Goal: Task Accomplishment & Management: Manage account settings

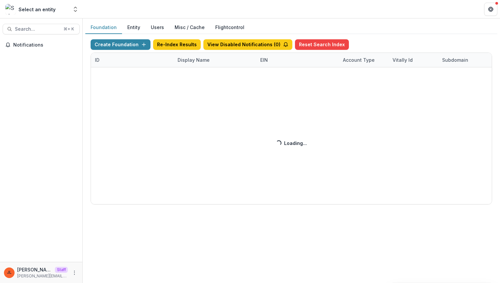
click at [195, 61] on div "Create Foundation Re-Index Results View Disabled Notifications ( 0 ) Reset Sear…" at bounding box center [291, 121] width 401 height 165
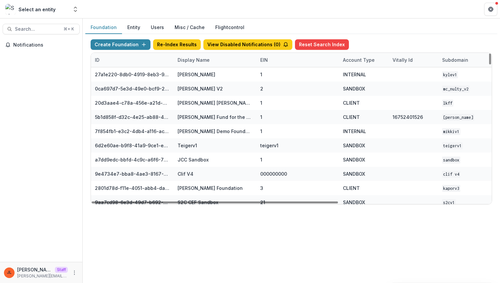
click at [202, 62] on div "Display Name" at bounding box center [194, 60] width 40 height 7
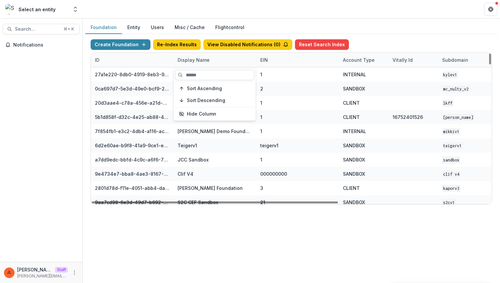
click at [202, 74] on input at bounding box center [214, 75] width 79 height 11
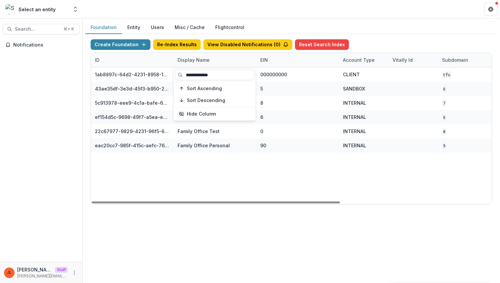
type input "**********"
click at [180, 169] on div "1ab8897c-64d2-4231-8958-1413730cfce8 The Family Office 000000000 CLIENT TFO Jul…" at bounding box center [413, 135] width 645 height 137
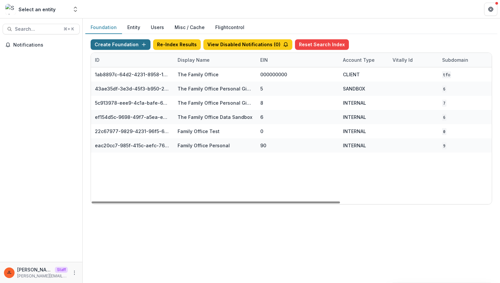
click at [132, 43] on button "Create Foundation" at bounding box center [121, 44] width 60 height 11
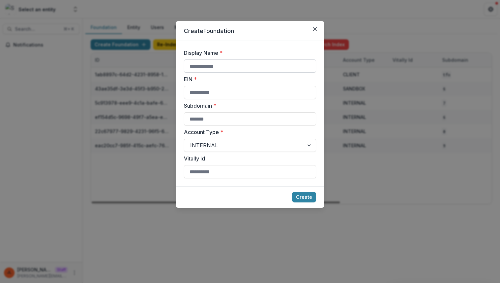
click at [236, 64] on input "Display Name *" at bounding box center [250, 65] width 132 height 13
type input "**********"
type input "*"
click at [292, 192] on button "Create" at bounding box center [304, 197] width 24 height 11
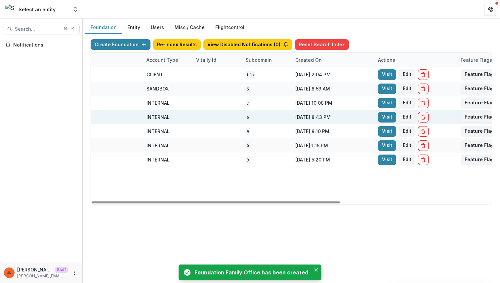
scroll to position [0, 244]
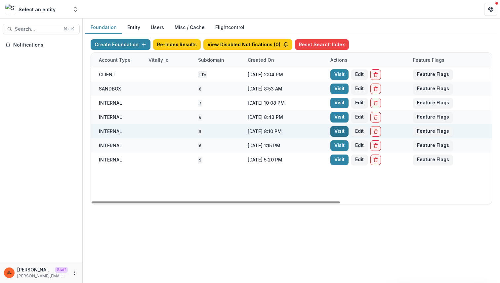
click at [336, 130] on link "Visit" at bounding box center [339, 131] width 18 height 11
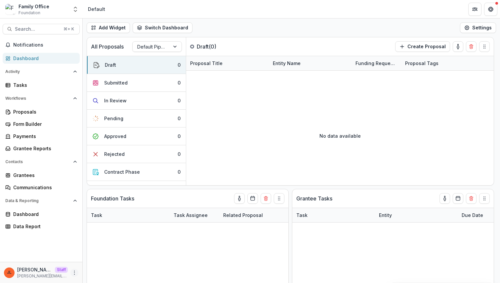
click at [73, 274] on icon "More" at bounding box center [74, 272] width 5 height 5
click at [119, 254] on link "User Settings" at bounding box center [118, 259] width 71 height 11
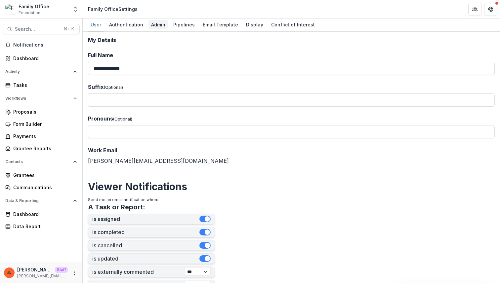
click at [161, 23] on div "Admin" at bounding box center [158, 25] width 20 height 10
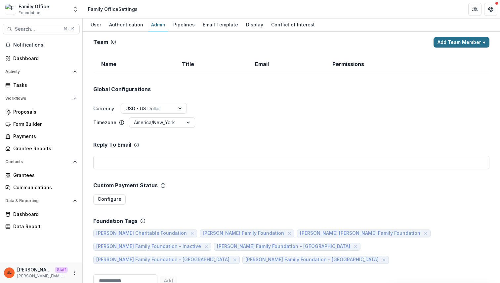
click at [456, 46] on button "Add Team Member +" at bounding box center [461, 42] width 56 height 11
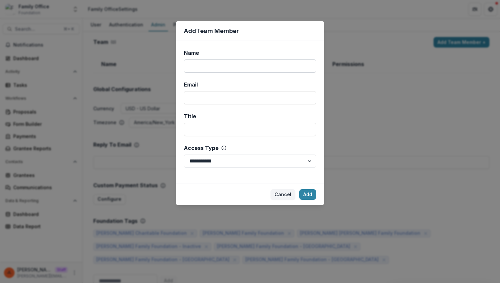
click at [254, 68] on input "Name" at bounding box center [250, 65] width 132 height 13
type input "*"
type input "****"
type input "**********"
select select "*****"
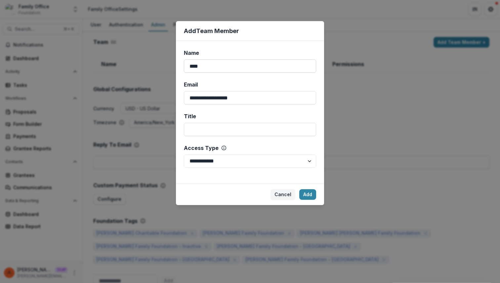
click button "Add" at bounding box center [307, 194] width 17 height 11
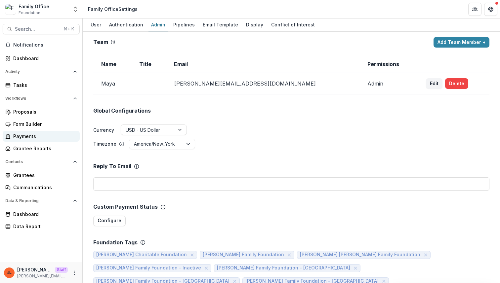
click at [23, 134] on div "Payments" at bounding box center [43, 136] width 61 height 7
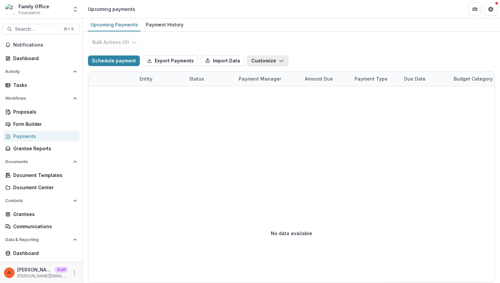
click at [266, 63] on button "Customize" at bounding box center [267, 61] width 41 height 11
click at [256, 75] on button "New Custom Field" at bounding box center [246, 75] width 71 height 11
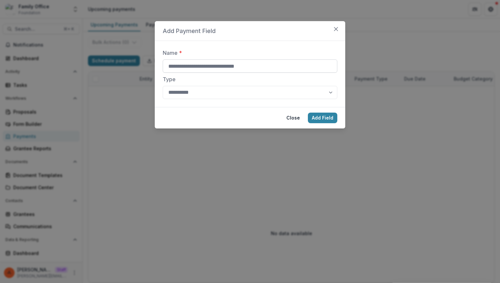
click at [259, 67] on input "Name *" at bounding box center [250, 65] width 175 height 13
type input "**********"
click at [308, 113] on button "Add Field" at bounding box center [322, 118] width 29 height 11
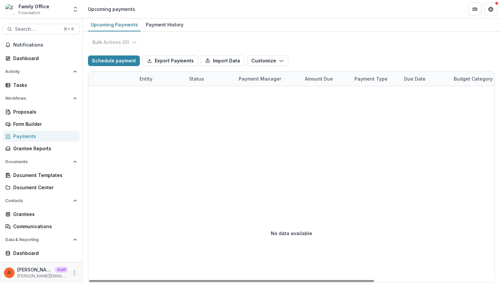
click at [75, 275] on icon "More" at bounding box center [74, 272] width 5 height 5
click at [103, 261] on link "User Settings" at bounding box center [116, 259] width 71 height 11
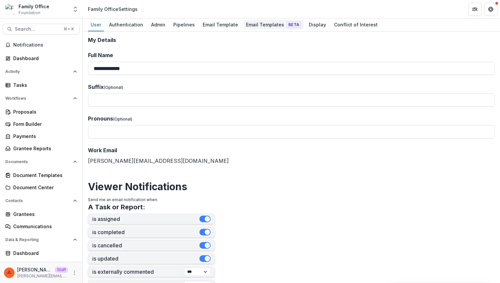
click at [266, 26] on div "Email Templates Beta" at bounding box center [273, 25] width 60 height 10
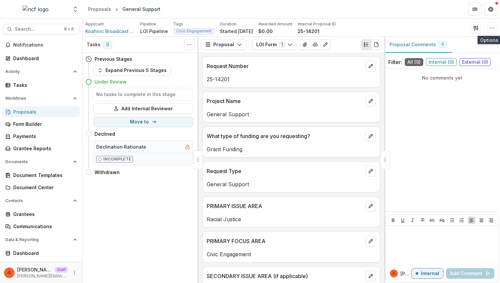
scroll to position [588, 0]
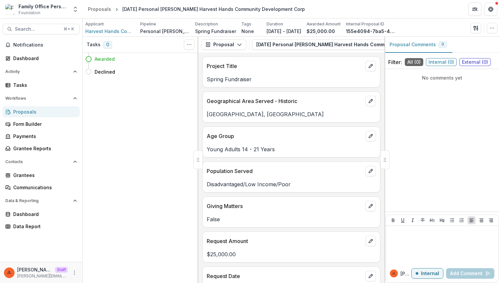
scroll to position [370, 0]
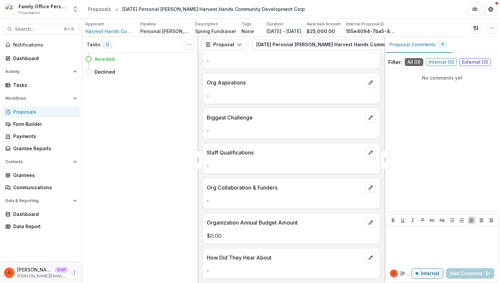
click at [73, 273] on icon "More" at bounding box center [74, 272] width 5 height 5
click at [105, 258] on link "User Settings" at bounding box center [118, 259] width 71 height 11
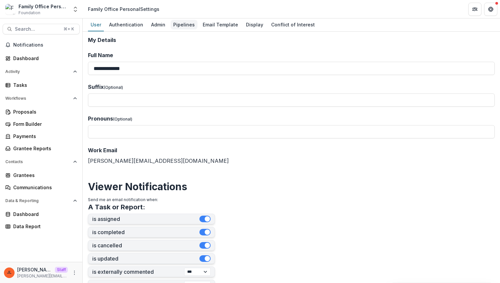
click at [187, 23] on div "Pipelines" at bounding box center [184, 25] width 27 height 10
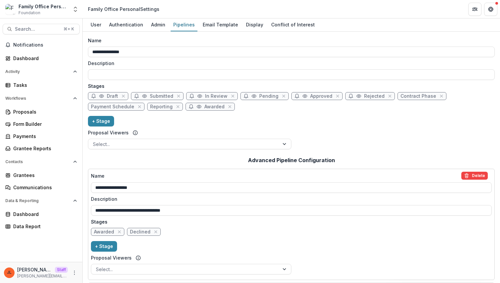
scroll to position [5, 0]
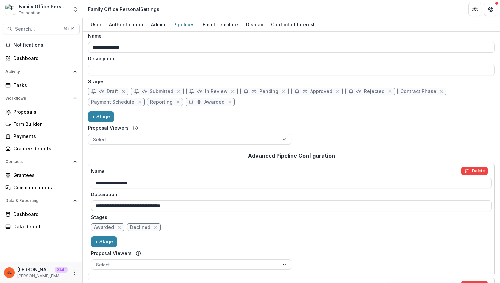
click at [124, 91] on icon "close" at bounding box center [123, 91] width 3 height 3
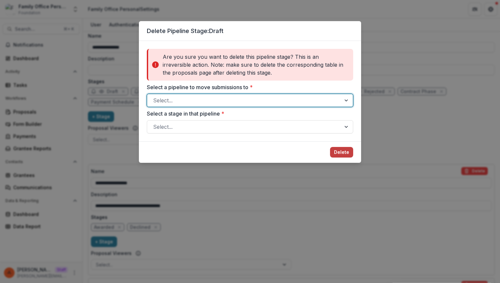
click at [258, 97] on div at bounding box center [244, 100] width 182 height 9
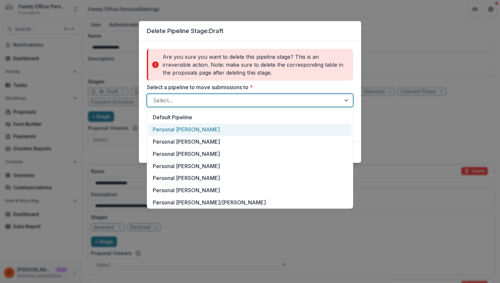
click at [243, 127] on div "Personal Cal Turner" at bounding box center [249, 130] width 203 height 12
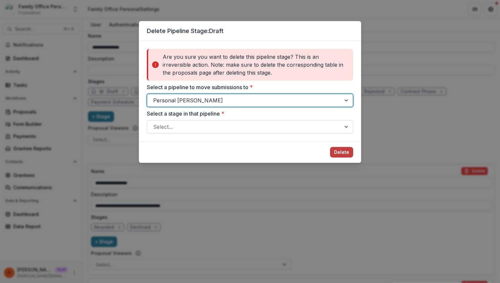
click at [254, 129] on div at bounding box center [244, 126] width 182 height 9
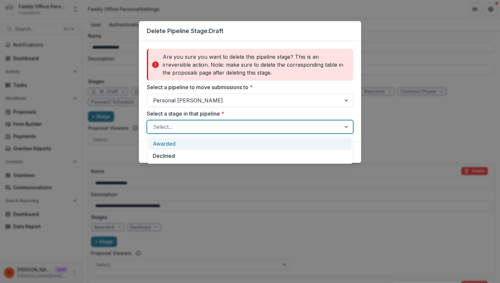
click at [246, 143] on div "Awarded" at bounding box center [249, 144] width 203 height 12
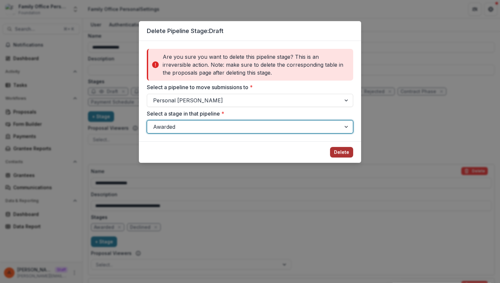
click at [338, 156] on button "Delete" at bounding box center [341, 152] width 23 height 11
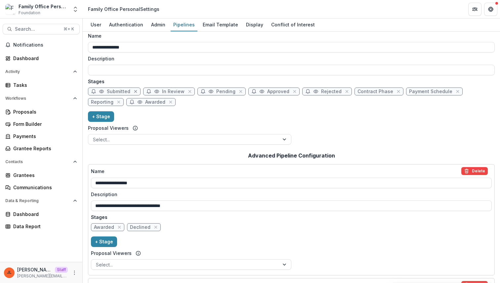
click at [134, 90] on icon "close" at bounding box center [135, 91] width 5 height 5
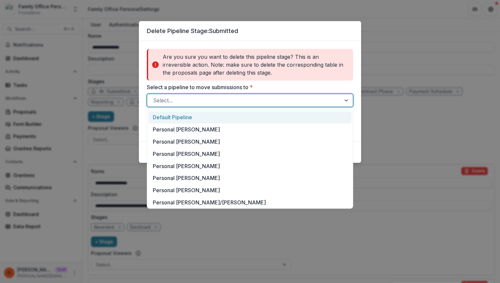
click at [192, 106] on div "Select..." at bounding box center [250, 100] width 206 height 13
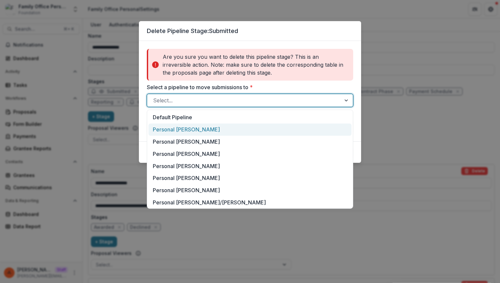
click at [183, 127] on div "Personal Cal Turner" at bounding box center [249, 130] width 203 height 12
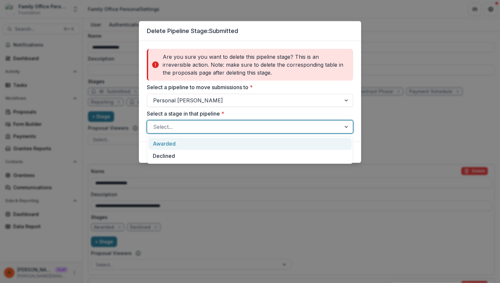
click at [183, 127] on div at bounding box center [244, 126] width 182 height 9
click at [180, 149] on div "Awarded" at bounding box center [249, 144] width 203 height 12
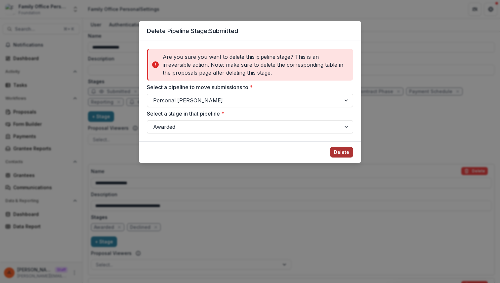
click at [343, 155] on button "Delete" at bounding box center [341, 152] width 23 height 11
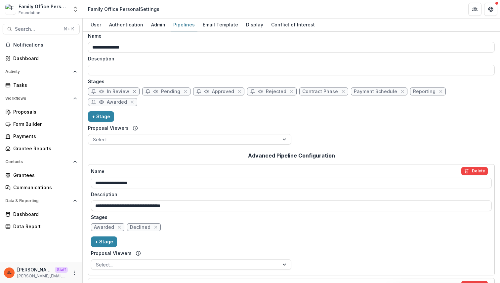
click at [134, 91] on icon "close" at bounding box center [134, 91] width 3 height 3
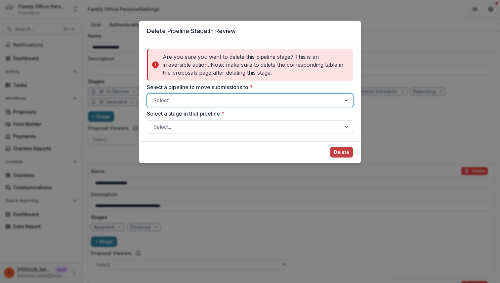
click at [197, 124] on div at bounding box center [244, 126] width 182 height 9
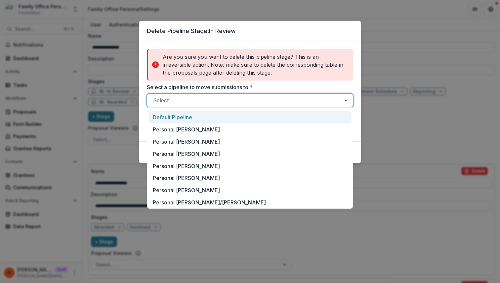
click at [198, 100] on div at bounding box center [244, 100] width 182 height 9
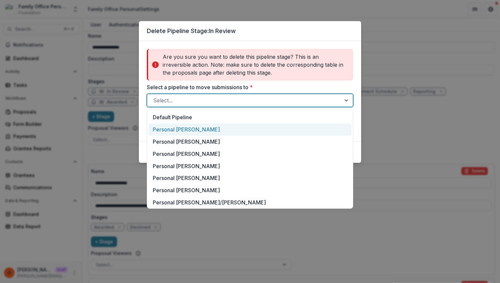
click at [193, 127] on div "Personal Cal Turner" at bounding box center [249, 130] width 203 height 12
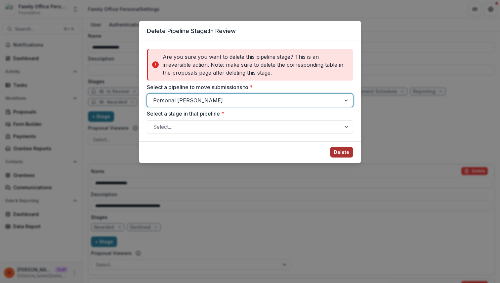
click at [346, 153] on button "Delete" at bounding box center [341, 152] width 23 height 11
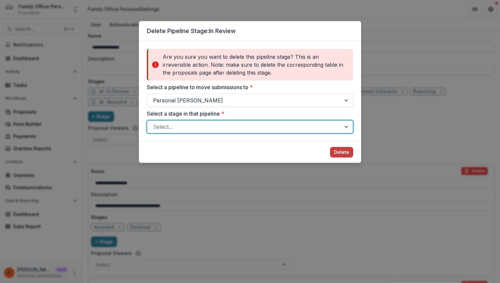
click at [316, 130] on div at bounding box center [244, 126] width 182 height 9
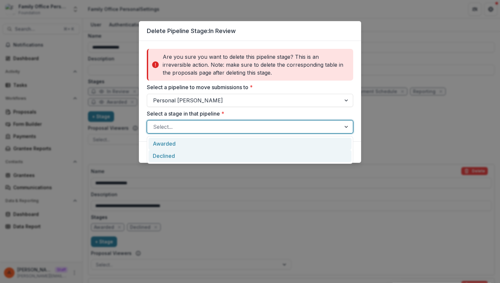
click at [302, 152] on div "Declined" at bounding box center [249, 156] width 203 height 12
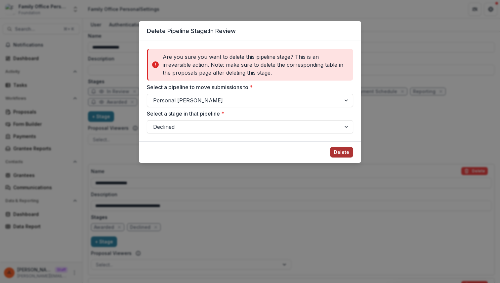
click at [336, 151] on button "Delete" at bounding box center [341, 152] width 23 height 11
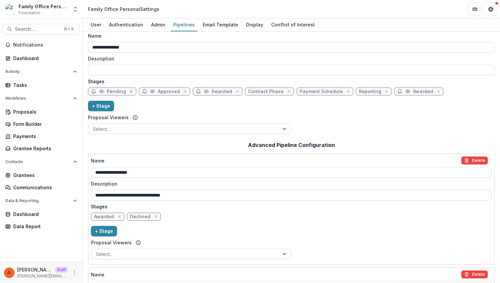
click at [130, 90] on icon "close" at bounding box center [131, 91] width 3 height 3
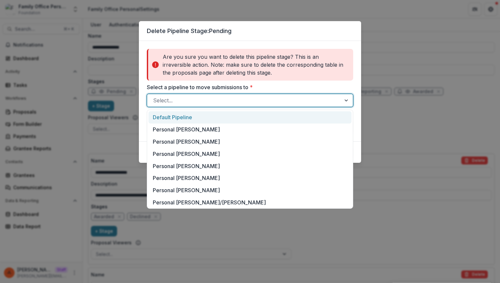
click at [212, 103] on div at bounding box center [244, 100] width 182 height 9
click at [202, 124] on div "Personal Cal Turner" at bounding box center [249, 130] width 203 height 12
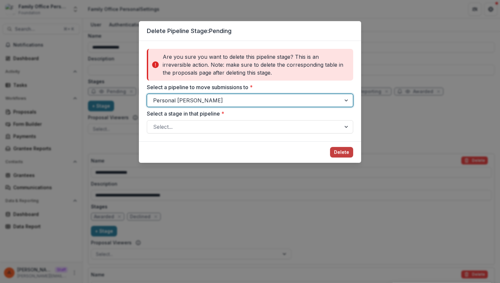
click at [202, 124] on div at bounding box center [244, 126] width 182 height 9
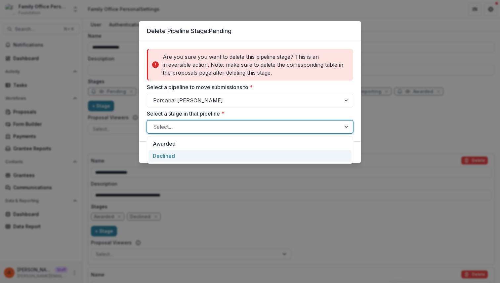
click at [195, 154] on div "Declined" at bounding box center [249, 156] width 203 height 12
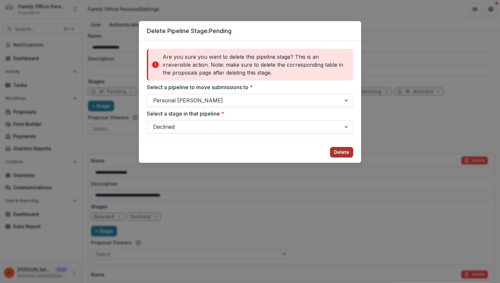
click at [339, 147] on button "Delete" at bounding box center [341, 152] width 23 height 11
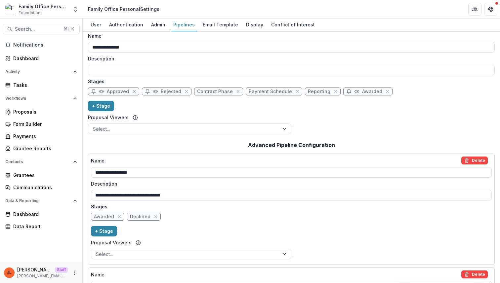
click at [135, 91] on icon "close" at bounding box center [134, 91] width 5 height 5
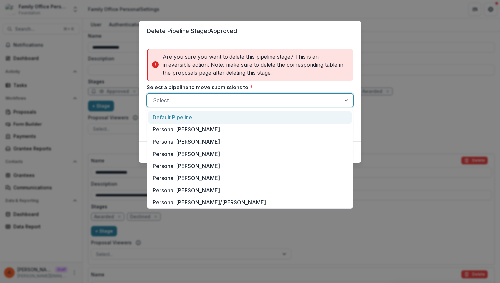
click at [222, 106] on div "Select..." at bounding box center [250, 100] width 206 height 13
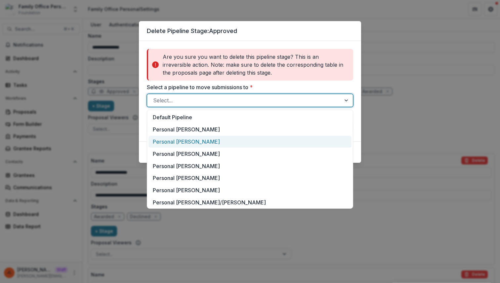
click at [203, 137] on div "Personal Laura Anne Turner" at bounding box center [249, 142] width 203 height 12
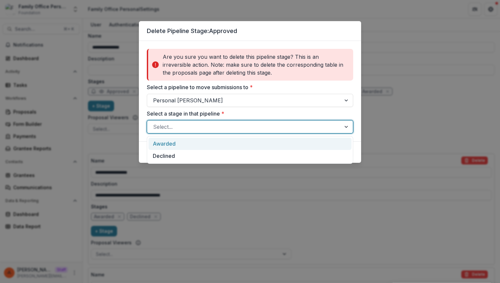
click at [212, 121] on div "Select..." at bounding box center [250, 126] width 206 height 13
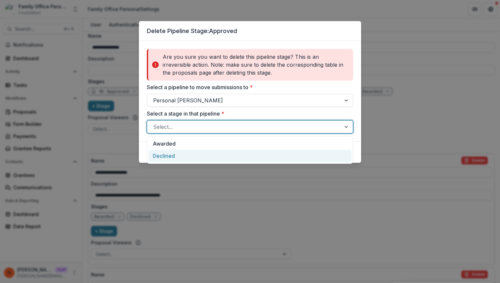
click at [204, 151] on div "Declined" at bounding box center [249, 156] width 203 height 12
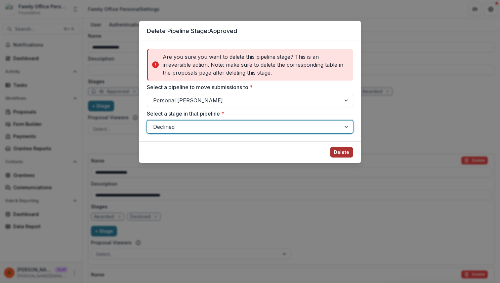
click at [349, 155] on button "Delete" at bounding box center [341, 152] width 23 height 11
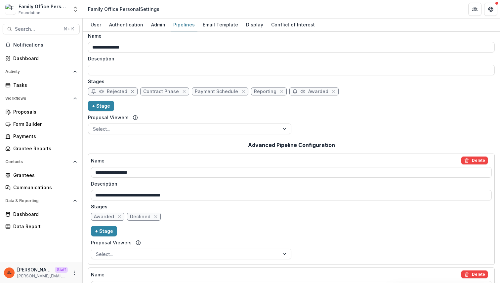
click at [133, 92] on icon "close" at bounding box center [132, 91] width 5 height 5
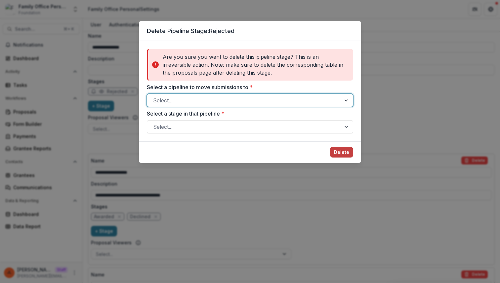
click at [327, 106] on div "Select..." at bounding box center [250, 100] width 206 height 13
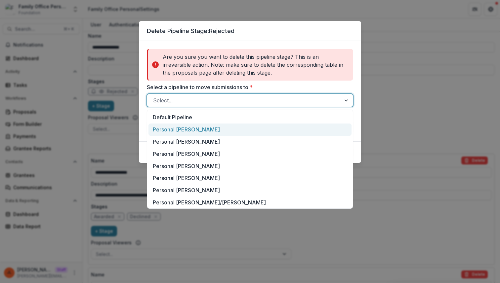
click at [313, 127] on div "Personal [PERSON_NAME]" at bounding box center [249, 130] width 203 height 12
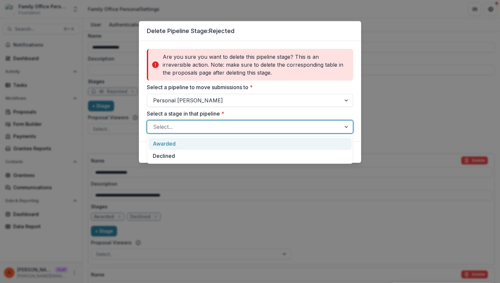
click at [313, 127] on div at bounding box center [244, 126] width 182 height 9
click at [308, 142] on div "Awarded" at bounding box center [249, 144] width 203 height 12
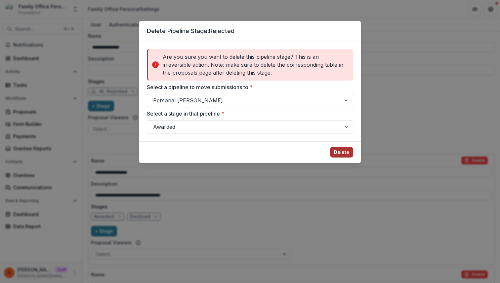
click at [342, 154] on button "Delete" at bounding box center [341, 152] width 23 height 11
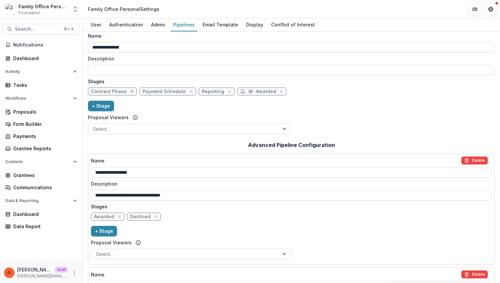
click at [133, 92] on button "close" at bounding box center [132, 91] width 7 height 7
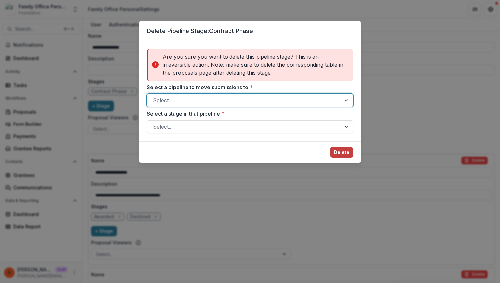
click at [186, 96] on div "Select..." at bounding box center [244, 100] width 194 height 11
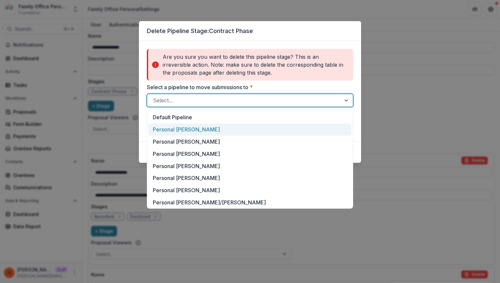
click at [182, 127] on div "Personal [PERSON_NAME]" at bounding box center [249, 130] width 203 height 12
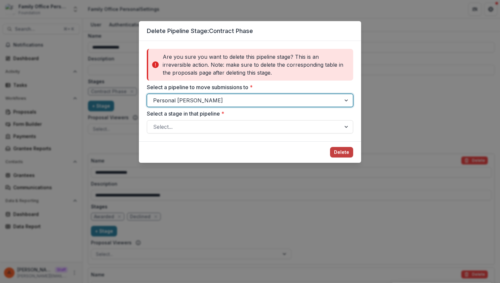
click at [182, 127] on div at bounding box center [244, 126] width 182 height 9
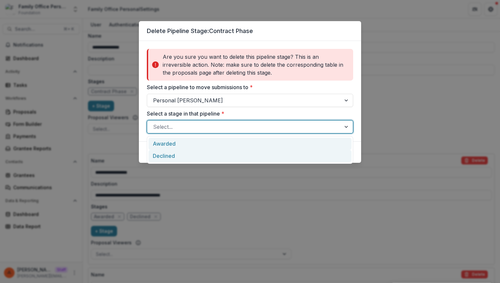
click at [181, 150] on div "Declined" at bounding box center [249, 156] width 203 height 12
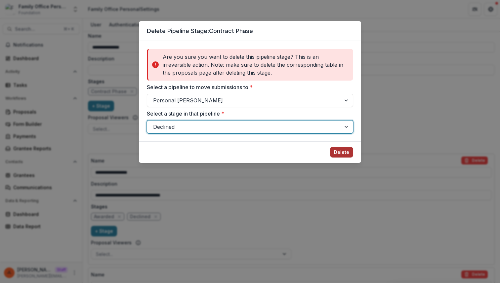
click at [343, 152] on button "Delete" at bounding box center [341, 152] width 23 height 11
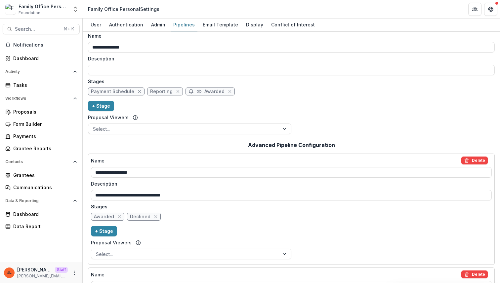
click at [139, 91] on icon "close" at bounding box center [139, 91] width 5 height 5
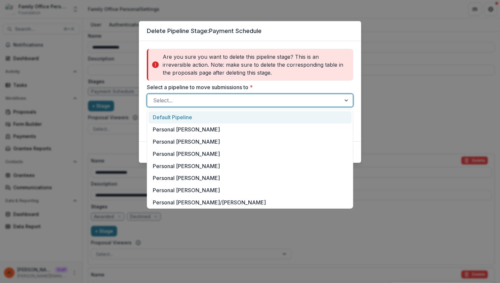
click at [215, 100] on div at bounding box center [244, 100] width 182 height 9
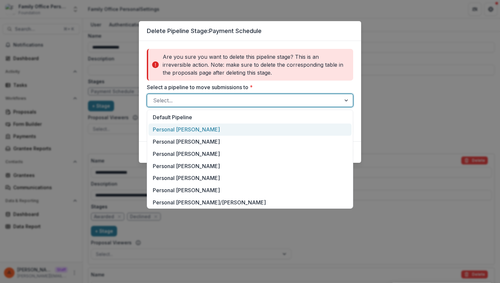
click at [206, 129] on div "Personal [PERSON_NAME]" at bounding box center [249, 130] width 203 height 12
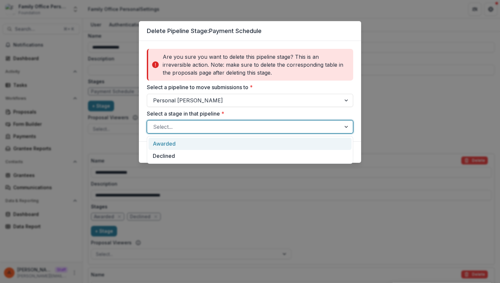
click at [206, 129] on div at bounding box center [244, 126] width 182 height 9
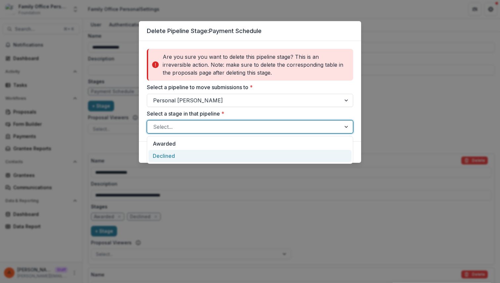
click at [199, 151] on div "Declined" at bounding box center [249, 156] width 203 height 12
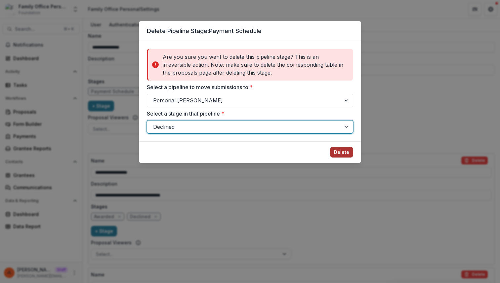
click at [346, 155] on button "Delete" at bounding box center [341, 152] width 23 height 11
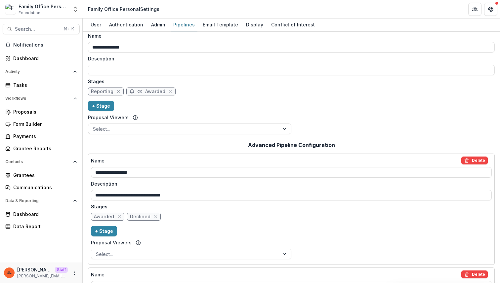
click at [119, 90] on icon "close" at bounding box center [118, 91] width 3 height 3
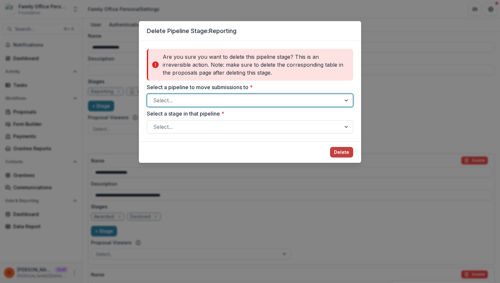
click at [191, 102] on div at bounding box center [244, 100] width 182 height 9
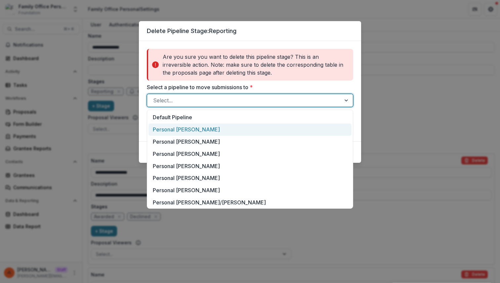
click at [186, 124] on div "Personal [PERSON_NAME]" at bounding box center [249, 130] width 203 height 12
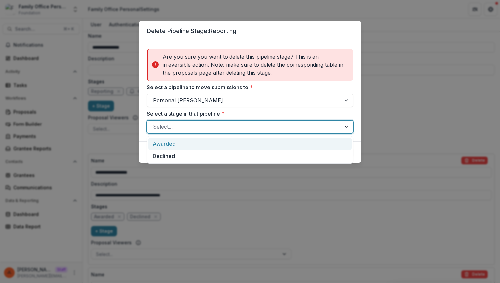
click at [186, 124] on div at bounding box center [244, 126] width 182 height 9
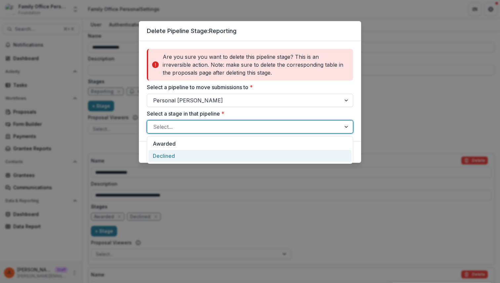
click at [179, 158] on div "Declined" at bounding box center [249, 156] width 203 height 12
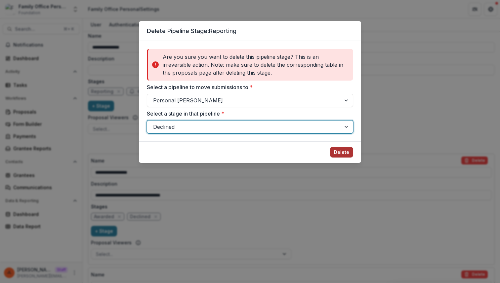
click at [348, 151] on button "Delete" at bounding box center [341, 152] width 23 height 11
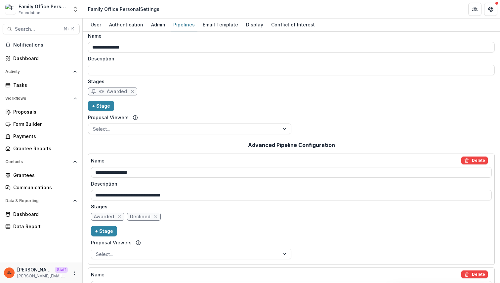
click at [130, 89] on icon "close" at bounding box center [132, 91] width 5 height 5
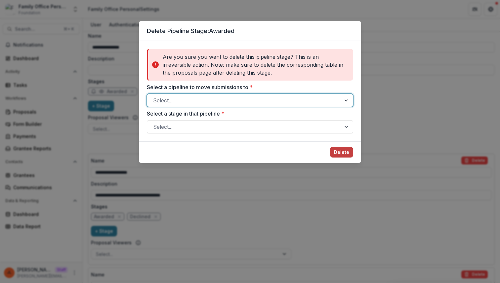
click at [246, 104] on div at bounding box center [244, 100] width 182 height 9
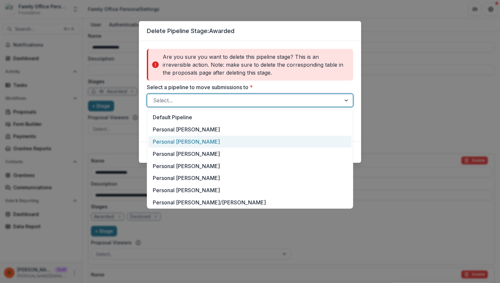
click at [228, 138] on div "Personal [PERSON_NAME]" at bounding box center [249, 142] width 203 height 12
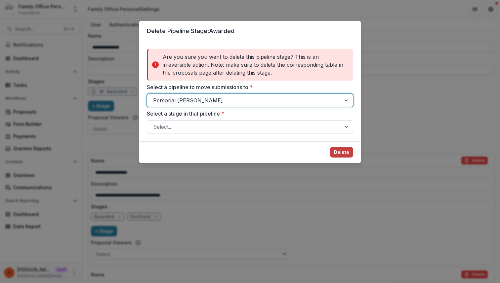
click at [229, 132] on div "Select..." at bounding box center [250, 126] width 206 height 13
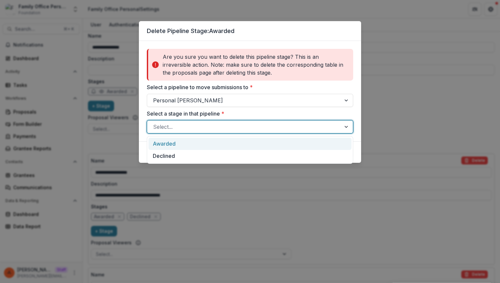
click at [224, 142] on div "Awarded" at bounding box center [249, 144] width 203 height 12
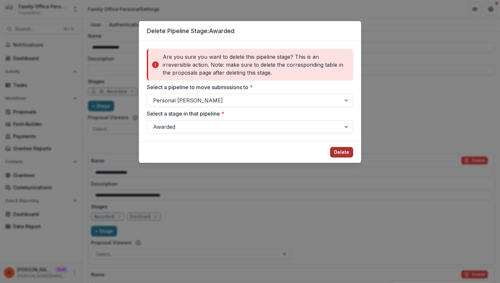
click at [345, 154] on button "Delete" at bounding box center [341, 152] width 23 height 11
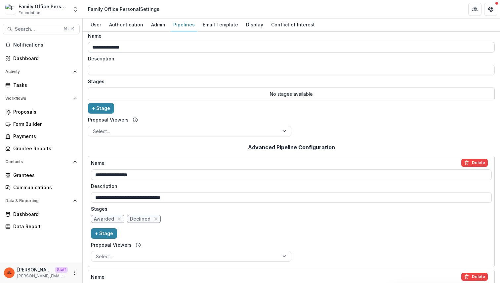
click at [137, 48] on input "**********" at bounding box center [291, 47] width 407 height 11
type input "**********"
click at [101, 106] on button "+ Stage" at bounding box center [101, 108] width 26 height 11
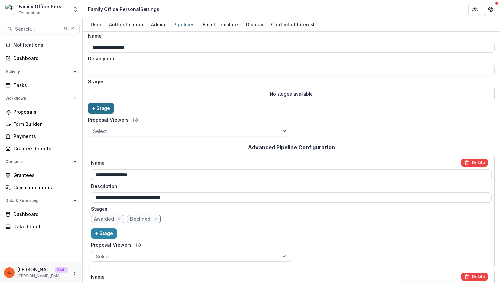
select select "*****"
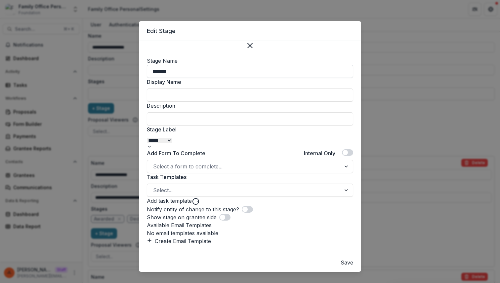
click at [193, 65] on input "*******" at bounding box center [250, 71] width 206 height 13
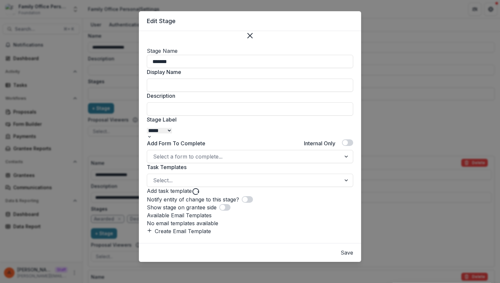
scroll to position [78, 0]
type input "*******"
click at [200, 187] on div "Add task template" at bounding box center [250, 191] width 206 height 9
click at [172, 128] on select "******* ***** ********* ****** ******* ******** ******** ******* ********* ****…" at bounding box center [159, 131] width 25 height 6
select select "*******"
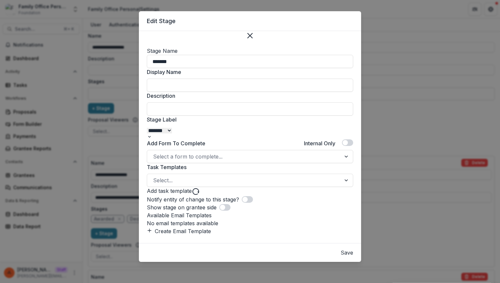
click at [147, 128] on select "******* ***** ********* ****** ******* ******** ******** ******* ********* ****…" at bounding box center [159, 131] width 25 height 6
click at [340, 253] on button "Save" at bounding box center [346, 253] width 13 height 8
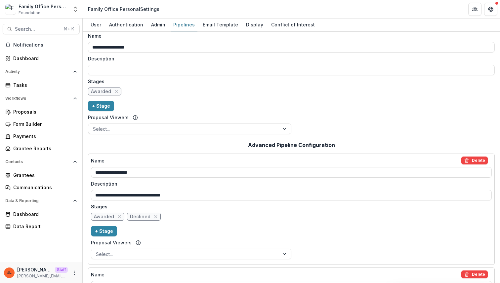
scroll to position [0, 0]
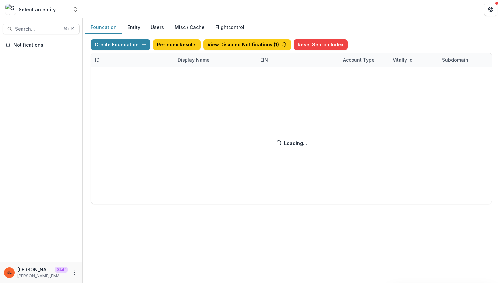
click at [200, 60] on div "Create Foundation Re-Index Results View Disabled Notifications ( 1 ) Reset Sear…" at bounding box center [291, 121] width 401 height 165
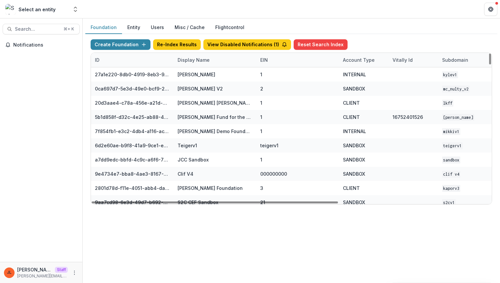
click at [200, 60] on div "Display Name" at bounding box center [194, 60] width 40 height 7
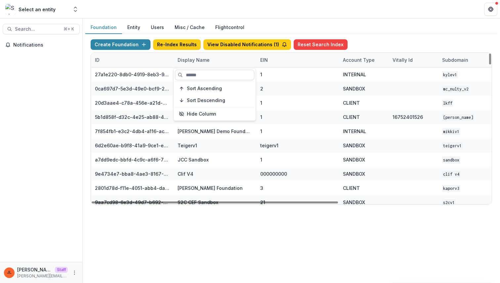
click at [199, 75] on input at bounding box center [214, 75] width 79 height 11
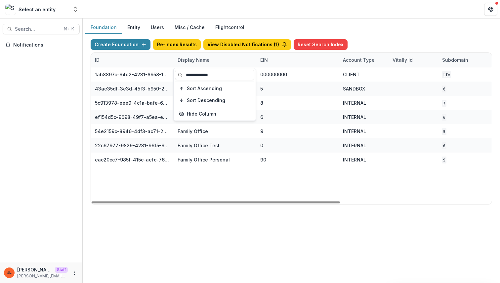
type input "**********"
click at [282, 185] on div "1ab8897c-64d2-4231-8958-1413730cfce8 The Family Office 000000000 CLIENT TFO Jul…" at bounding box center [413, 135] width 645 height 137
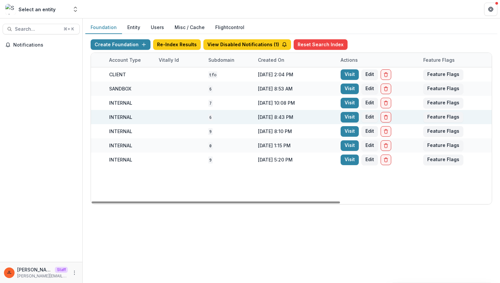
scroll to position [0, 244]
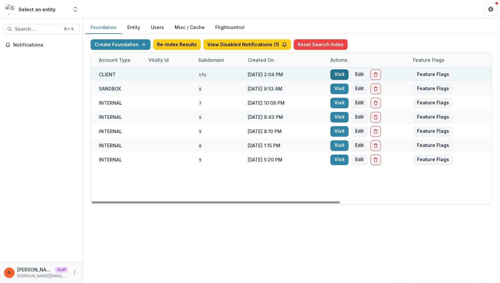
click at [340, 73] on link "Visit" at bounding box center [339, 74] width 18 height 11
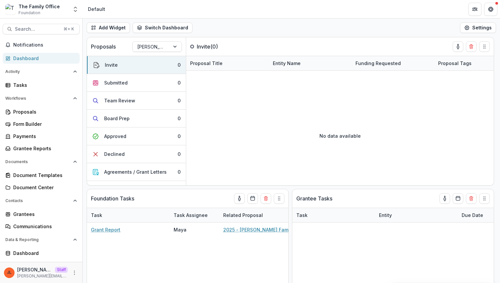
click at [69, 270] on div "JL Jeanne Locker Staff jeanne@trytemelio.com" at bounding box center [41, 272] width 74 height 13
click at [72, 270] on icon "More" at bounding box center [74, 272] width 5 height 5
click at [93, 260] on link "User Settings" at bounding box center [116, 259] width 71 height 11
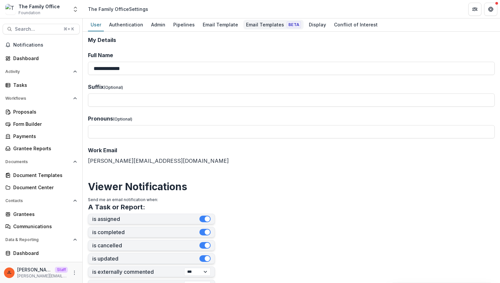
click at [264, 29] on div "Email Templates Beta" at bounding box center [273, 25] width 60 height 10
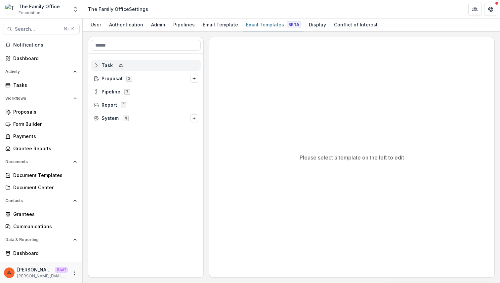
click at [119, 66] on span "25" at bounding box center [121, 65] width 8 height 5
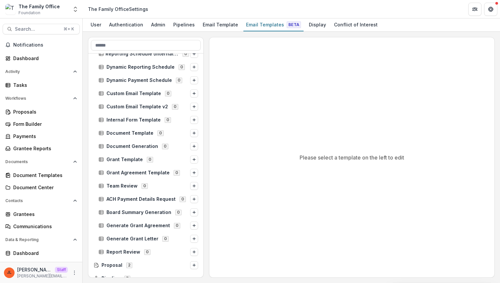
scroll to position [178, 0]
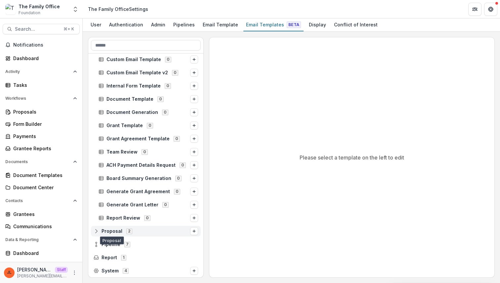
click at [120, 231] on span "Proposal" at bounding box center [111, 232] width 21 height 6
click at [118, 245] on span "Pipeline" at bounding box center [110, 245] width 19 height 6
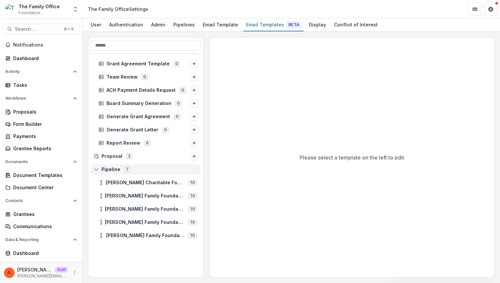
scroll to position [256, 0]
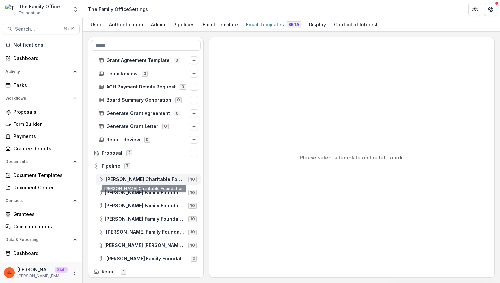
click at [144, 177] on span "[PERSON_NAME] Charitable Foundation 10" at bounding box center [148, 180] width 99 height 6
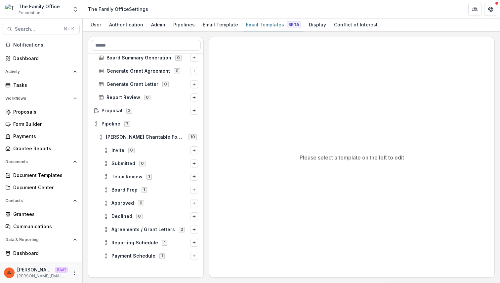
scroll to position [299, 0]
click at [137, 170] on div "Team Review 1" at bounding box center [145, 176] width 115 height 13
click at [135, 175] on span "Team Review" at bounding box center [126, 177] width 31 height 6
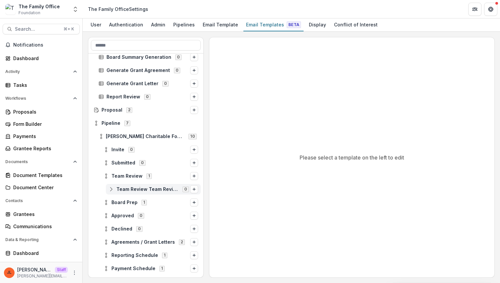
click at [134, 192] on span "Team Review Team Review" at bounding box center [147, 190] width 62 height 6
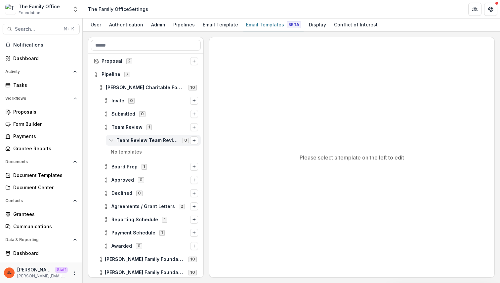
scroll to position [352, 0]
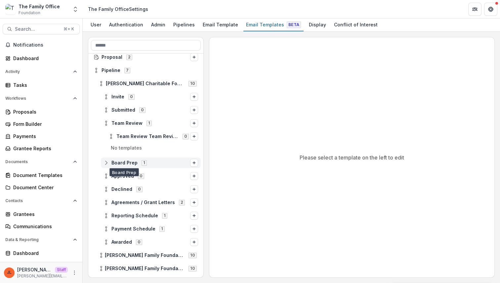
click at [131, 161] on span "Board Prep" at bounding box center [124, 163] width 26 height 6
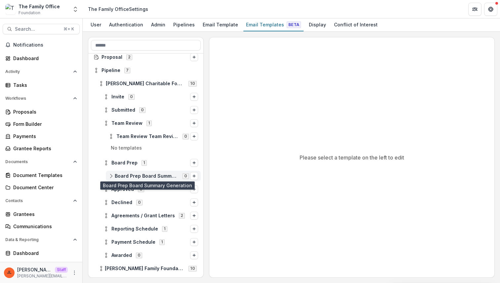
click at [129, 176] on span "Board Prep Board Summary Generation" at bounding box center [147, 177] width 64 height 6
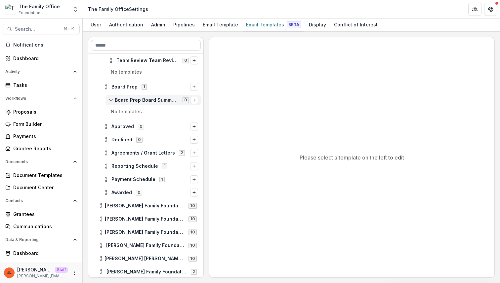
scroll to position [455, 0]
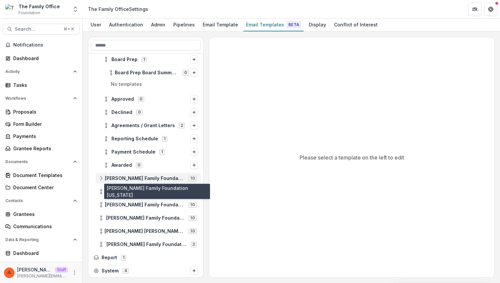
click at [127, 178] on span "[PERSON_NAME] Family Foundation [US_STATE]" at bounding box center [145, 179] width 80 height 6
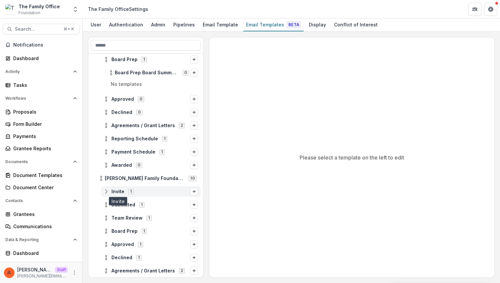
click at [123, 194] on span "Invite" at bounding box center [117, 192] width 13 height 6
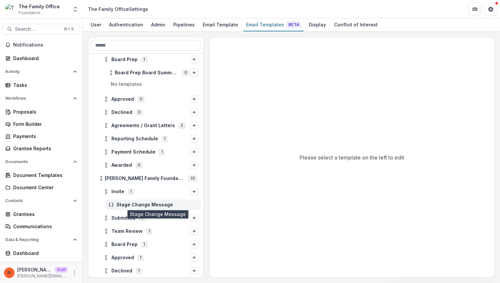
click at [123, 203] on span "Stage Change Message" at bounding box center [157, 205] width 82 height 6
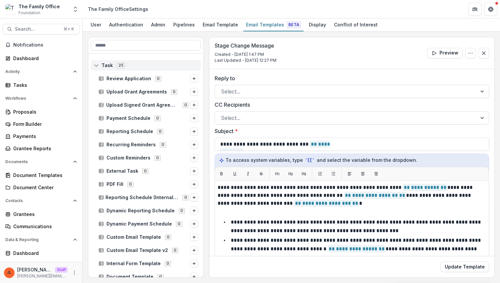
click at [121, 67] on span "25" at bounding box center [121, 65] width 8 height 5
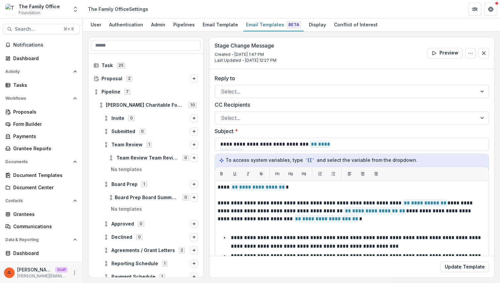
click at [398, 10] on header "The Family Office Settings" at bounding box center [291, 9] width 417 height 18
click at [396, 25] on div "User Authentication Admin Pipelines Email Template Email Templates Beta Display…" at bounding box center [291, 25] width 417 height 13
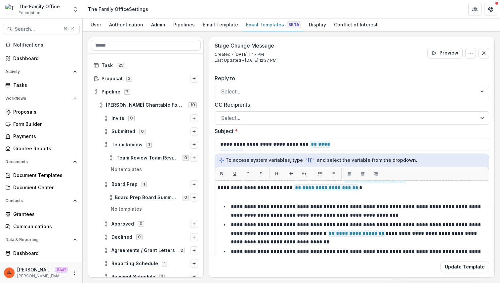
click at [376, 51] on div "Stage Change Message Created - Jul 23, 2025 @ 1:47 PM Last Updated - Oct 6, 202…" at bounding box center [351, 53] width 285 height 32
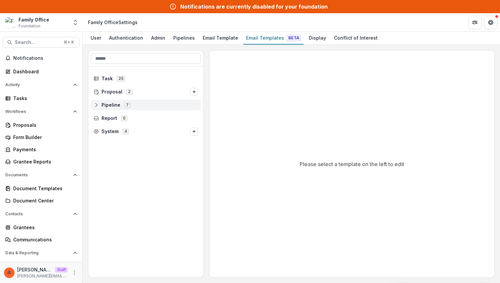
click at [130, 100] on div "Pipeline 7" at bounding box center [146, 105] width 110 height 11
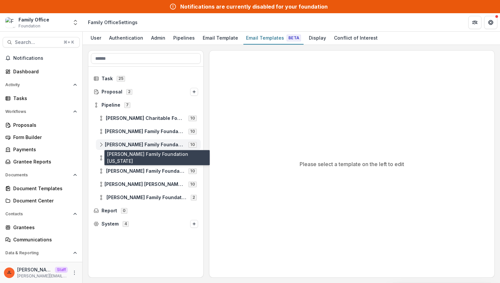
click at [131, 145] on span "[PERSON_NAME] Family Foundation [US_STATE]" at bounding box center [145, 145] width 80 height 6
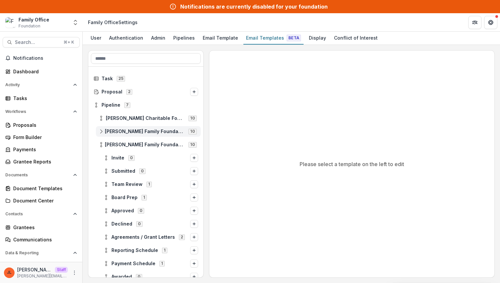
click at [133, 131] on span "[PERSON_NAME] Family Foundation [US_STATE]" at bounding box center [145, 132] width 80 height 6
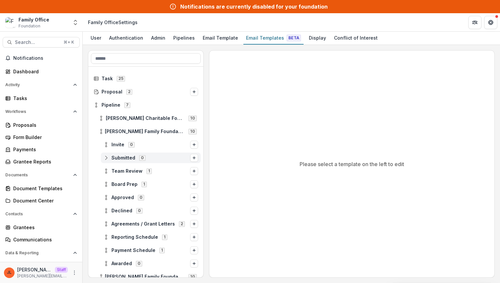
click at [135, 157] on span "Submitted 0" at bounding box center [146, 158] width 87 height 6
click at [141, 146] on span "Invite 0" at bounding box center [146, 145] width 87 height 6
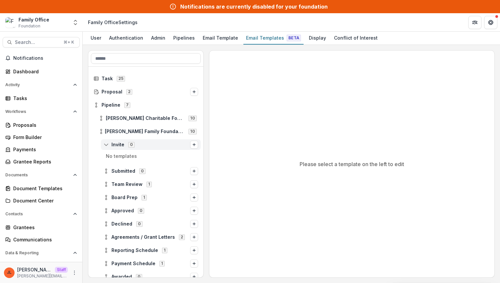
click at [141, 146] on span "Invite 0" at bounding box center [146, 145] width 87 height 6
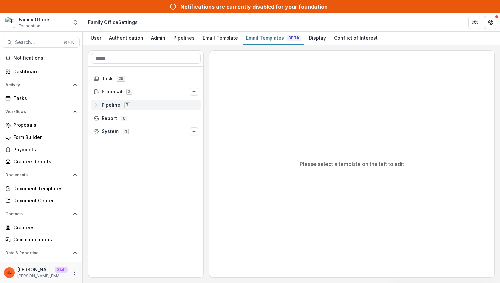
click at [132, 101] on div "Pipeline 7" at bounding box center [146, 105] width 110 height 11
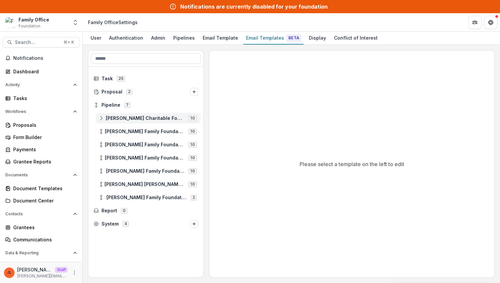
click at [137, 118] on span "[PERSON_NAME] Charitable Foundation" at bounding box center [145, 119] width 79 height 6
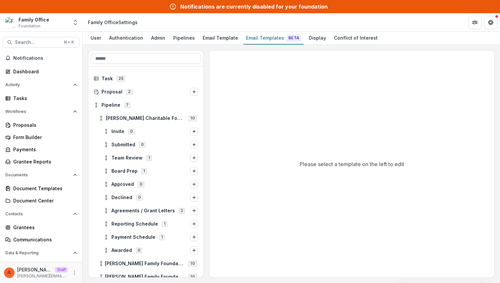
click at [137, 203] on div "Declined 0" at bounding box center [145, 197] width 115 height 13
click at [136, 214] on span "Agreements / Grant Letters 2" at bounding box center [146, 211] width 87 height 6
click at [159, 116] on span "[PERSON_NAME] Charitable Foundation" at bounding box center [145, 119] width 79 height 6
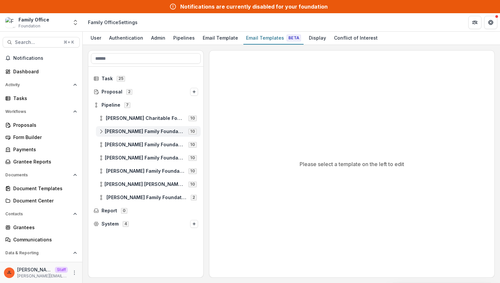
click at [150, 134] on span "[PERSON_NAME] Family Foundation [US_STATE]" at bounding box center [145, 132] width 80 height 6
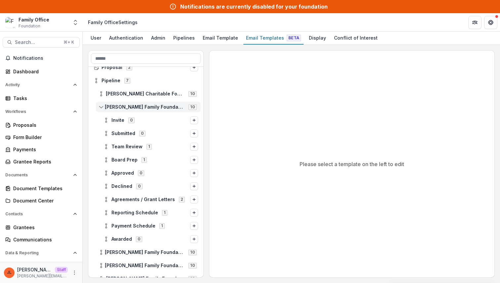
scroll to position [31, 0]
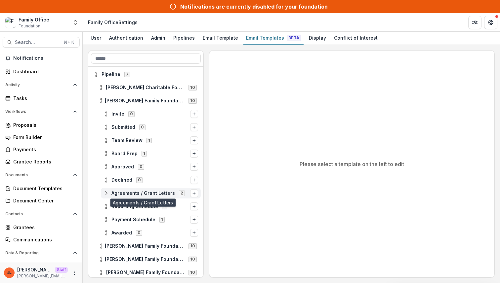
click at [140, 191] on span "Agreements / Grant Letters" at bounding box center [142, 194] width 63 height 6
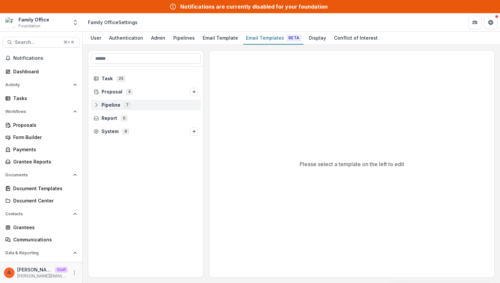
click at [149, 104] on span "Pipeline 7" at bounding box center [146, 105] width 104 height 6
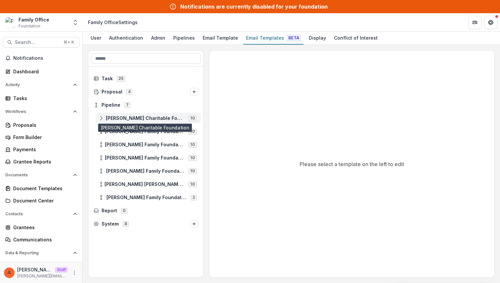
click at [143, 118] on span "[PERSON_NAME] Charitable Foundation" at bounding box center [145, 119] width 79 height 6
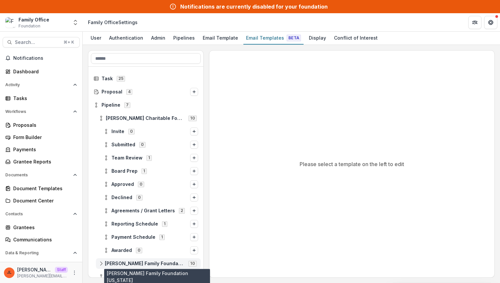
click at [144, 263] on span "[PERSON_NAME] Family Foundation [US_STATE]" at bounding box center [145, 264] width 80 height 6
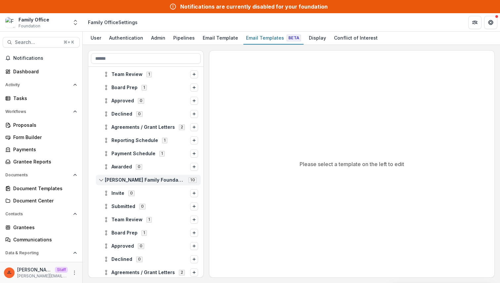
scroll to position [86, 0]
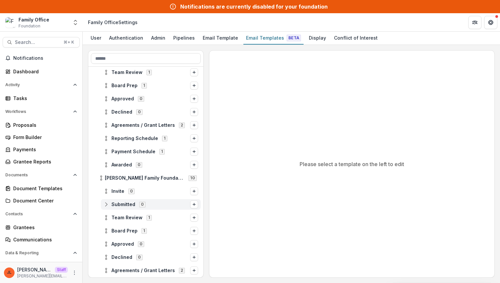
click at [154, 206] on span "Submitted 0" at bounding box center [146, 205] width 87 height 6
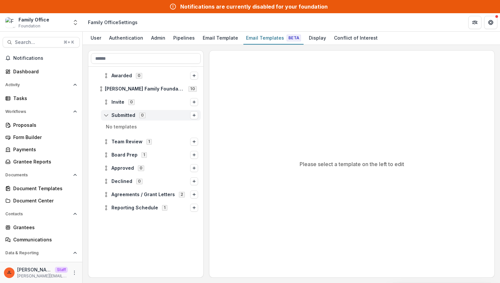
scroll to position [179, 0]
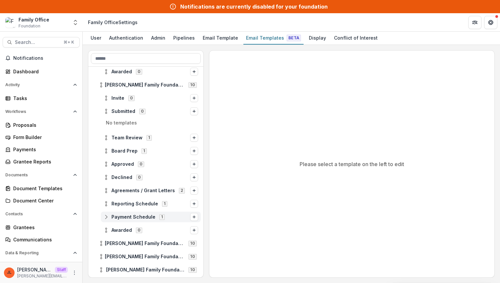
click at [154, 216] on span "Payment Schedule 1" at bounding box center [146, 217] width 87 height 6
click at [155, 190] on span "Agreements / Grant Letters" at bounding box center [142, 191] width 63 height 6
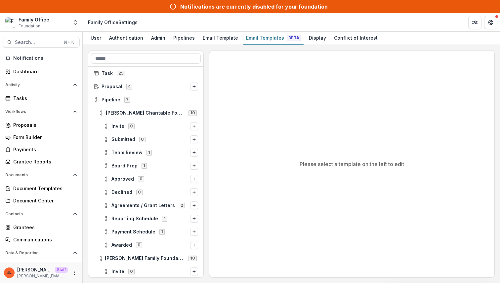
scroll to position [0, 0]
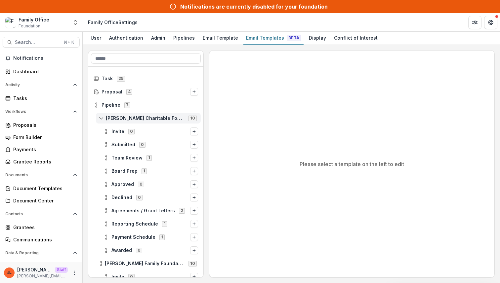
click at [103, 120] on icon at bounding box center [101, 118] width 5 height 5
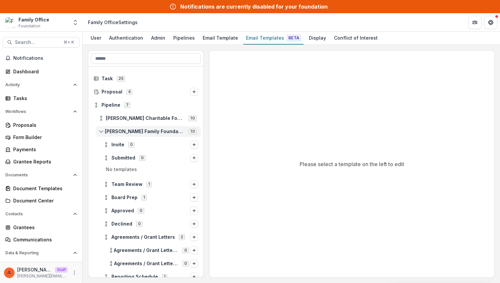
click at [96, 131] on div "Dugas Family Foundation Florida 10" at bounding box center [148, 131] width 105 height 11
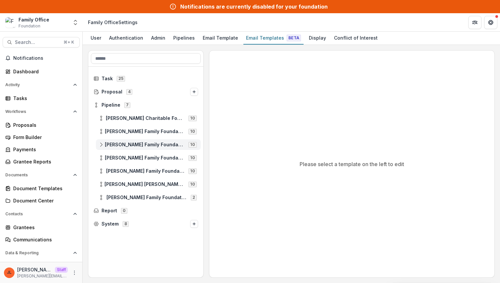
click at [96, 142] on div "Dugas Family Foundation Texas 10" at bounding box center [148, 144] width 105 height 11
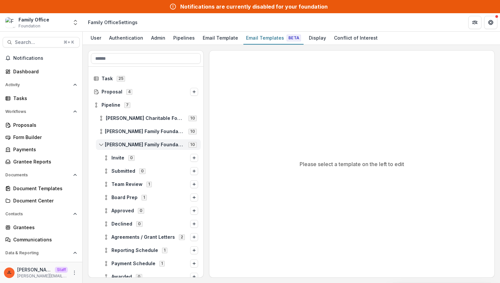
click at [96, 142] on div "Dugas Family Foundation Texas 10" at bounding box center [148, 144] width 105 height 11
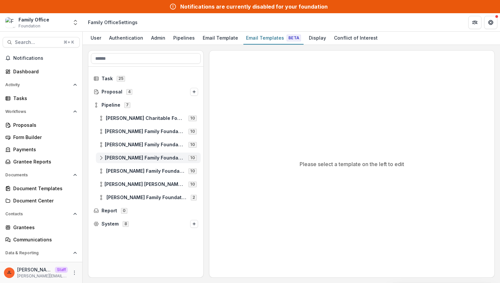
click at [97, 159] on div "Dugas Family Foundation Tennessee 10" at bounding box center [148, 158] width 105 height 11
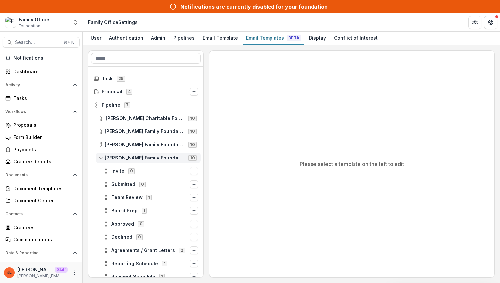
click at [97, 159] on div "Dugas Family Foundation Tennessee 10" at bounding box center [148, 158] width 105 height 11
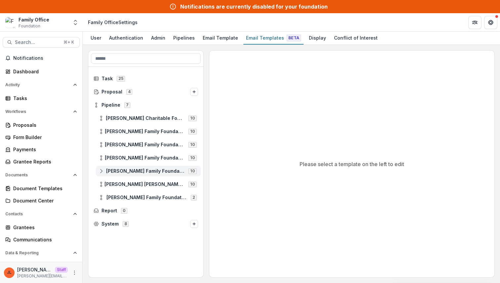
click at [97, 175] on div "Cal Turner Family Foundation 10" at bounding box center [148, 171] width 105 height 11
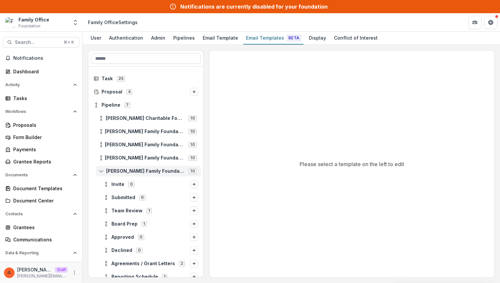
click at [97, 175] on div "Cal Turner Family Foundation 10" at bounding box center [148, 171] width 105 height 11
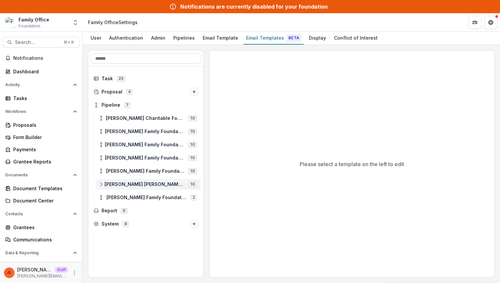
click at [97, 188] on div "James Stephen Turner Family Foundation 10" at bounding box center [148, 184] width 105 height 11
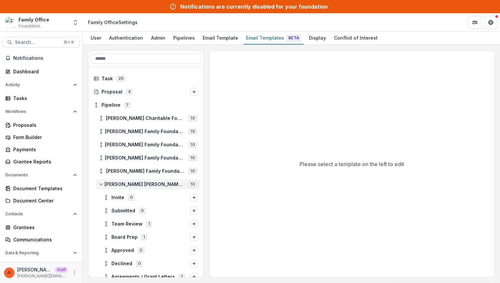
click at [97, 188] on div "James Stephen Turner Family Foundation 10" at bounding box center [148, 184] width 105 height 11
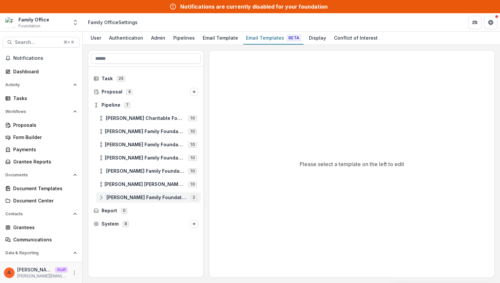
click at [97, 198] on div "Dugas Family Foundation 2" at bounding box center [148, 197] width 105 height 11
click at [349, 83] on div "Please select a template on the left to edit" at bounding box center [351, 164] width 285 height 227
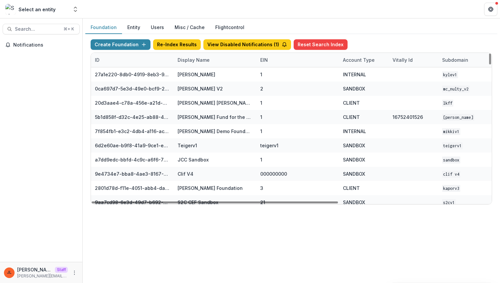
click at [199, 60] on div "Display Name" at bounding box center [194, 60] width 40 height 7
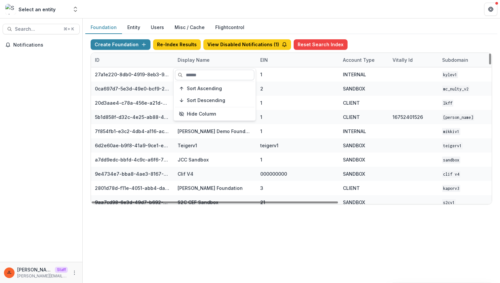
click at [198, 73] on input at bounding box center [214, 75] width 79 height 11
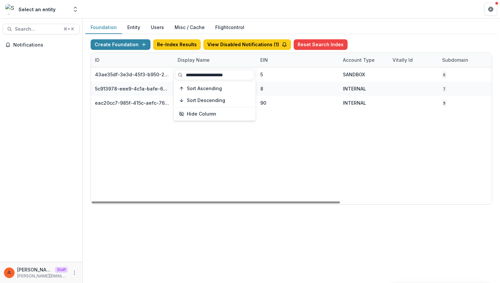
type input "**********"
click at [200, 151] on div "43ae35df-3e3d-45f3-b950-2f24ae54ab56 The Family Office Personal Giving Workflow…" at bounding box center [413, 135] width 645 height 137
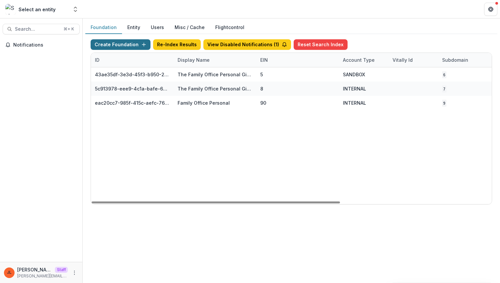
click at [116, 45] on button "Create Foundation" at bounding box center [121, 44] width 60 height 11
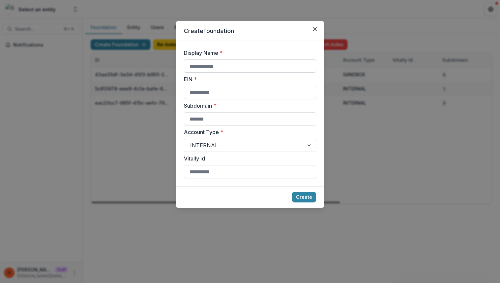
click at [224, 68] on input "Display Name *" at bounding box center [250, 65] width 132 height 13
type input "*"
type input "**********"
type input "*"
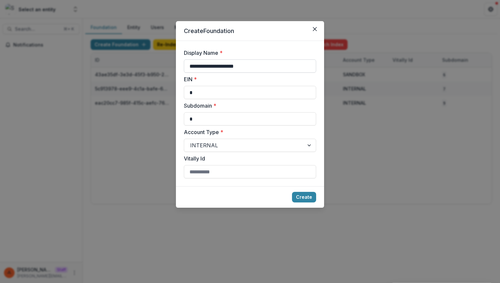
click at [292, 192] on button "Create" at bounding box center [304, 197] width 24 height 11
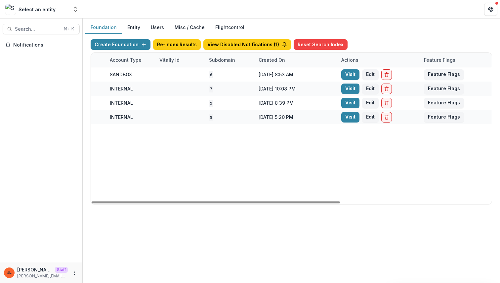
scroll to position [0, 244]
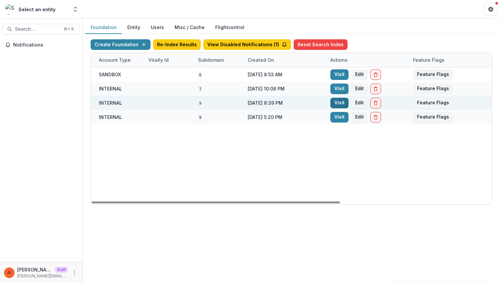
click at [344, 104] on link "Visit" at bounding box center [339, 103] width 18 height 11
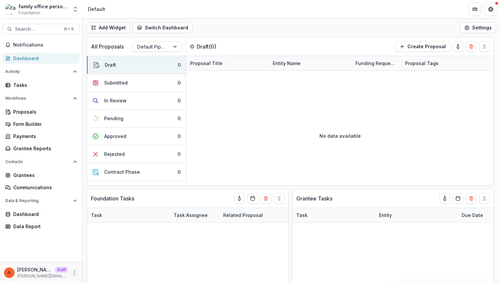
click at [72, 271] on icon "More" at bounding box center [74, 272] width 5 height 5
click at [107, 259] on link "User Settings" at bounding box center [118, 259] width 71 height 11
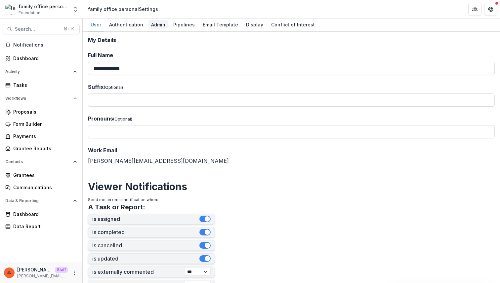
click at [157, 25] on div "Admin" at bounding box center [158, 25] width 20 height 10
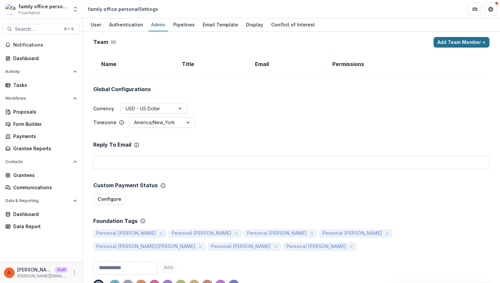
click at [459, 43] on button "Add Team Member +" at bounding box center [461, 42] width 56 height 11
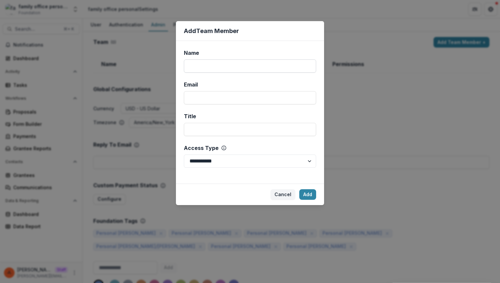
click at [269, 69] on input "Name" at bounding box center [250, 65] width 132 height 13
type input "****"
type input "**********"
select select "*****"
click button "Add" at bounding box center [307, 194] width 17 height 11
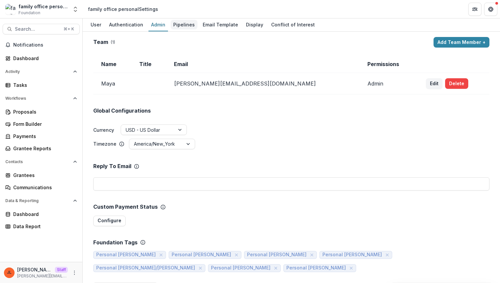
click at [179, 25] on div "Pipelines" at bounding box center [184, 25] width 27 height 10
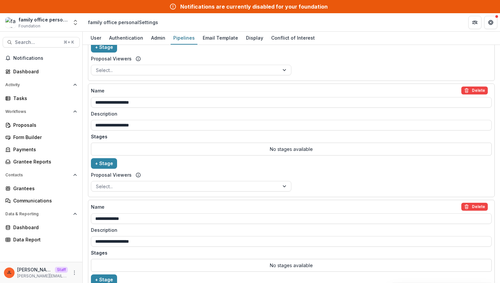
scroll to position [729, 0]
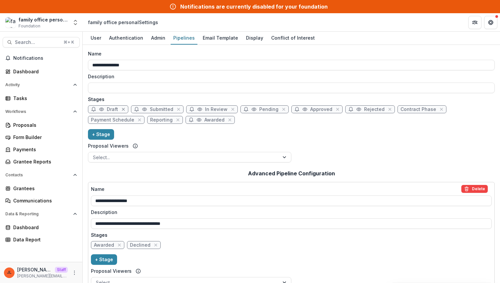
click at [125, 109] on icon "close" at bounding box center [123, 109] width 5 height 5
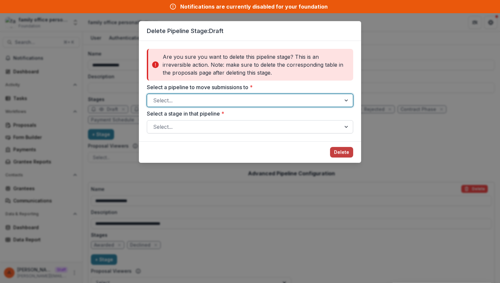
click at [206, 124] on div at bounding box center [244, 126] width 182 height 9
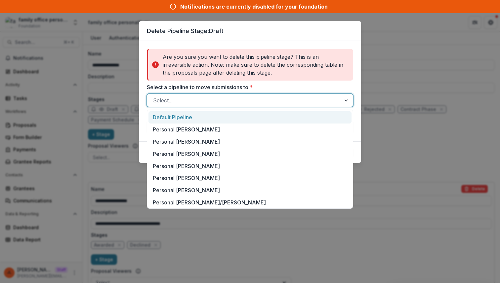
click at [202, 104] on div at bounding box center [244, 100] width 182 height 9
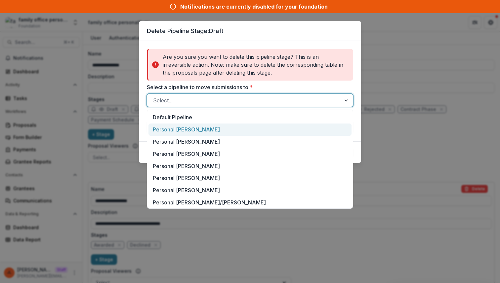
click at [193, 130] on div "Personal [PERSON_NAME]" at bounding box center [249, 130] width 203 height 12
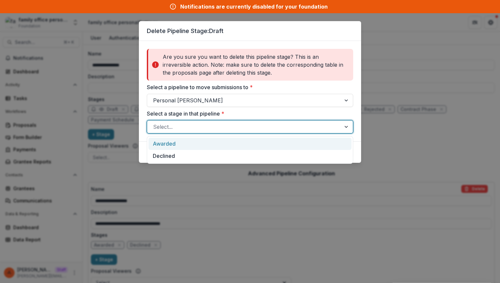
click at [193, 130] on div at bounding box center [244, 126] width 182 height 9
click at [187, 146] on div "Awarded" at bounding box center [249, 144] width 203 height 12
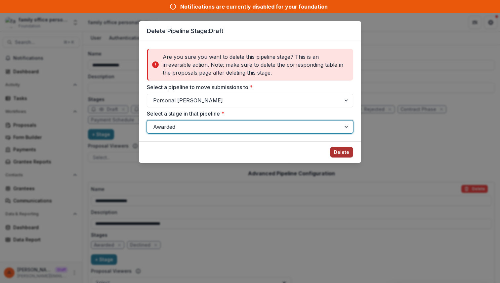
click at [336, 151] on button "Delete" at bounding box center [341, 152] width 23 height 11
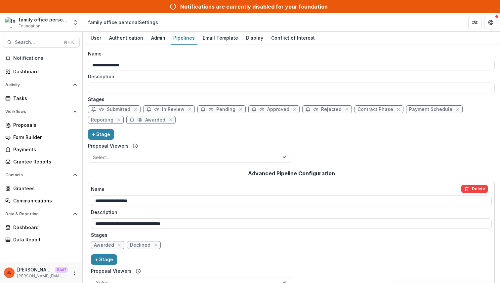
click at [130, 108] on span "Submitted" at bounding box center [114, 109] width 53 height 8
click at [136, 109] on icon "close" at bounding box center [135, 109] width 5 height 5
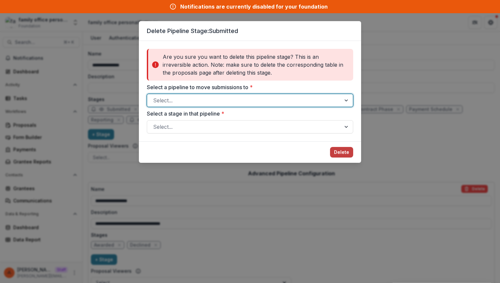
click at [188, 105] on div at bounding box center [244, 100] width 182 height 9
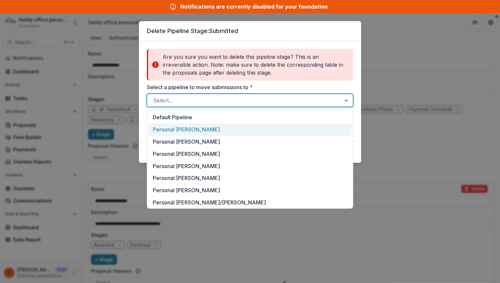
click at [180, 130] on div "Personal [PERSON_NAME]" at bounding box center [249, 130] width 203 height 12
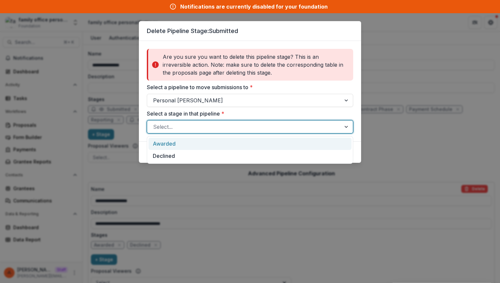
click at [207, 127] on div at bounding box center [244, 126] width 182 height 9
click at [198, 147] on div "Awarded" at bounding box center [249, 144] width 203 height 12
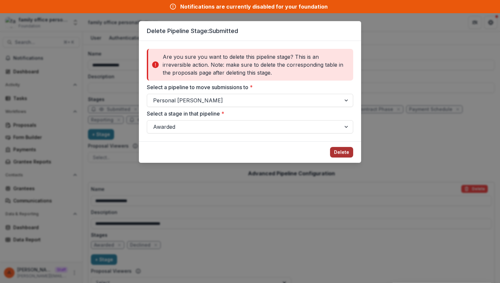
click at [336, 153] on button "Delete" at bounding box center [341, 152] width 23 height 11
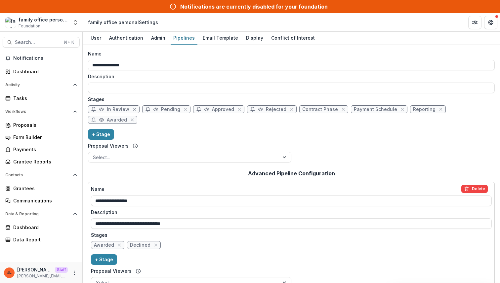
click at [136, 109] on button "close" at bounding box center [134, 109] width 7 height 7
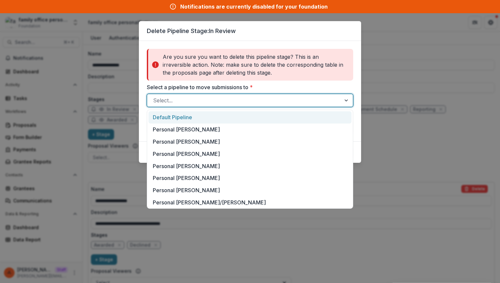
click at [194, 102] on div at bounding box center [244, 100] width 182 height 9
click at [187, 126] on div "Personal [PERSON_NAME]" at bounding box center [249, 130] width 203 height 12
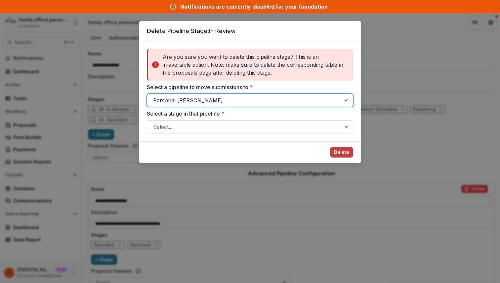
click at [186, 133] on div "Select..." at bounding box center [250, 126] width 206 height 13
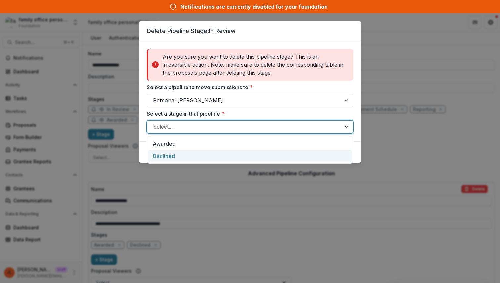
click at [182, 151] on div "Declined" at bounding box center [249, 156] width 203 height 12
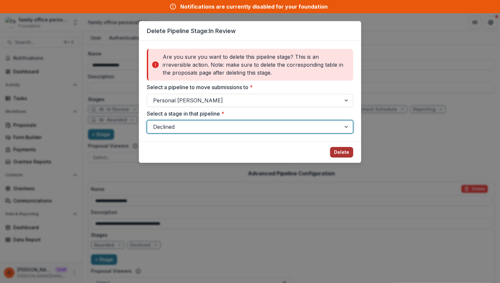
click at [336, 152] on button "Delete" at bounding box center [341, 152] width 23 height 11
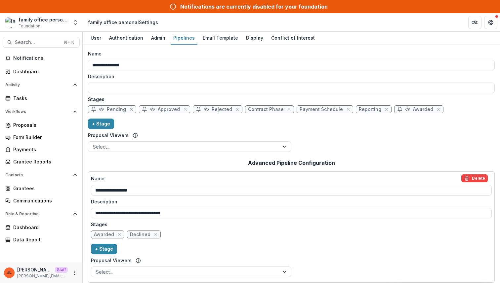
click at [132, 109] on icon "close" at bounding box center [131, 109] width 5 height 5
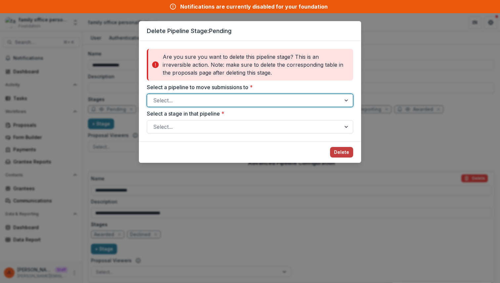
click at [194, 102] on div at bounding box center [244, 100] width 182 height 9
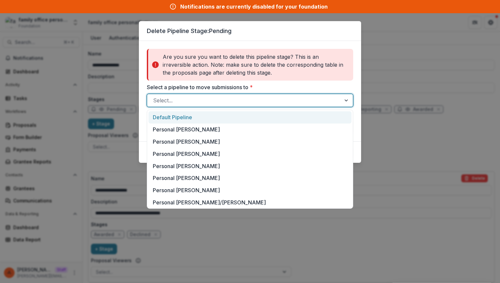
click at [190, 118] on div "Default Pipeline" at bounding box center [249, 117] width 203 height 12
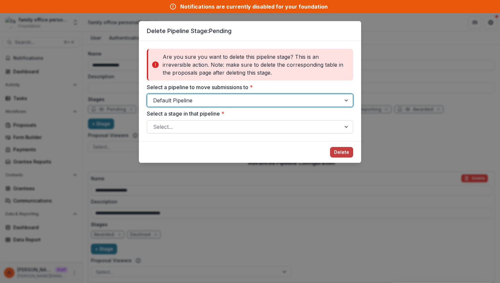
click at [180, 121] on div "Select..." at bounding box center [250, 126] width 206 height 13
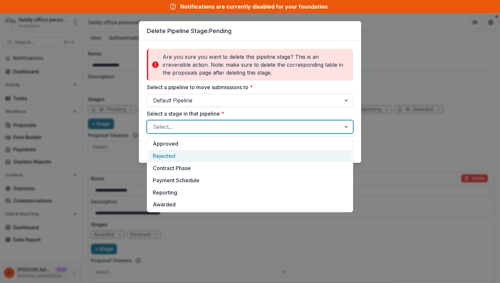
click at [176, 161] on div "Rejected" at bounding box center [249, 156] width 203 height 12
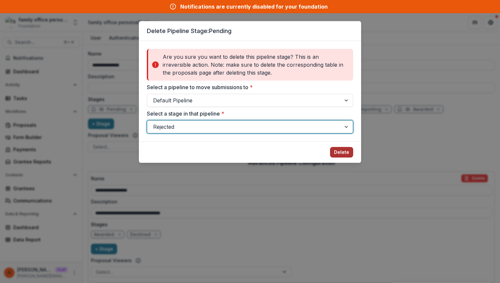
click at [346, 153] on button "Delete" at bounding box center [341, 152] width 23 height 11
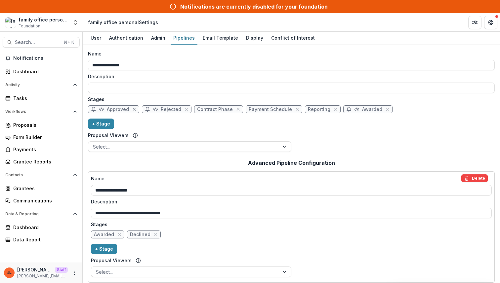
click at [132, 109] on icon "close" at bounding box center [134, 109] width 5 height 5
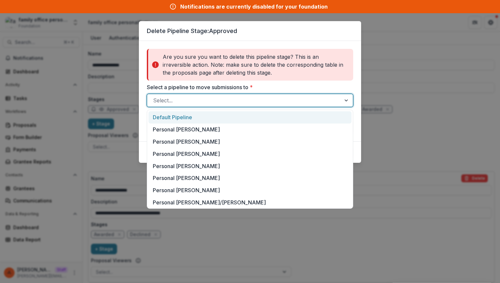
click at [168, 102] on div at bounding box center [244, 100] width 182 height 9
click at [166, 120] on div "Default Pipeline" at bounding box center [249, 117] width 203 height 12
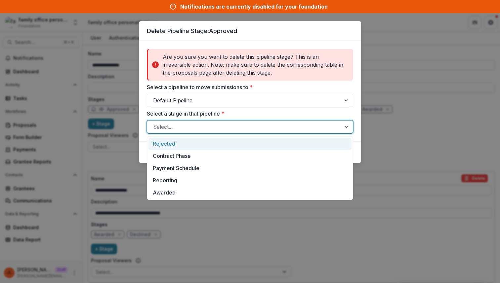
click at [166, 120] on div "Select..." at bounding box center [250, 126] width 206 height 13
click at [166, 143] on div "Rejected" at bounding box center [249, 144] width 203 height 12
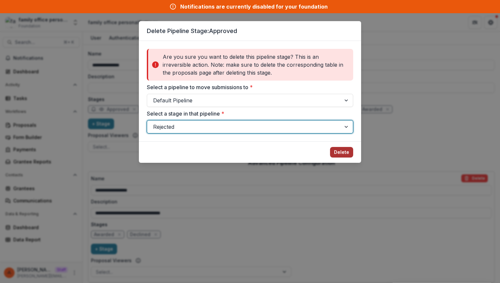
click at [339, 153] on button "Delete" at bounding box center [341, 152] width 23 height 11
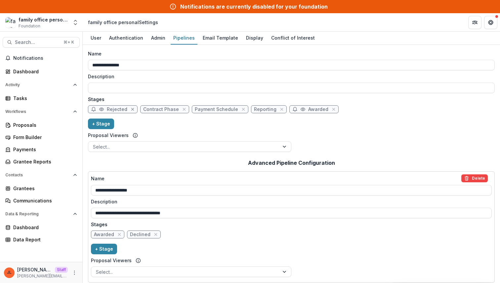
click at [131, 110] on icon "close" at bounding box center [132, 109] width 3 height 3
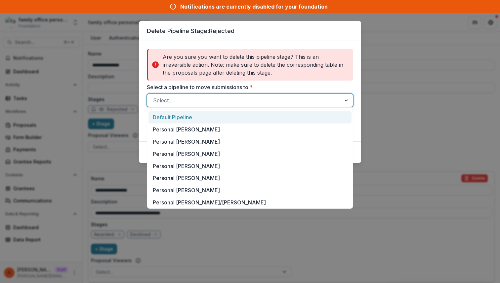
click at [211, 96] on div at bounding box center [244, 100] width 182 height 9
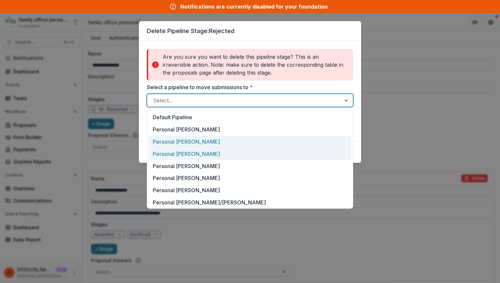
click at [201, 148] on div "Default Pipeline Personal Cal Turner Personal Laura Anne Turner Personal Margar…" at bounding box center [250, 159] width 206 height 99
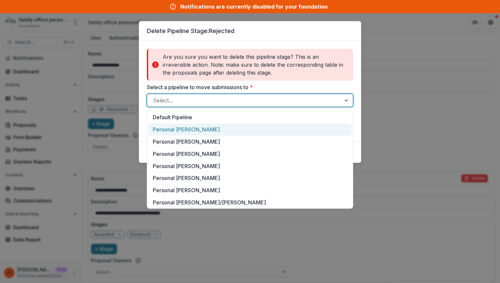
click at [205, 135] on div "Personal Cal Turner" at bounding box center [249, 130] width 203 height 12
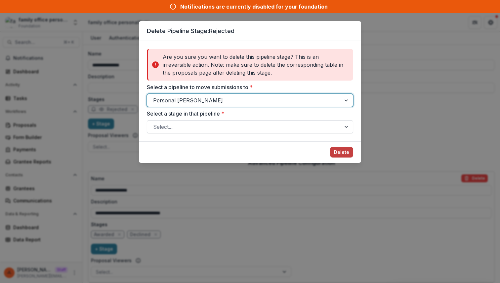
click at [209, 129] on div at bounding box center [244, 126] width 182 height 9
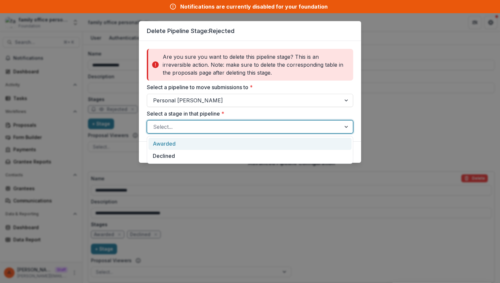
click at [208, 140] on div "Awarded" at bounding box center [249, 144] width 203 height 12
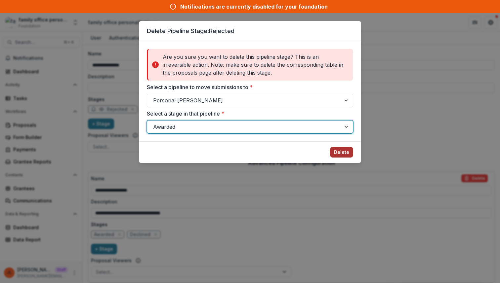
click at [342, 151] on button "Delete" at bounding box center [341, 152] width 23 height 11
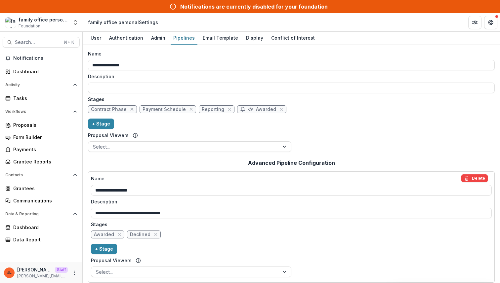
click at [131, 107] on icon "close" at bounding box center [131, 109] width 5 height 5
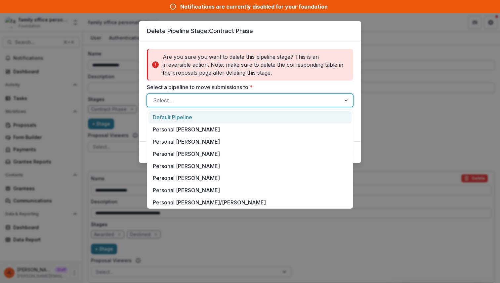
click at [180, 99] on div at bounding box center [244, 100] width 182 height 9
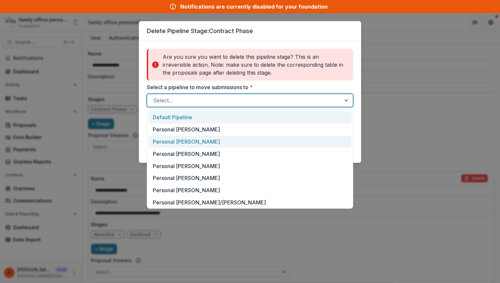
click at [178, 144] on div "Personal Laura Anne Turner" at bounding box center [249, 142] width 203 height 12
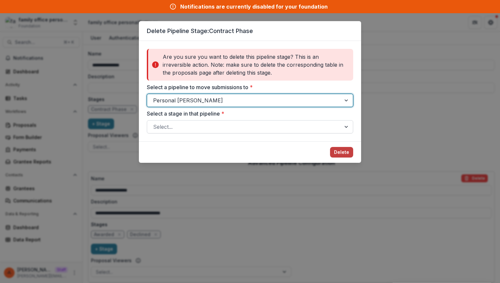
click at [192, 123] on div at bounding box center [244, 126] width 182 height 9
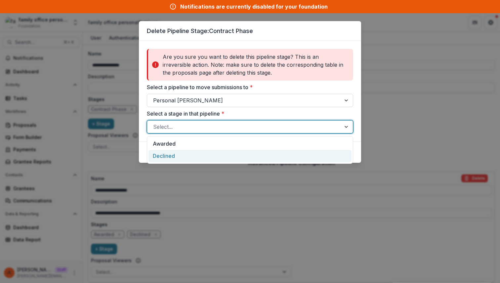
click at [191, 150] on div "Declined" at bounding box center [249, 156] width 203 height 12
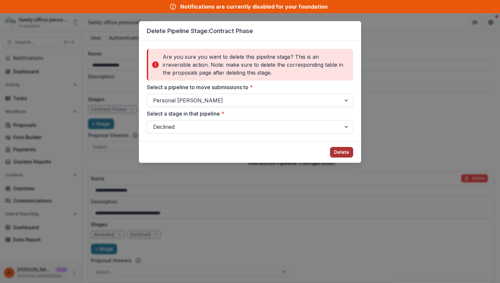
click at [342, 152] on button "Delete" at bounding box center [341, 152] width 23 height 11
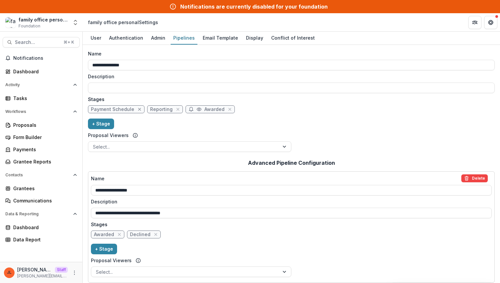
click at [137, 109] on icon "close" at bounding box center [139, 109] width 5 height 5
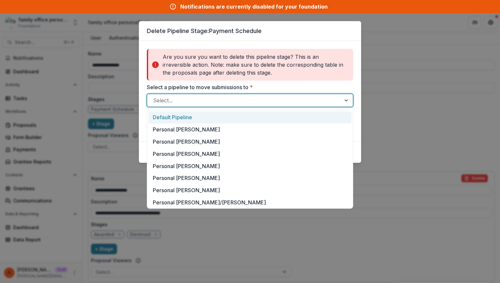
click at [180, 100] on div at bounding box center [244, 100] width 182 height 9
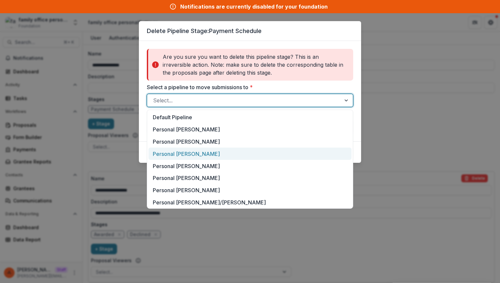
click at [173, 151] on div "Personal Margaret Turner" at bounding box center [249, 154] width 203 height 12
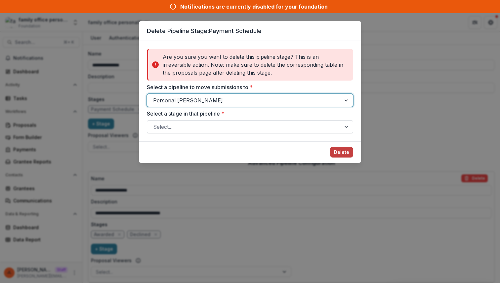
click at [184, 123] on div at bounding box center [244, 126] width 182 height 9
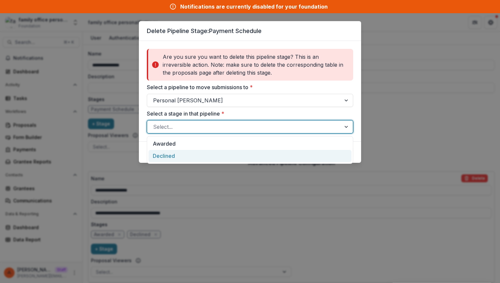
click at [182, 156] on div "Declined" at bounding box center [249, 156] width 203 height 12
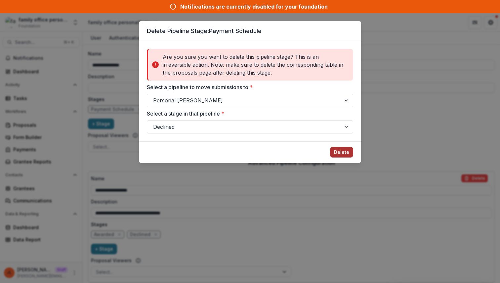
click at [342, 156] on button "Delete" at bounding box center [341, 152] width 23 height 11
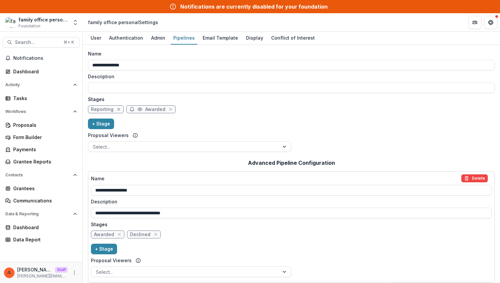
click at [118, 108] on icon "close" at bounding box center [118, 109] width 5 height 5
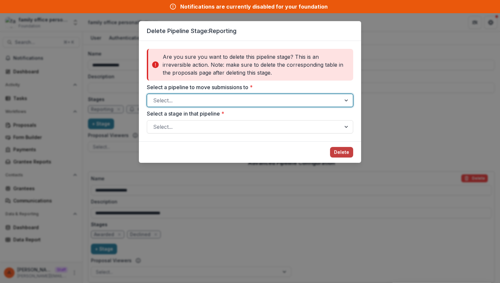
click at [188, 96] on div at bounding box center [244, 100] width 182 height 9
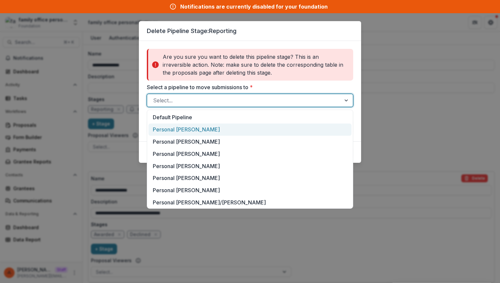
click at [180, 129] on div "Personal Cal Turner" at bounding box center [249, 130] width 203 height 12
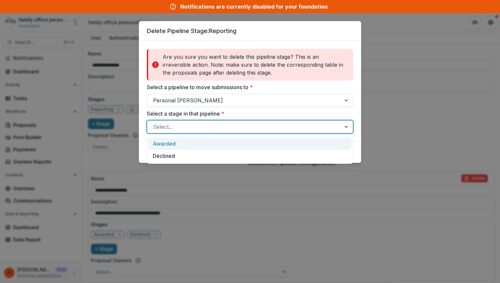
click at [182, 127] on div at bounding box center [244, 126] width 182 height 9
click at [182, 146] on div "Awarded" at bounding box center [249, 144] width 203 height 12
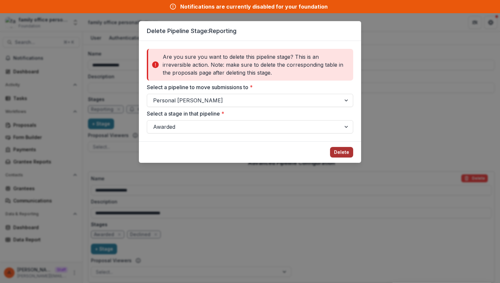
click at [333, 152] on button "Delete" at bounding box center [341, 152] width 23 height 11
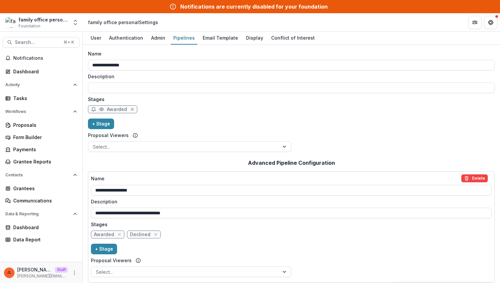
click at [133, 109] on icon "close" at bounding box center [132, 109] width 5 height 5
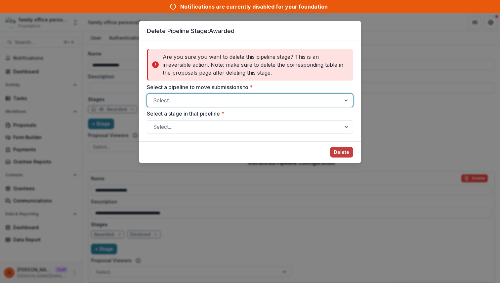
click at [201, 104] on div at bounding box center [244, 100] width 182 height 9
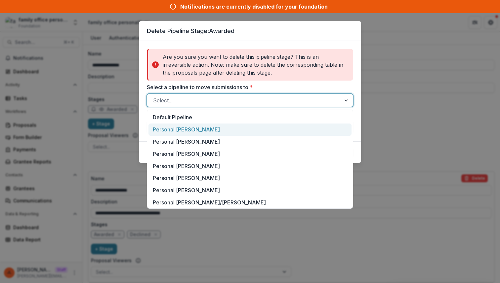
click at [196, 124] on div "Personal Cal Turner" at bounding box center [249, 130] width 203 height 12
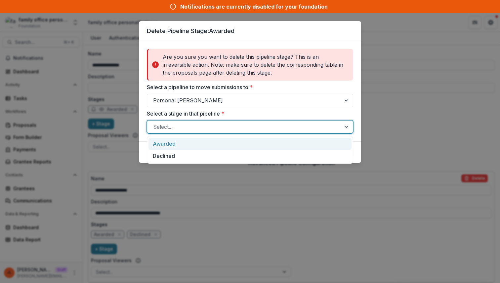
click at [195, 128] on div at bounding box center [244, 126] width 182 height 9
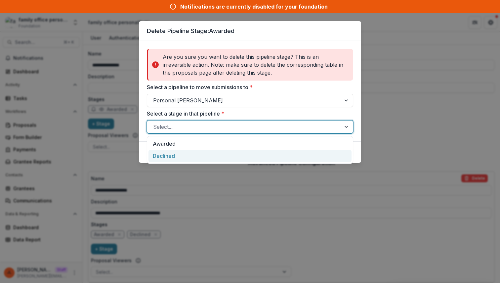
click at [189, 151] on div "Declined" at bounding box center [249, 156] width 203 height 12
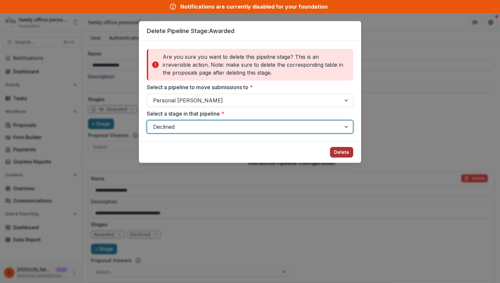
click at [342, 152] on button "Delete" at bounding box center [341, 152] width 23 height 11
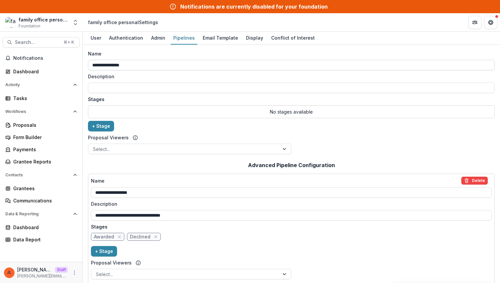
click at [155, 69] on input "**********" at bounding box center [291, 65] width 407 height 11
type input "**********"
click at [101, 127] on button "+ Stage" at bounding box center [101, 126] width 26 height 11
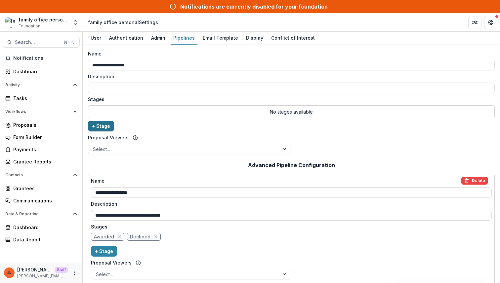
select select "*****"
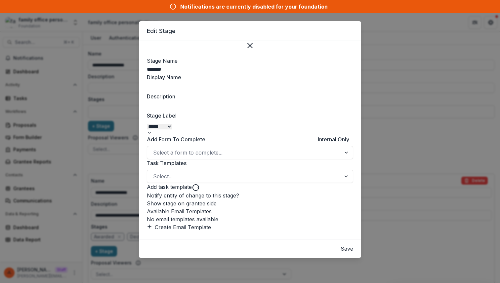
click at [189, 68] on input "*******" at bounding box center [173, 69] width 53 height 8
click at [189, 69] on input "*******" at bounding box center [173, 69] width 53 height 8
type input "*******"
click at [172, 130] on select "******* ***** ********* ****** ******* ******** ******** ******* ********* ****…" at bounding box center [159, 127] width 25 height 6
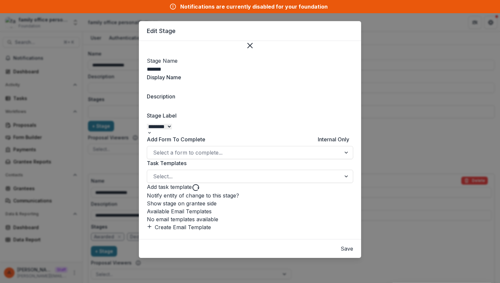
select select "*******"
click at [147, 130] on select "******* ***** ********* ****** ******* ******** ******** ******* ********* ****…" at bounding box center [159, 127] width 25 height 6
click at [340, 253] on button "Save" at bounding box center [346, 249] width 13 height 8
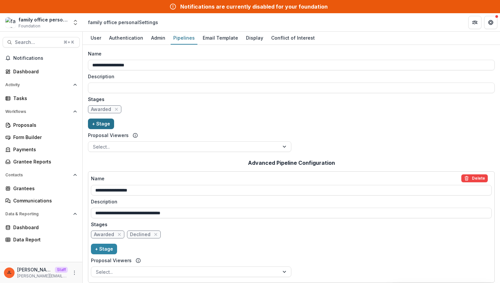
click at [98, 124] on button "+ Stage" at bounding box center [101, 124] width 26 height 11
select select "*****"
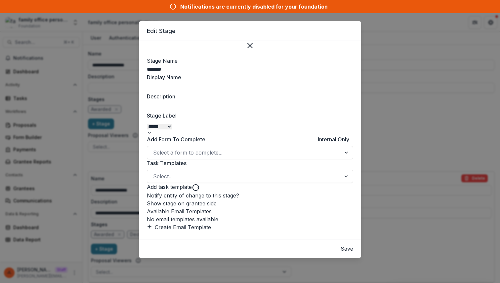
click at [200, 65] on input "*******" at bounding box center [173, 69] width 53 height 8
type input "********"
select select "******"
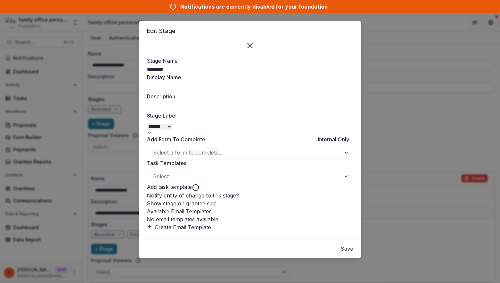
scroll to position [78, 0]
click at [343, 249] on button "Save" at bounding box center [346, 249] width 13 height 8
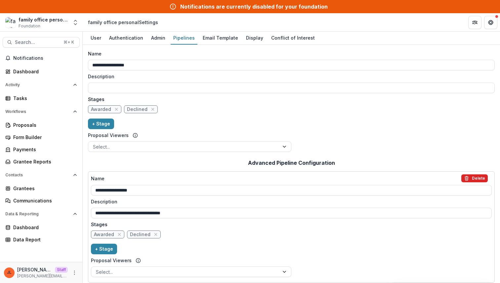
click at [480, 179] on button "Delete" at bounding box center [474, 179] width 26 height 8
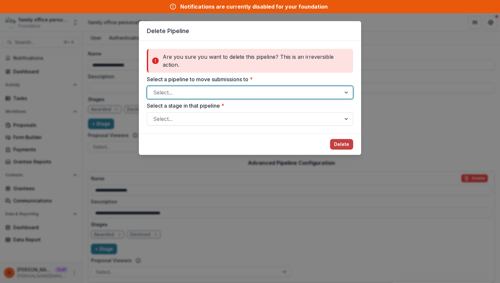
click at [275, 88] on div at bounding box center [244, 92] width 182 height 9
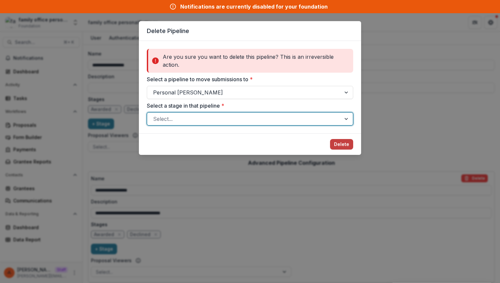
click at [296, 118] on div at bounding box center [244, 118] width 182 height 9
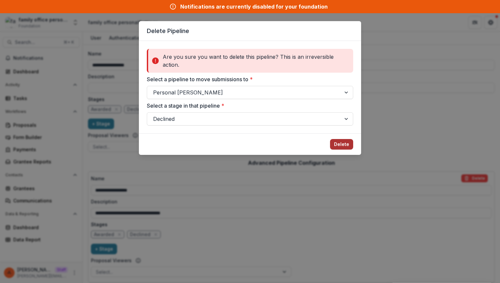
click at [335, 146] on button "Delete" at bounding box center [341, 144] width 23 height 11
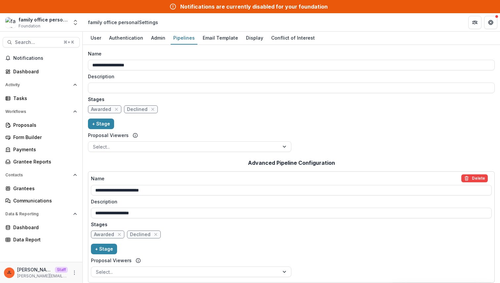
click at [346, 109] on div "Awarded Declined" at bounding box center [291, 110] width 407 height 11
click at [150, 66] on input "**********" at bounding box center [291, 65] width 407 height 11
type input "**********"
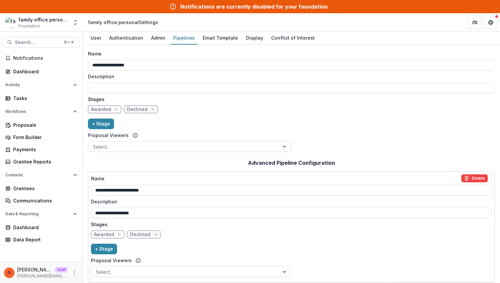
click at [189, 114] on div "Awarded Declined" at bounding box center [291, 110] width 407 height 11
click at [161, 38] on div "Admin" at bounding box center [158, 38] width 20 height 10
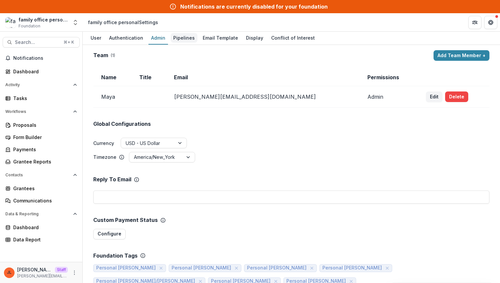
click at [182, 35] on div "Pipelines" at bounding box center [184, 38] width 27 height 10
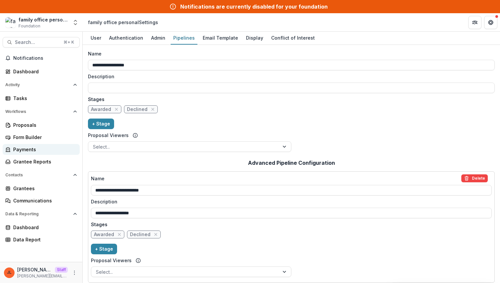
click at [37, 148] on div "Payments" at bounding box center [43, 149] width 61 height 7
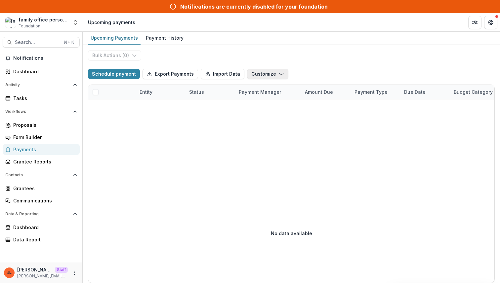
click at [267, 74] on button "Customize" at bounding box center [267, 74] width 41 height 11
click at [259, 90] on button "New Custom Field" at bounding box center [246, 89] width 71 height 11
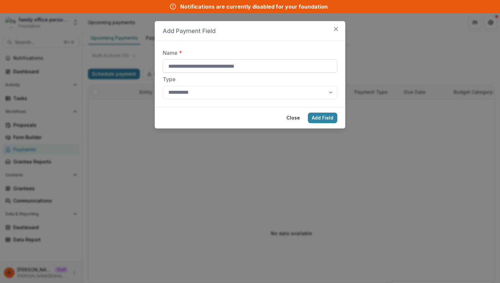
click at [273, 67] on input "Name *" at bounding box center [250, 65] width 175 height 13
type input "**********"
click at [308, 113] on button "Add Field" at bounding box center [322, 118] width 29 height 11
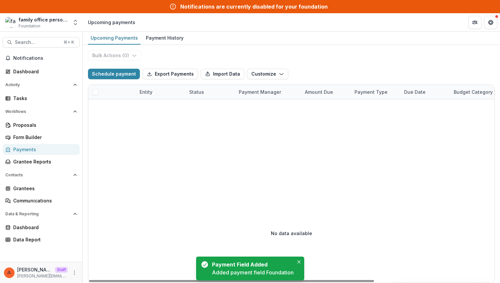
click at [88, 69] on button "Schedule payment" at bounding box center [114, 74] width 52 height 11
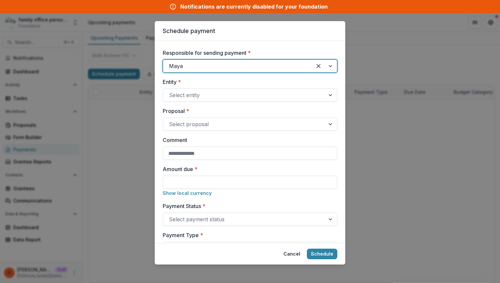
click at [422, 171] on div "Schedule payment Responsible for sending payment * option Maya, selected. Selec…" at bounding box center [250, 141] width 500 height 283
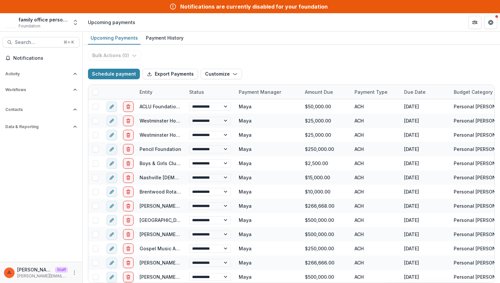
select select "**********"
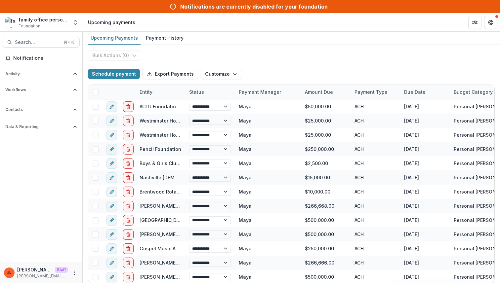
select select "**********"
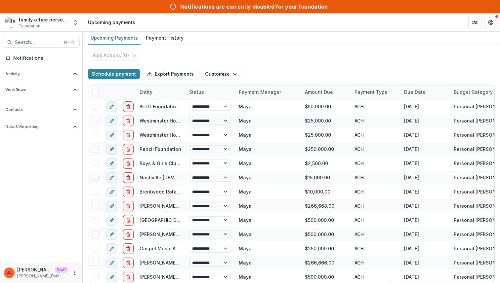
select select "**********"
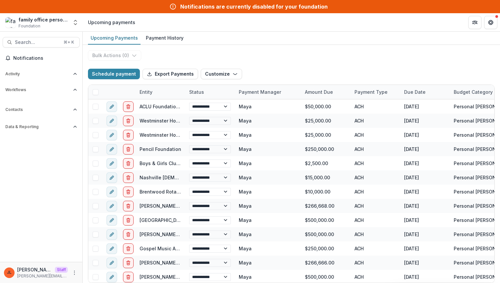
select select "**********"
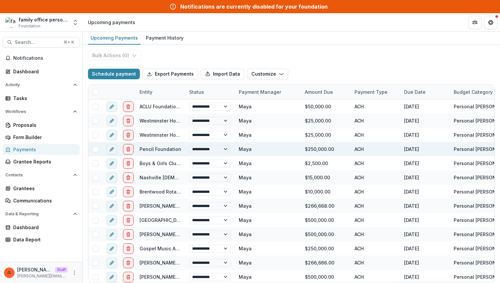
select select "**********"
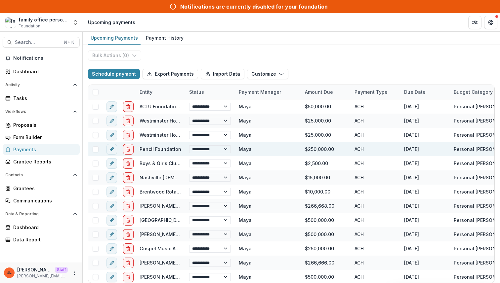
select select "**********"
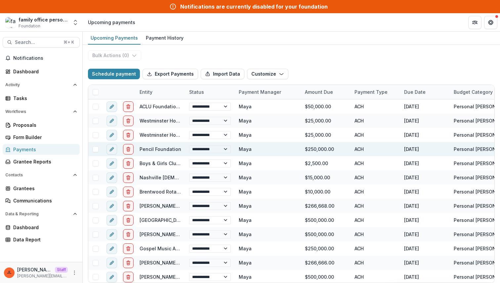
select select "**********"
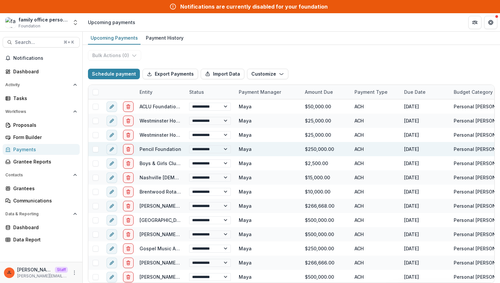
select select "**********"
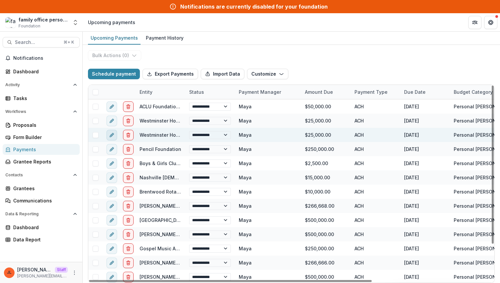
click at [109, 136] on icon "edit" at bounding box center [111, 135] width 5 height 5
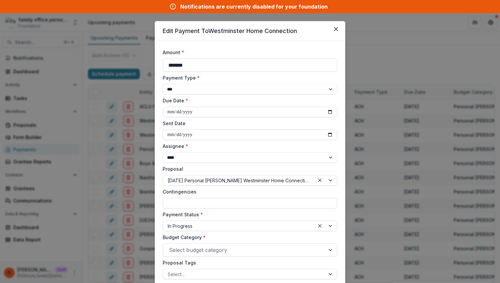
click at [414, 56] on div "**********" at bounding box center [250, 141] width 500 height 283
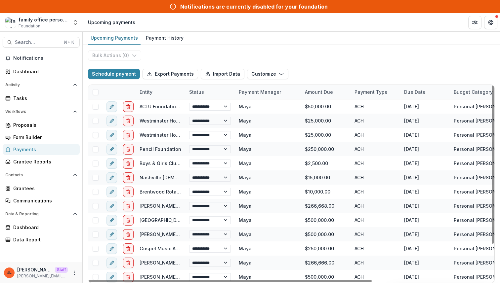
click at [383, 52] on div "**********" at bounding box center [291, 164] width 417 height 238
select select "**********"
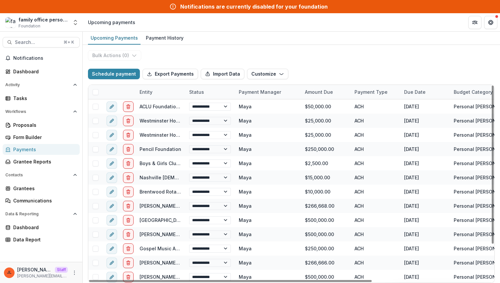
select select "**********"
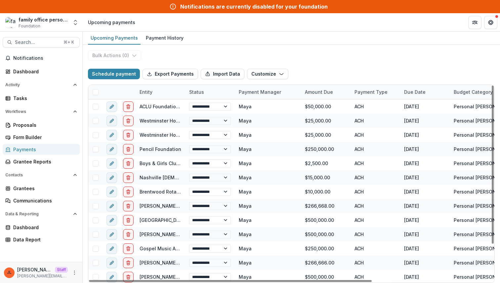
select select "**********"
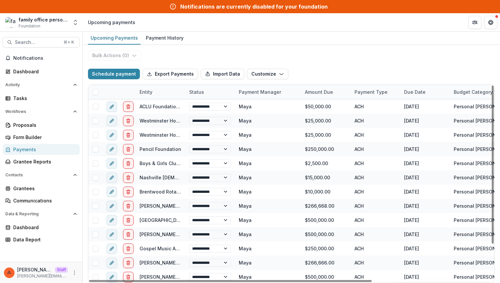
select select "**********"
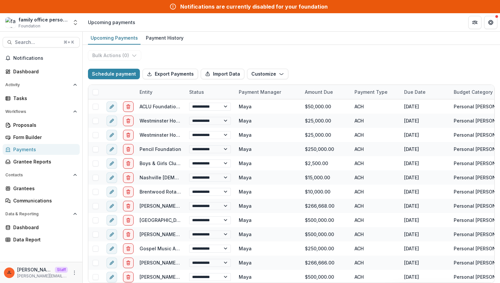
select select "**********"
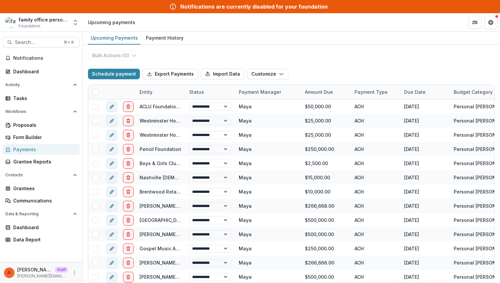
select select "**********"
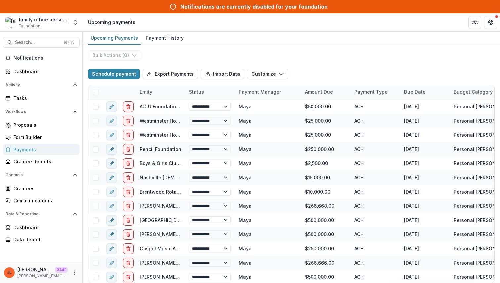
select select "**********"
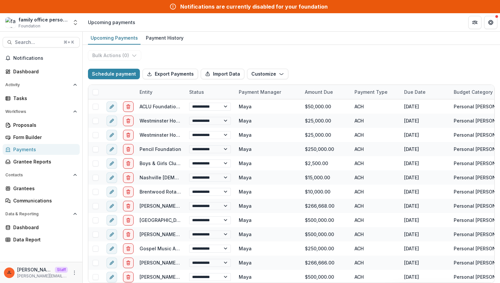
select select "**********"
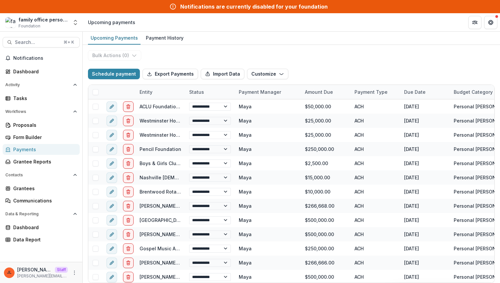
select select "**********"
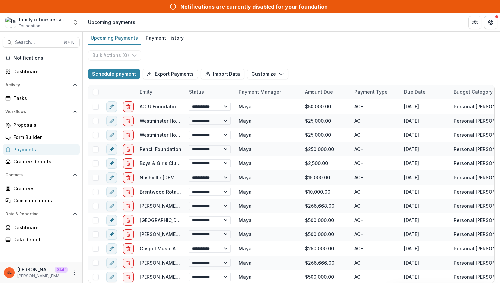
select select "**********"
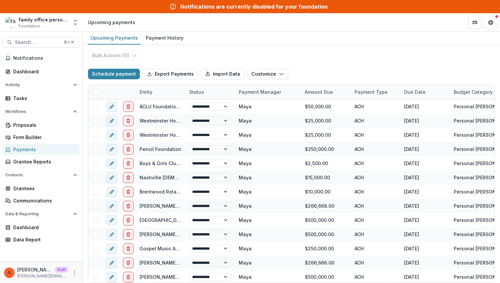
select select "**********"
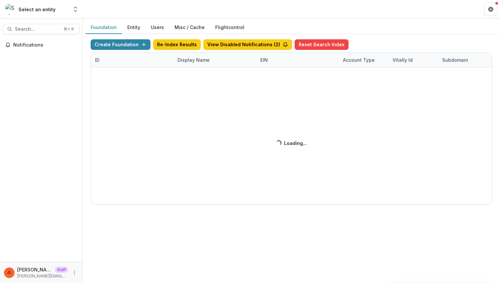
click at [195, 58] on div "Create Foundation Re-Index Results View Disabled Notifications ( 2 ) Reset Sear…" at bounding box center [291, 121] width 401 height 165
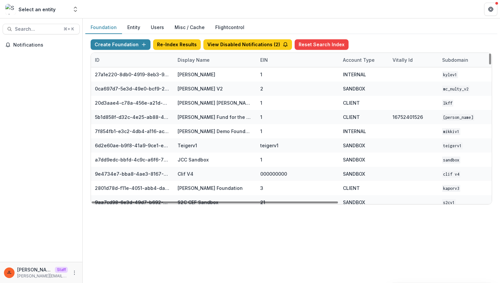
click at [195, 58] on div "Display Name" at bounding box center [194, 60] width 40 height 7
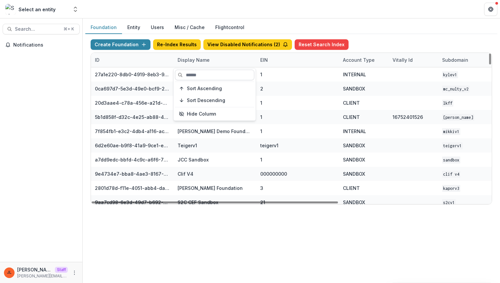
click at [191, 72] on input at bounding box center [214, 75] width 79 height 11
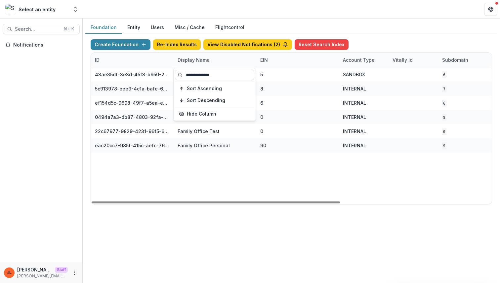
type input "**********"
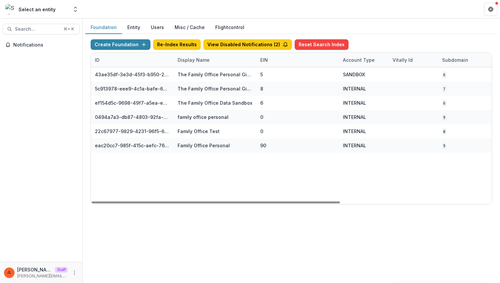
click at [218, 184] on div "43ae35df-3e3d-45f3-b950-2f24ae54ab56 The Family Office Personal Giving Workflow…" at bounding box center [413, 135] width 645 height 137
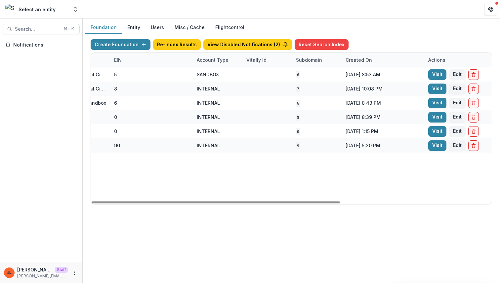
scroll to position [0, 244]
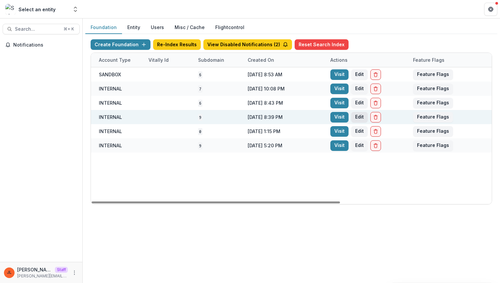
click at [357, 119] on button "Edit" at bounding box center [359, 117] width 17 height 11
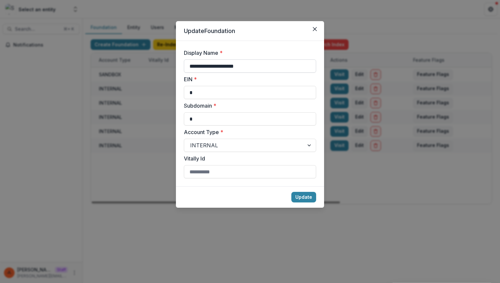
click at [224, 68] on input "**********" at bounding box center [250, 65] width 132 height 13
type input "**********"
click at [302, 198] on button "Update" at bounding box center [303, 197] width 25 height 11
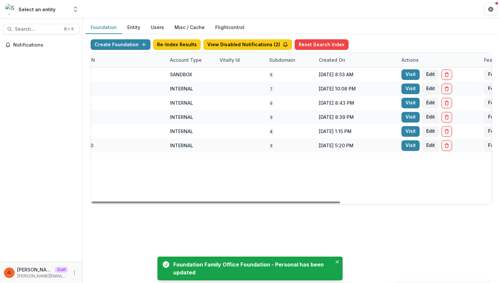
scroll to position [0, 0]
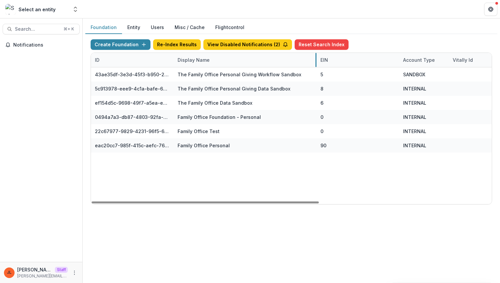
drag, startPoint x: 256, startPoint y: 59, endPoint x: 316, endPoint y: 66, distance: 60.5
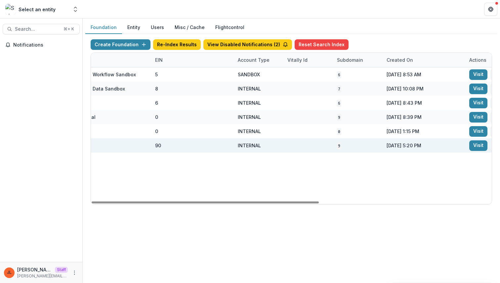
scroll to position [0, 181]
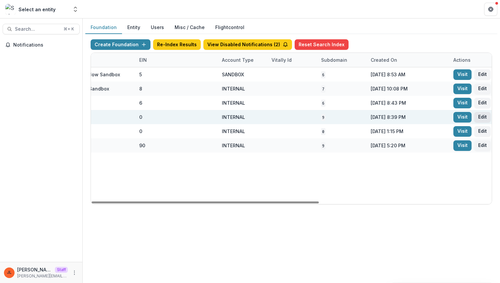
click at [480, 118] on button "Edit" at bounding box center [482, 117] width 17 height 11
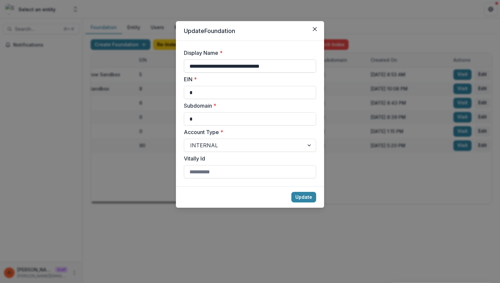
click at [190, 65] on input "**********" at bounding box center [250, 65] width 132 height 13
click at [266, 66] on input "**********" at bounding box center [250, 65] width 132 height 13
type input "**********"
click at [298, 194] on button "Update" at bounding box center [303, 197] width 25 height 11
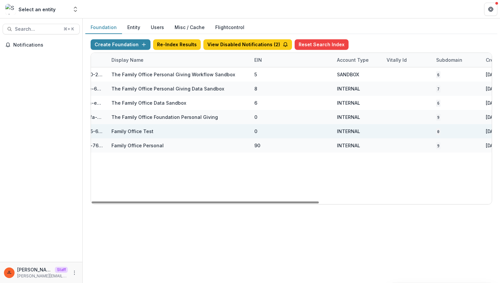
scroll to position [0, 0]
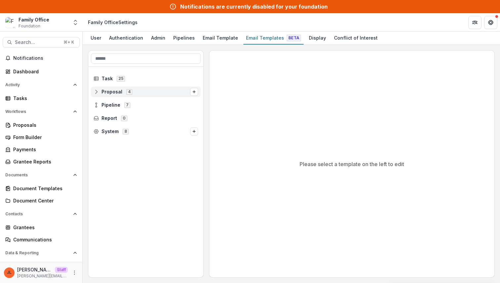
click at [153, 89] on div "Proposal 4" at bounding box center [146, 92] width 110 height 11
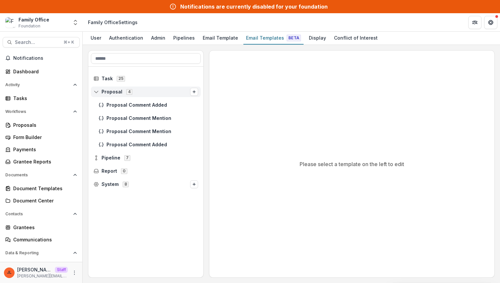
click at [154, 95] on div "Proposal 4" at bounding box center [146, 92] width 110 height 11
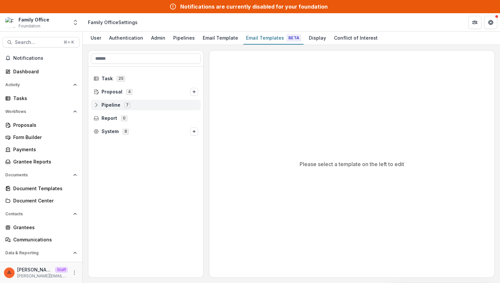
click at [153, 104] on span "Pipeline 7" at bounding box center [146, 105] width 104 height 6
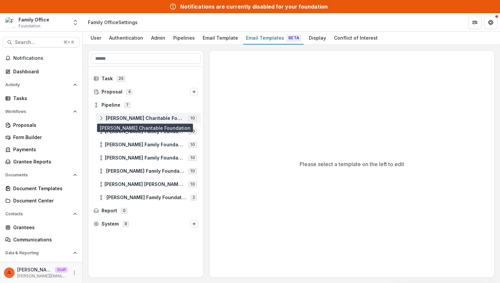
click at [152, 119] on span "[PERSON_NAME] Charitable Foundation" at bounding box center [145, 119] width 79 height 6
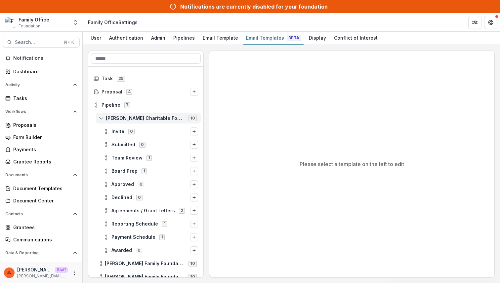
click at [152, 119] on span "[PERSON_NAME] Charitable Foundation" at bounding box center [145, 119] width 79 height 6
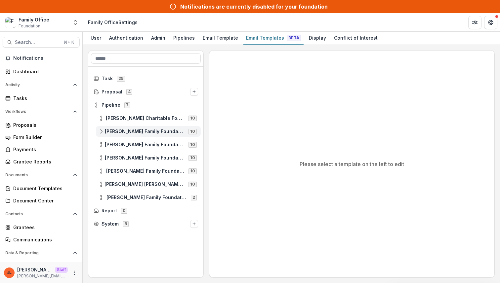
click at [147, 128] on div "[PERSON_NAME] Family Foundation [US_STATE] 10" at bounding box center [148, 131] width 105 height 11
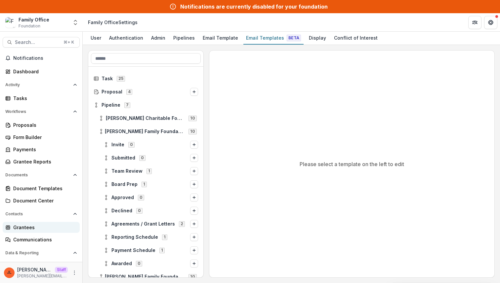
click at [37, 232] on link "Grantees" at bounding box center [41, 227] width 77 height 11
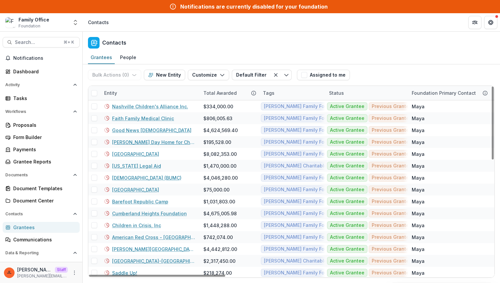
click at [167, 140] on link "[PERSON_NAME] Day Home for Children" at bounding box center [153, 142] width 83 height 7
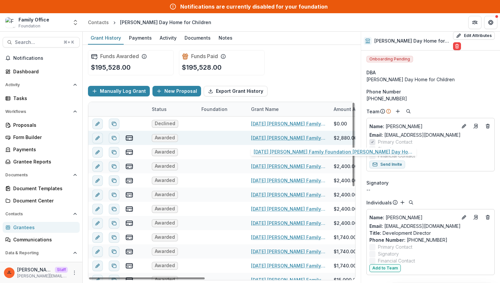
click at [289, 137] on link "2025-06-30 Cal Turner Family Foundation Fannie Battle Day Home for Children" at bounding box center [288, 138] width 75 height 7
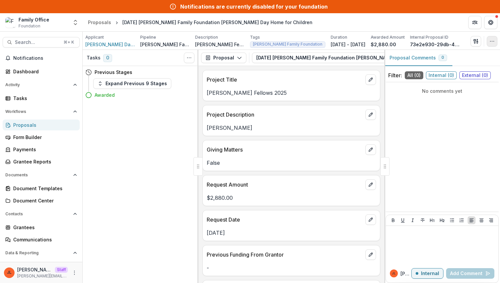
click at [490, 42] on icon "button" at bounding box center [491, 41] width 5 height 5
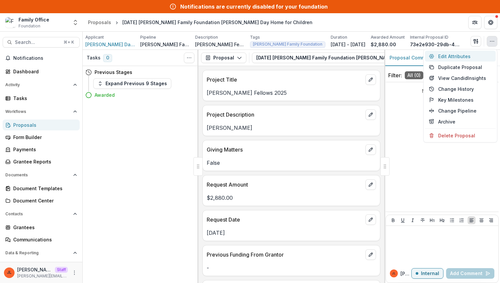
click at [468, 59] on button "Edit Attributes" at bounding box center [460, 56] width 71 height 11
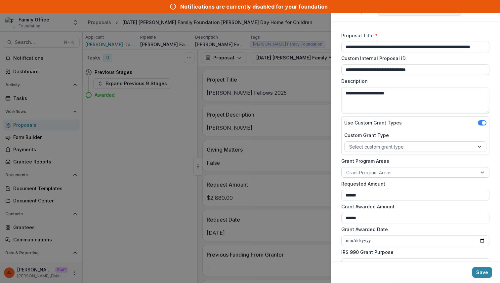
scroll to position [174, 0]
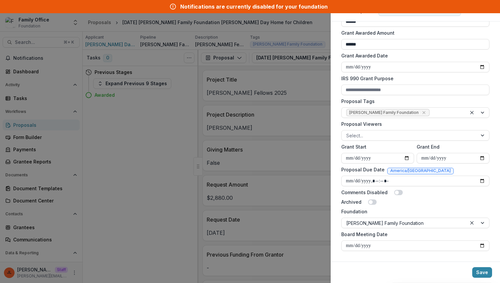
click at [177, 228] on div "**********" at bounding box center [250, 141] width 500 height 283
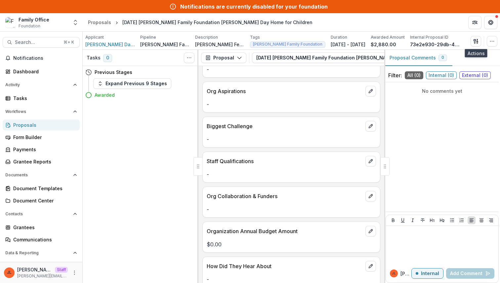
scroll to position [313, 0]
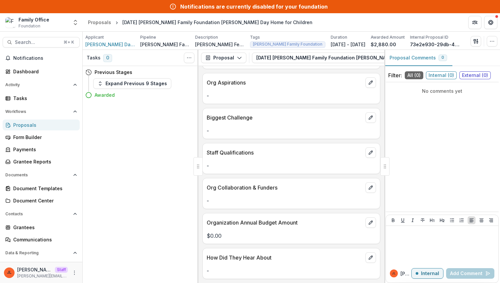
click at [247, 103] on div "Org Aspirations -" at bounding box center [291, 88] width 178 height 31
click at [37, 231] on link "Grantees" at bounding box center [41, 227] width 77 height 11
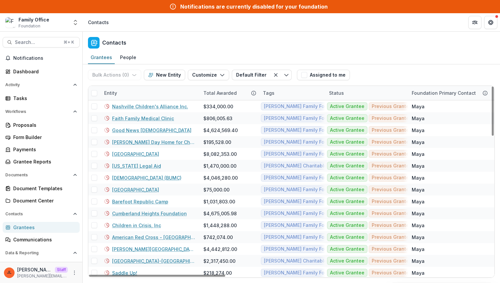
click at [384, 52] on div "Grantees People" at bounding box center [291, 57] width 417 height 13
click at [72, 274] on icon "More" at bounding box center [74, 272] width 5 height 5
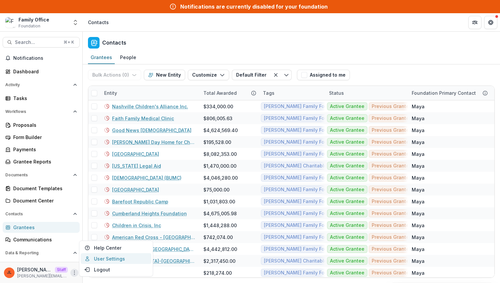
click at [92, 260] on link "User Settings" at bounding box center [116, 259] width 71 height 11
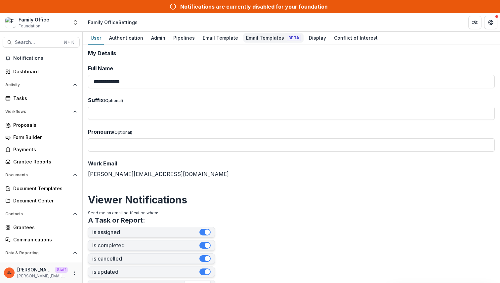
click at [256, 36] on div "Email Templates Beta" at bounding box center [273, 38] width 60 height 10
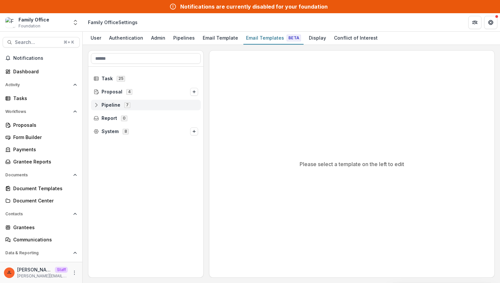
click at [140, 102] on span "Pipeline 7" at bounding box center [146, 105] width 104 height 6
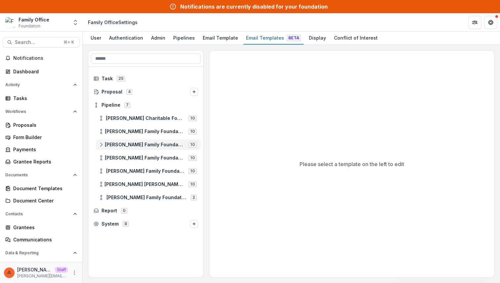
click at [159, 143] on span "Dugas Family Foundation Texas" at bounding box center [145, 145] width 80 height 6
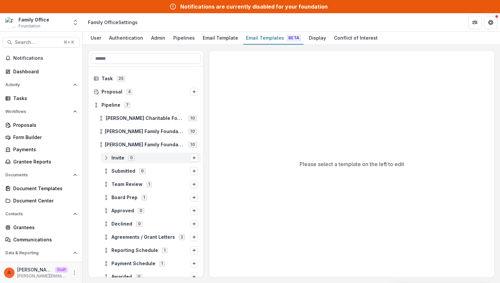
click at [146, 160] on span "Invite 0" at bounding box center [146, 158] width 87 height 6
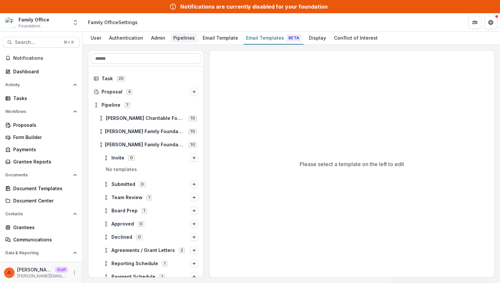
click at [175, 38] on div "Pipelines" at bounding box center [184, 38] width 27 height 10
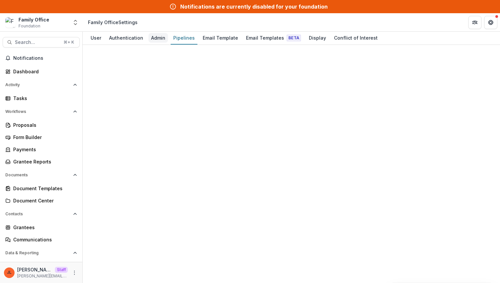
click at [154, 37] on div "Admin" at bounding box center [158, 38] width 20 height 10
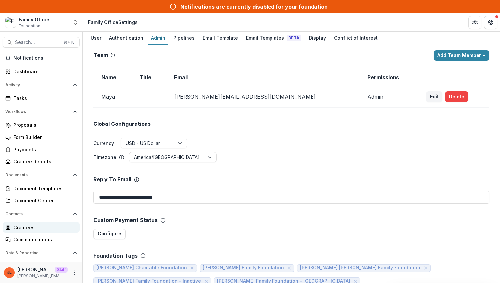
click at [34, 225] on div "Grantees" at bounding box center [43, 227] width 61 height 7
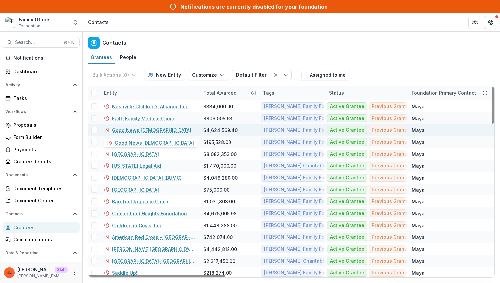
click at [147, 131] on link "Good News United Methodist Church" at bounding box center [151, 130] width 79 height 7
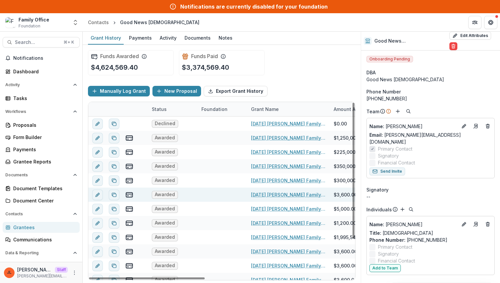
scroll to position [50, 0]
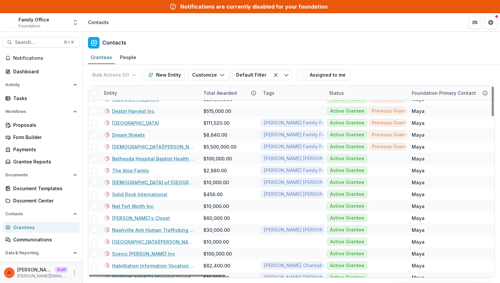
scroll to position [1013, 0]
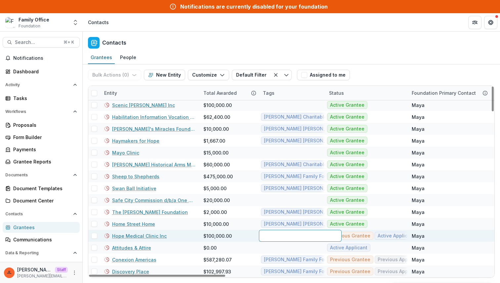
click at [273, 234] on div at bounding box center [300, 236] width 83 height 12
click at [145, 237] on link "Hope Medical Clinic Inc" at bounding box center [139, 236] width 55 height 7
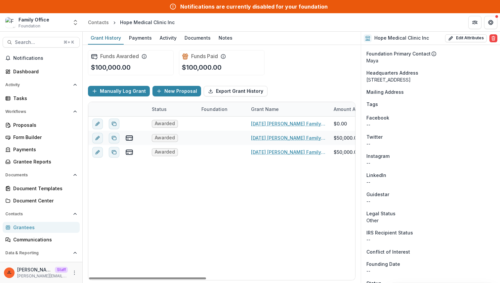
scroll to position [416, 0]
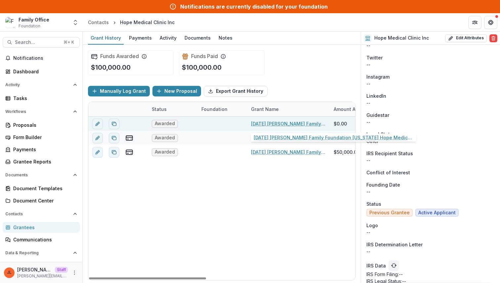
click at [274, 124] on link "2024-10-10 Dugas Family Foundation Florida Hope Medical Clinic Inc" at bounding box center [288, 123] width 75 height 7
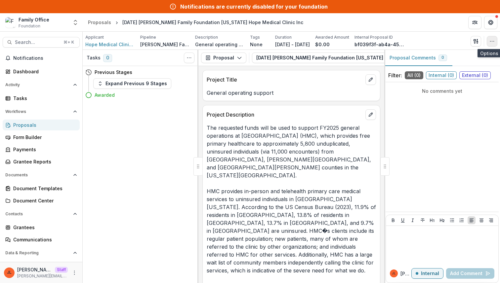
click at [492, 39] on icon "button" at bounding box center [491, 41] width 5 height 5
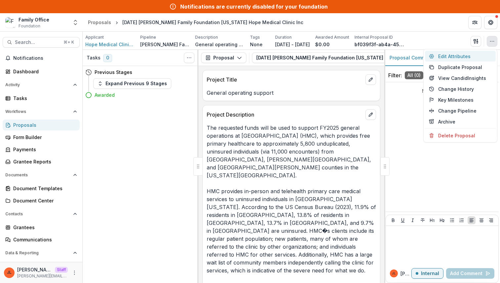
click at [466, 55] on button "Edit Attributes" at bounding box center [460, 56] width 71 height 11
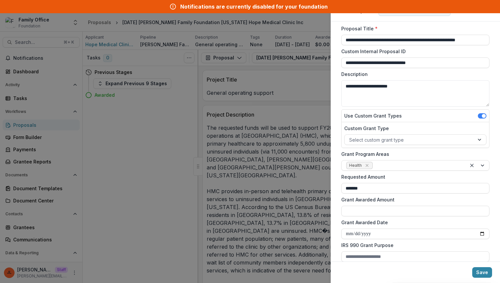
scroll to position [174, 0]
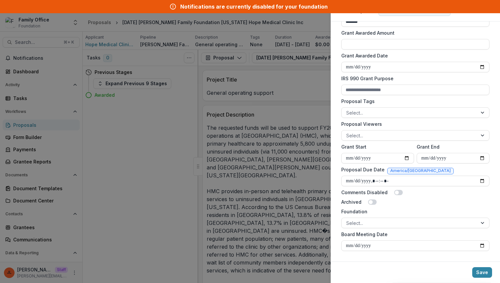
click at [298, 216] on div "**********" at bounding box center [250, 141] width 500 height 283
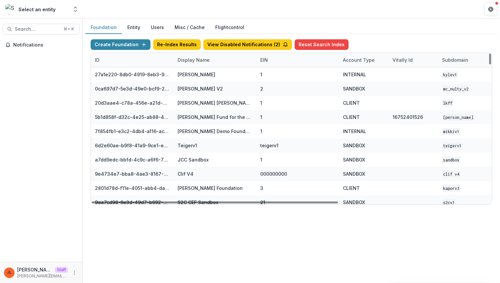
click at [202, 62] on div "Display Name" at bounding box center [194, 60] width 40 height 7
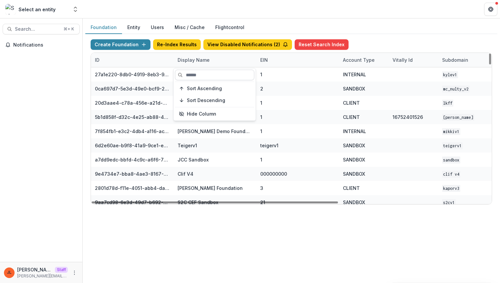
click at [201, 71] on input at bounding box center [214, 75] width 79 height 11
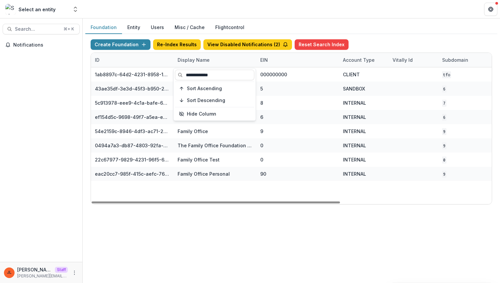
type input "**********"
click at [187, 187] on div "1ab8897c-64d2-4231-8958-1413730cfce8 The Family Office 000000000 CLIENT TFO [DA…" at bounding box center [413, 135] width 645 height 137
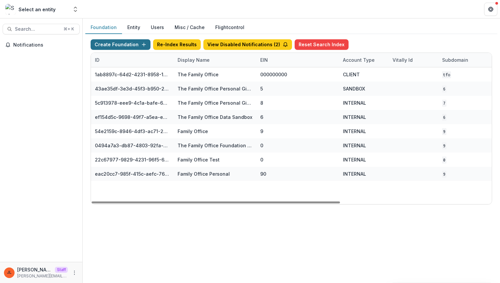
click at [118, 40] on button "Create Foundation" at bounding box center [121, 44] width 60 height 11
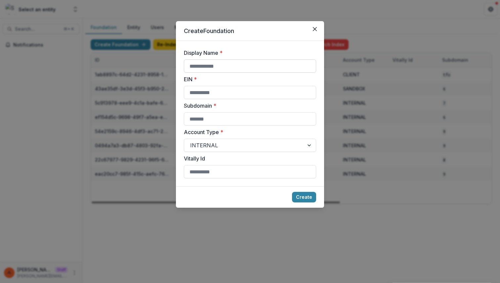
click at [210, 60] on input "Display Name *" at bounding box center [250, 65] width 132 height 13
type input "**********"
type input "*"
click at [292, 192] on button "Create" at bounding box center [304, 197] width 24 height 11
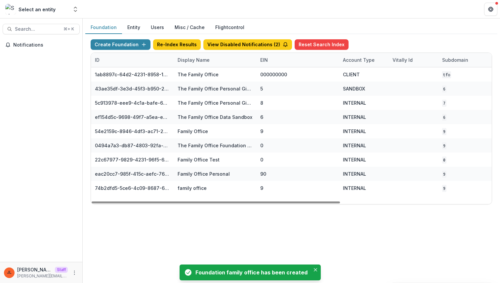
scroll to position [0, 244]
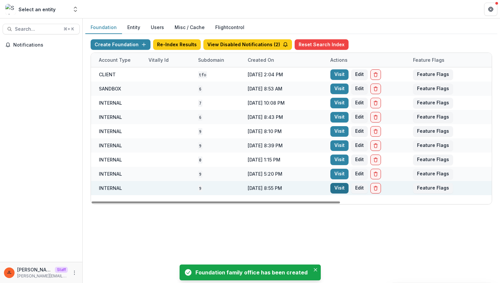
click at [337, 190] on link "Visit" at bounding box center [339, 188] width 18 height 11
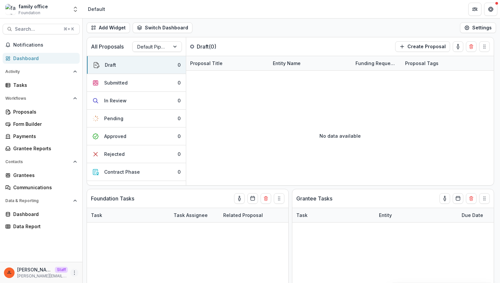
click at [75, 270] on button "More" at bounding box center [74, 273] width 8 height 8
click at [98, 257] on link "User Settings" at bounding box center [118, 259] width 71 height 11
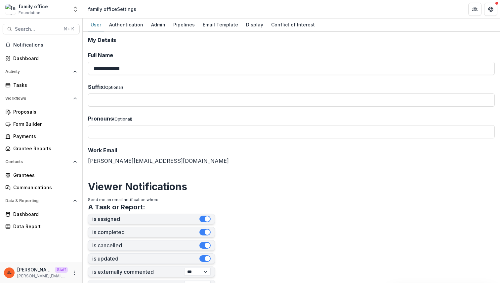
click at [153, 32] on div "**********" at bounding box center [291, 158] width 417 height 252
click at [154, 29] on div "Admin" at bounding box center [158, 25] width 20 height 10
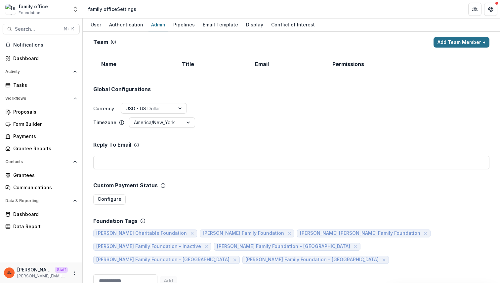
click at [471, 44] on button "Add Team Member +" at bounding box center [461, 42] width 56 height 11
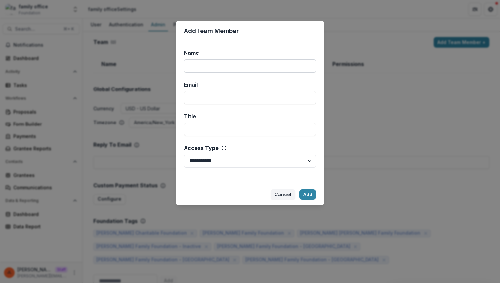
click at [272, 65] on input "Name" at bounding box center [250, 65] width 132 height 13
type input "*"
type input "****"
type input "**********"
select select "*****"
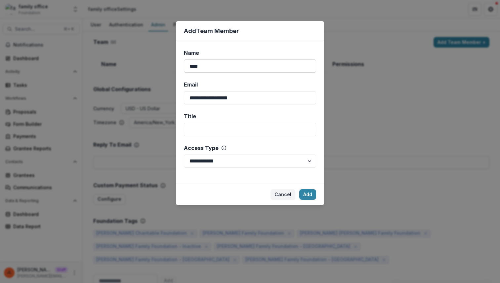
click button "Add" at bounding box center [307, 194] width 17 height 11
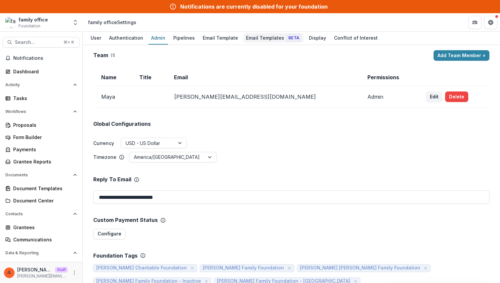
click at [270, 37] on div "Email Templates Beta" at bounding box center [273, 38] width 60 height 10
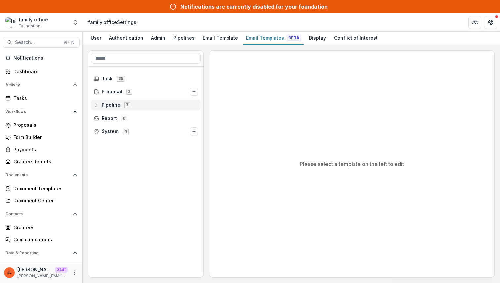
click at [126, 107] on span "7" at bounding box center [127, 104] width 6 height 5
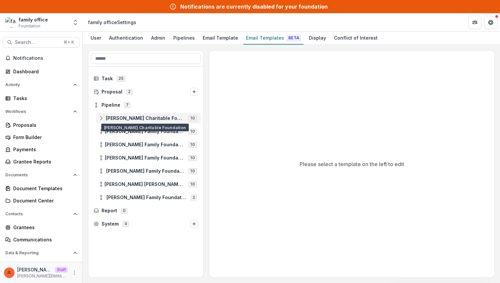
click at [125, 116] on span "Laura Goad Turner Charitable Foundation" at bounding box center [145, 119] width 79 height 6
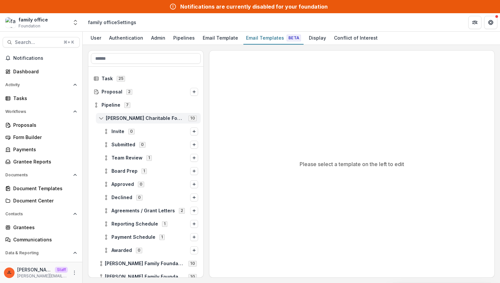
click at [134, 118] on span "Laura Goad Turner Charitable Foundation" at bounding box center [145, 119] width 79 height 6
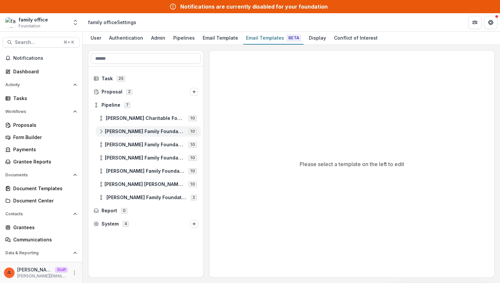
click at [132, 132] on span "Dugas Family Foundation Florida" at bounding box center [145, 132] width 80 height 6
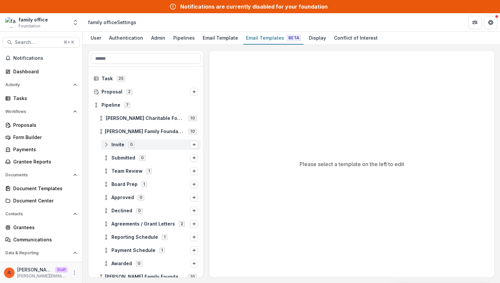
click at [129, 146] on span "0" at bounding box center [131, 144] width 6 height 5
click at [154, 130] on span "Dugas Family Foundation Florida" at bounding box center [145, 132] width 80 height 6
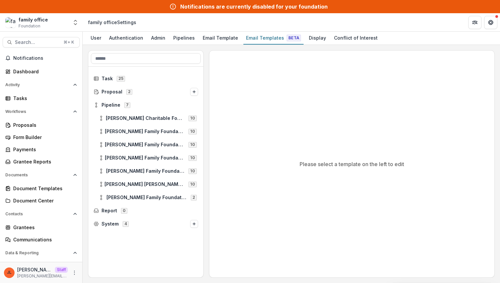
click at [149, 151] on div "Dugas Family Foundation Texas 10" at bounding box center [145, 144] width 115 height 13
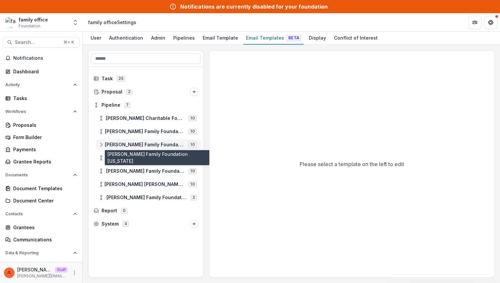
click at [149, 146] on span "Dugas Family Foundation Texas" at bounding box center [145, 145] width 80 height 6
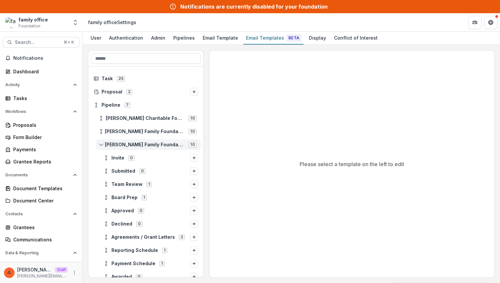
click at [149, 146] on span "Dugas Family Foundation Texas" at bounding box center [145, 145] width 80 height 6
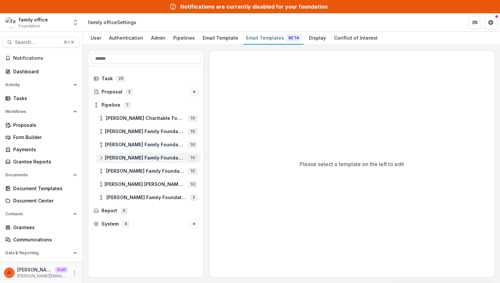
click at [149, 155] on span "Dugas Family Foundation Tennessee" at bounding box center [145, 158] width 80 height 6
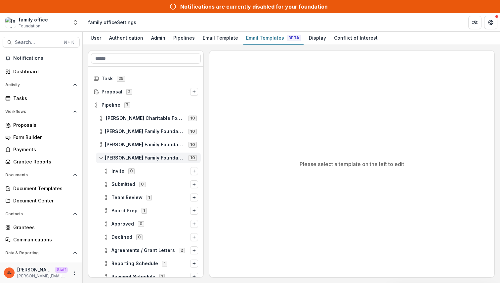
click at [149, 155] on span "Dugas Family Foundation Tennessee" at bounding box center [145, 158] width 80 height 6
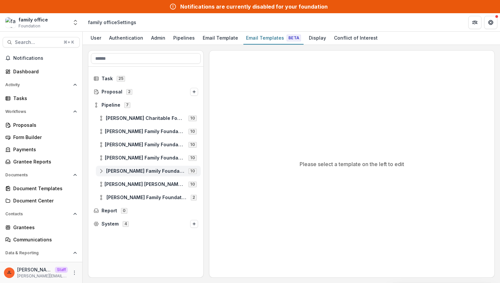
click at [146, 174] on div "Cal Turner Family Foundation 10" at bounding box center [148, 171] width 105 height 11
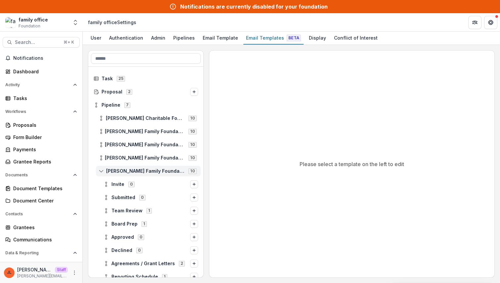
click at [146, 174] on div "Cal Turner Family Foundation 10" at bounding box center [148, 171] width 105 height 11
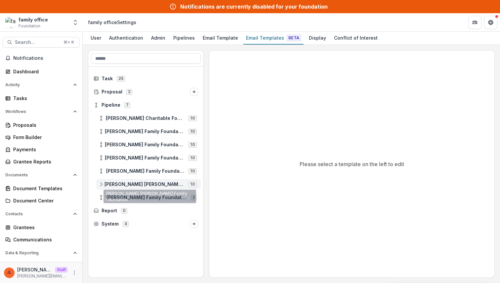
click at [143, 188] on div "James Stephen Turner Family Foundation 10" at bounding box center [148, 184] width 105 height 11
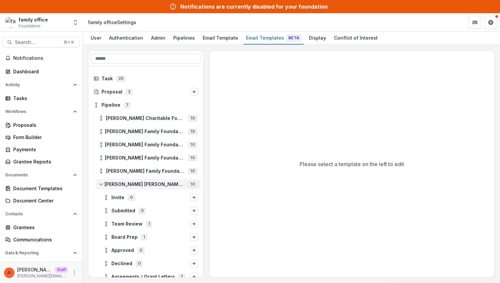
click at [143, 188] on div "James Stephen Turner Family Foundation 10" at bounding box center [148, 184] width 105 height 11
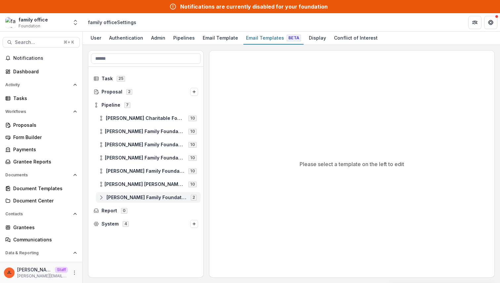
click at [136, 198] on span "Dugas Family Foundation" at bounding box center [146, 198] width 80 height 6
click at [119, 80] on span "25" at bounding box center [121, 78] width 8 height 5
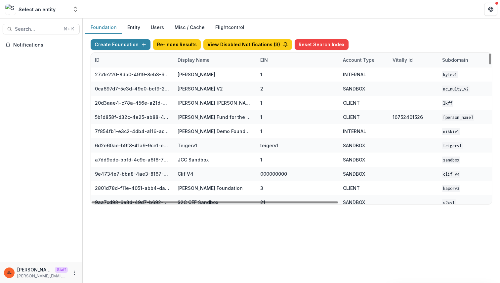
click at [197, 61] on div "Display Name" at bounding box center [194, 60] width 40 height 7
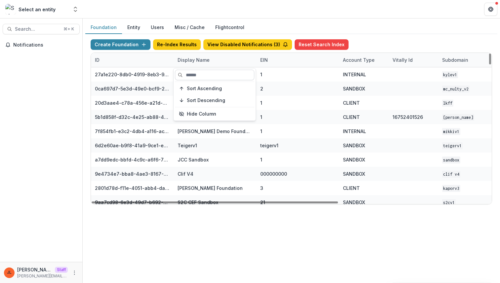
click at [195, 71] on input at bounding box center [214, 75] width 79 height 11
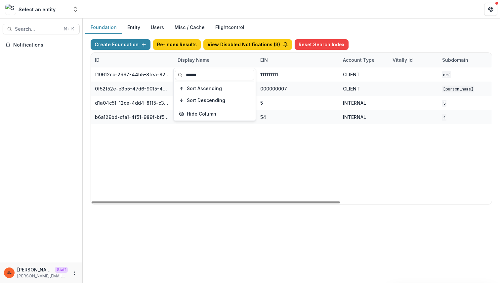
type input "******"
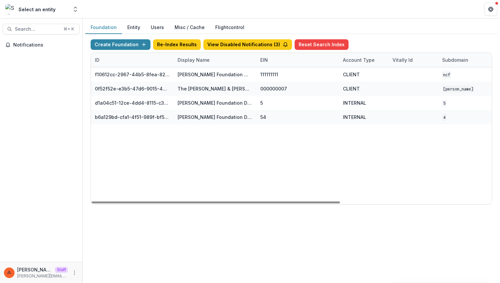
click at [197, 155] on div "f10612cc-2967-44b5-8fea-824c4e1f13c5 Nathan Cummings Foundation Workflow Sandbo…" at bounding box center [413, 135] width 645 height 137
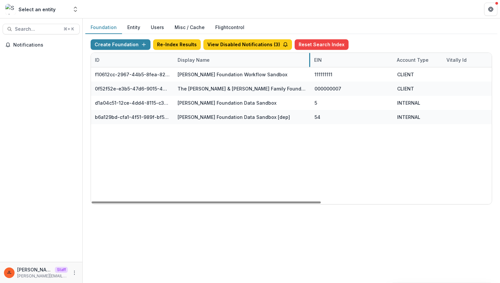
drag, startPoint x: 256, startPoint y: 59, endPoint x: 309, endPoint y: 60, distance: 53.2
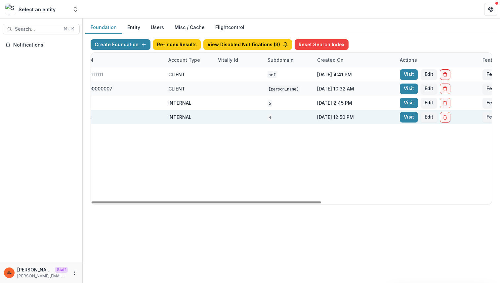
scroll to position [0, 246]
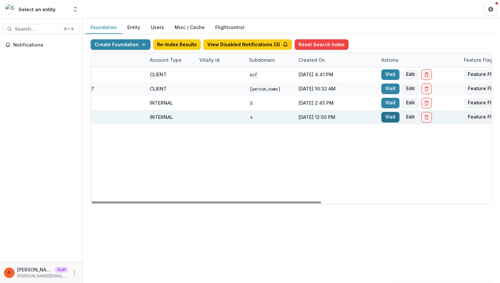
click at [390, 115] on link "Visit" at bounding box center [390, 117] width 18 height 11
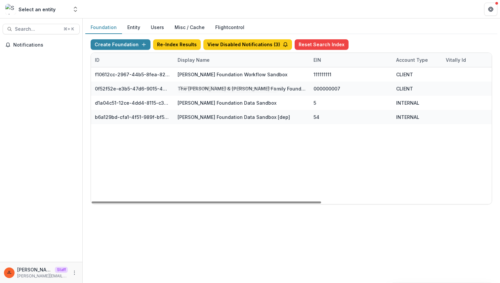
click at [252, 63] on div "Display Name" at bounding box center [242, 60] width 136 height 14
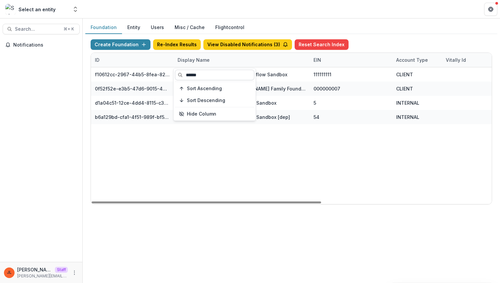
click at [231, 73] on input "******" at bounding box center [214, 75] width 79 height 11
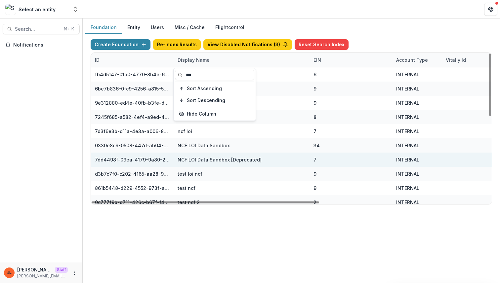
type input "***"
click at [244, 154] on div "NCF LOI Data Sandbox [Deprecated]" at bounding box center [242, 160] width 128 height 14
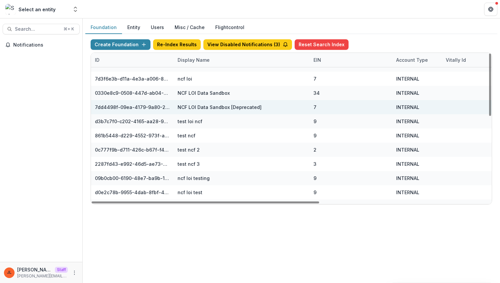
scroll to position [53, 0]
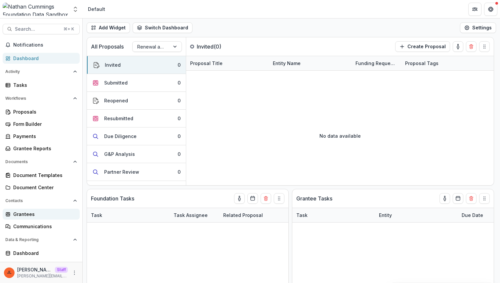
click at [19, 214] on div "Grantees" at bounding box center [43, 214] width 61 height 7
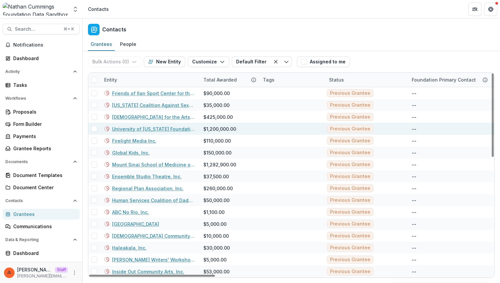
click at [140, 131] on link "University of [US_STATE] Foundation, Inc." at bounding box center [153, 129] width 83 height 7
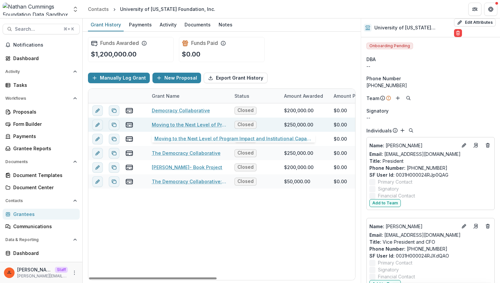
click at [185, 125] on link "Moving to the Next Level of Program Impact and Institutional Capacity: Phase II" at bounding box center [189, 124] width 75 height 7
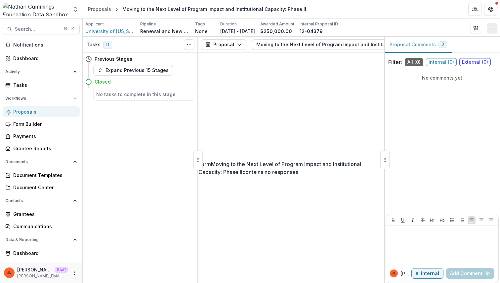
click at [489, 29] on icon "button" at bounding box center [491, 27] width 5 height 5
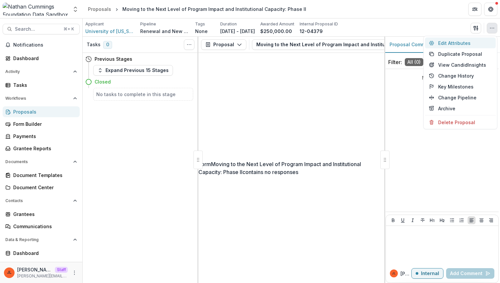
click at [476, 41] on button "Edit Attributes" at bounding box center [460, 43] width 71 height 11
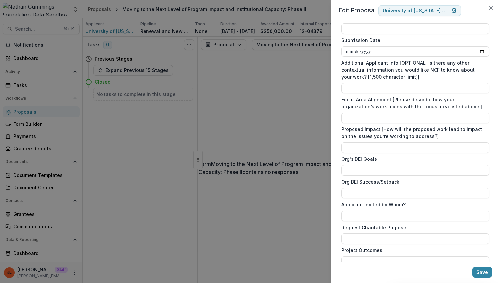
scroll to position [2668, 0]
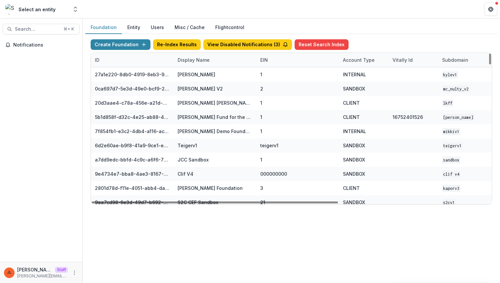
click at [192, 60] on div "Display Name" at bounding box center [194, 60] width 40 height 7
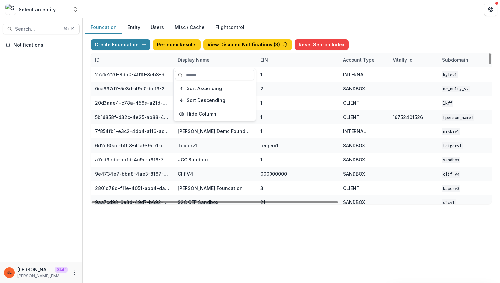
click at [193, 73] on input at bounding box center [214, 75] width 79 height 11
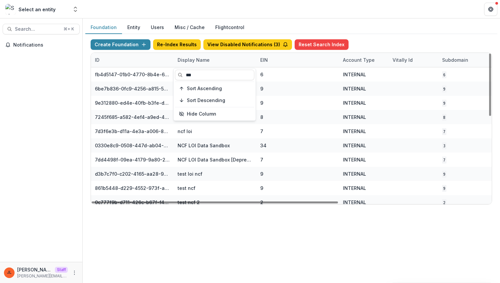
type input "***"
click at [216, 210] on div "Foundation Entity Users Misc / Cache Flightcontrol Create Foundation Re-Index R…" at bounding box center [291, 116] width 417 height 194
click at [198, 61] on div "Display Name" at bounding box center [194, 60] width 40 height 7
click at [198, 74] on input "***" at bounding box center [214, 75] width 79 height 11
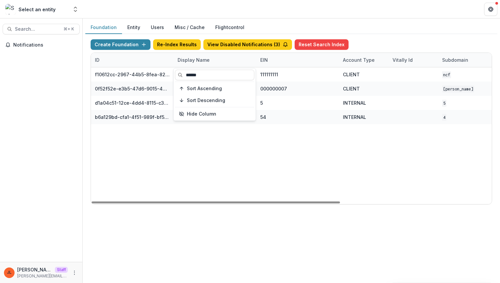
type input "******"
click at [197, 156] on div "f10612cc-2967-44b5-8fea-824c4e1f13c5 Nathan Cummings Foundation Workflow Sandbo…" at bounding box center [413, 135] width 645 height 137
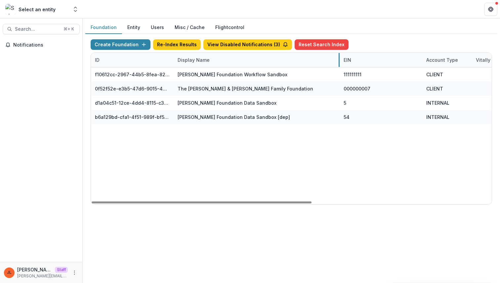
drag, startPoint x: 255, startPoint y: 58, endPoint x: 338, endPoint y: 59, distance: 83.3
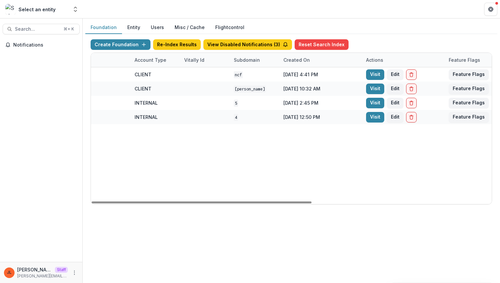
scroll to position [0, 298]
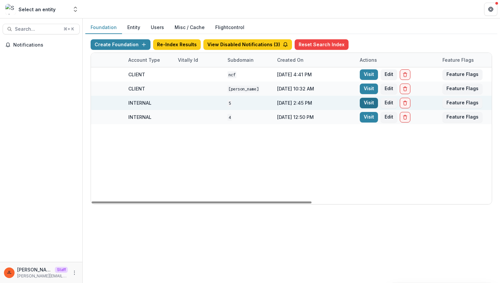
click at [369, 103] on link "Visit" at bounding box center [369, 103] width 18 height 11
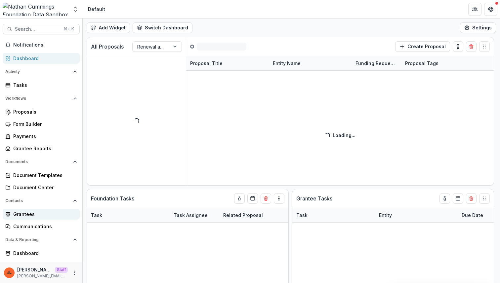
click at [30, 215] on div "Grantees" at bounding box center [43, 214] width 61 height 7
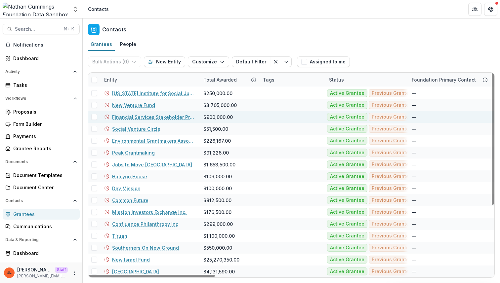
click at [154, 113] on div "Financial Services Stakeholder Project" at bounding box center [149, 117] width 91 height 12
click at [153, 115] on link "Financial Services Stakeholder Project" at bounding box center [153, 117] width 83 height 7
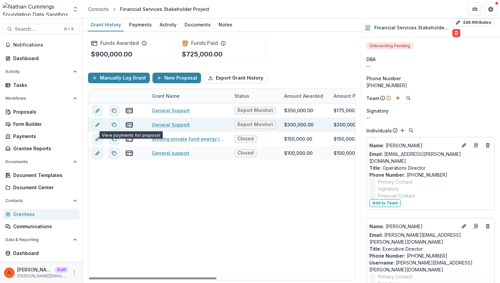
click at [174, 119] on div "General Support" at bounding box center [189, 125] width 75 height 14
click at [172, 124] on link "General Support" at bounding box center [171, 124] width 38 height 7
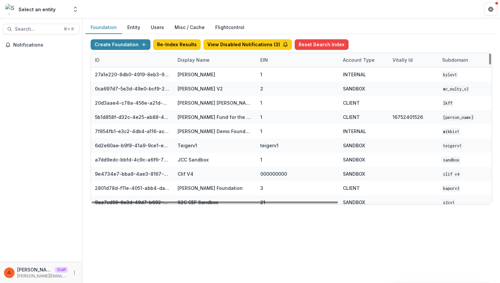
click at [187, 55] on div "Display Name" at bounding box center [215, 60] width 83 height 14
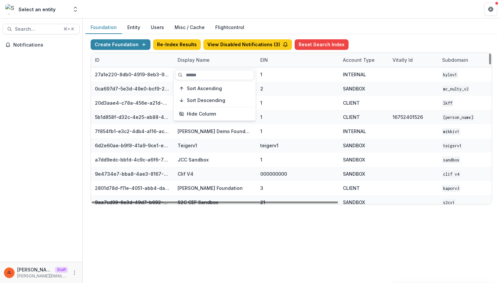
click at [190, 77] on input at bounding box center [214, 75] width 79 height 11
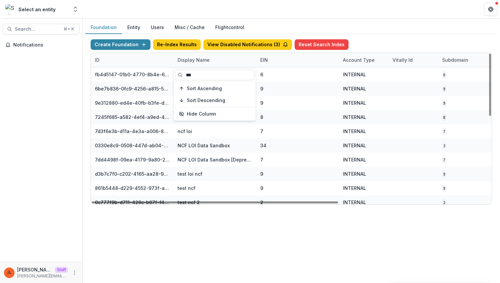
type input "***"
click at [220, 234] on div "Foundation Entity Users Misc / Cache Flightcontrol Create Foundation Re-Index R…" at bounding box center [291, 151] width 417 height 265
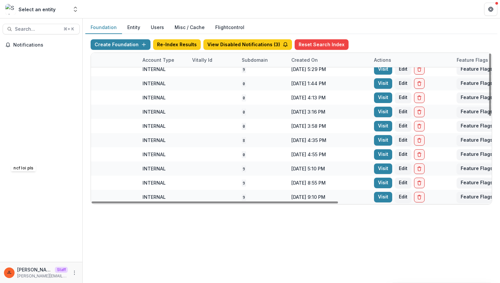
scroll to position [204, 217]
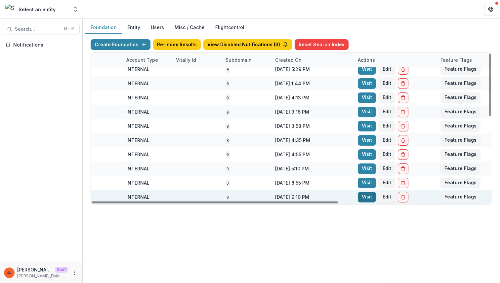
click at [365, 196] on link "Visit" at bounding box center [367, 197] width 18 height 11
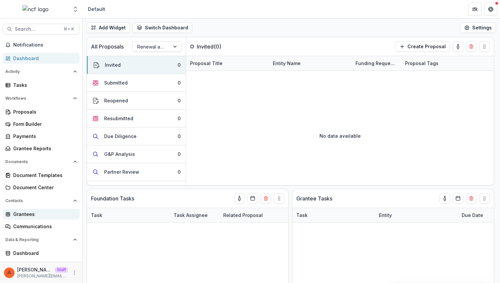
click at [36, 213] on div "Grantees" at bounding box center [43, 214] width 61 height 7
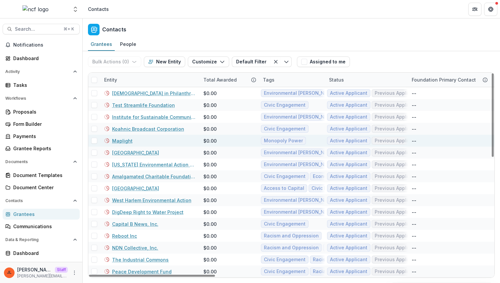
click at [125, 143] on link "Maplight" at bounding box center [122, 141] width 20 height 7
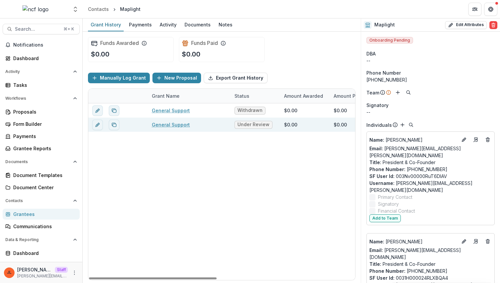
click at [175, 126] on link "General Support" at bounding box center [171, 124] width 38 height 7
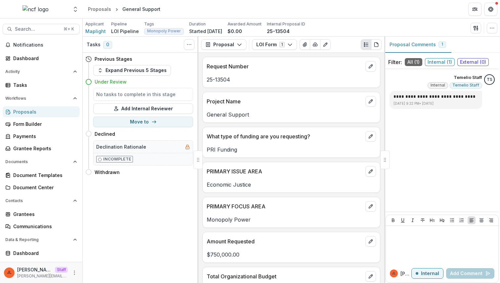
click at [445, 17] on header "Proposals General Support" at bounding box center [291, 9] width 417 height 18
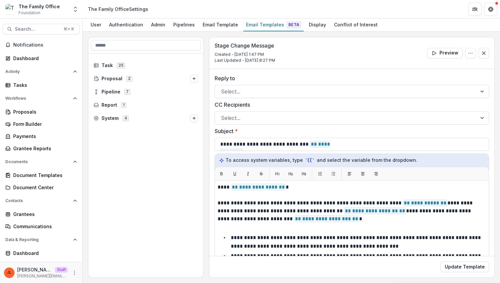
click at [158, 193] on div "Task 25 Proposal 2 Pipeline 7 Report 1 System 4" at bounding box center [145, 166] width 115 height 224
click at [36, 213] on div "Grantees" at bounding box center [43, 214] width 61 height 7
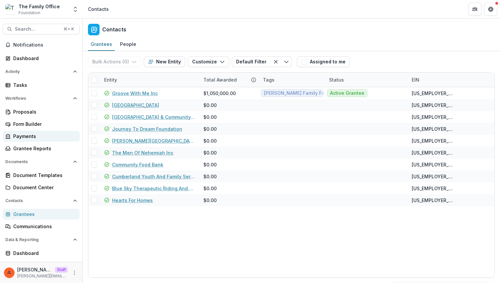
click at [45, 133] on div "Payments" at bounding box center [43, 136] width 61 height 7
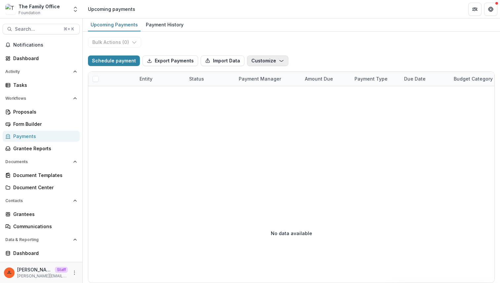
click at [254, 60] on button "Customize" at bounding box center [267, 61] width 41 height 11
click at [260, 84] on button "Manage Custom Fields" at bounding box center [246, 86] width 71 height 11
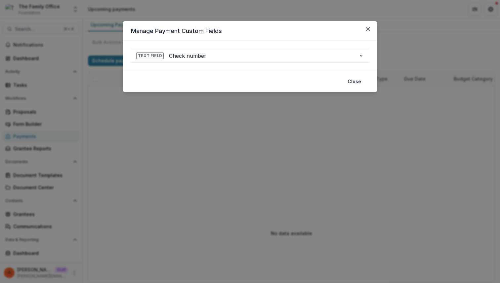
click at [254, 125] on div "**********" at bounding box center [250, 141] width 500 height 283
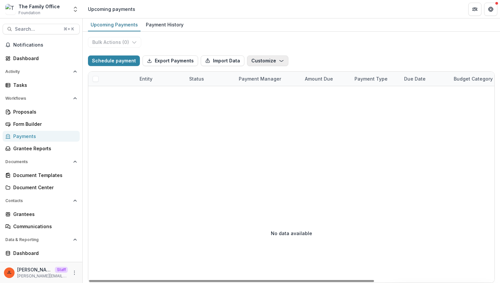
click at [270, 62] on button "Customize" at bounding box center [267, 61] width 41 height 11
click at [265, 76] on button "New Custom Field" at bounding box center [246, 75] width 71 height 11
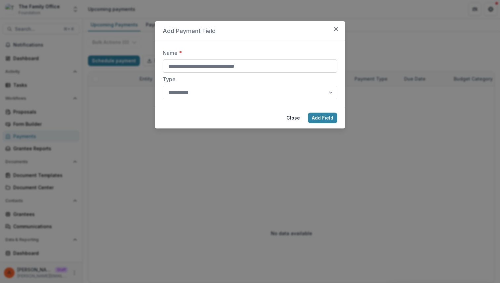
click at [273, 64] on input "Name *" at bounding box center [250, 65] width 175 height 13
type input "**********"
click at [332, 116] on button "Add Field" at bounding box center [322, 118] width 29 height 11
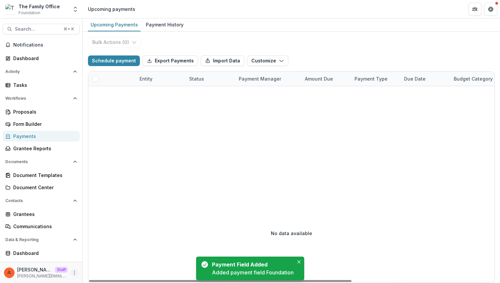
click at [74, 272] on icon "More" at bounding box center [74, 272] width 5 height 5
click at [99, 258] on link "User Settings" at bounding box center [116, 259] width 71 height 11
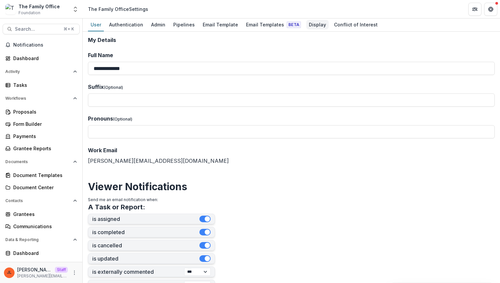
click at [309, 25] on div "Display" at bounding box center [317, 25] width 22 height 10
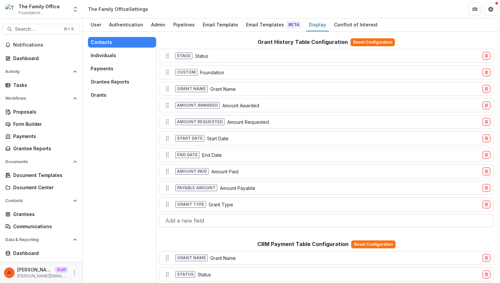
click at [112, 95] on button "Grants" at bounding box center [122, 95] width 68 height 11
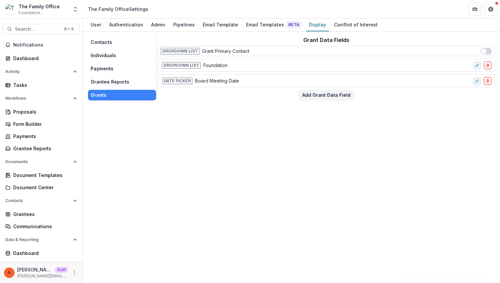
click at [233, 124] on div "Contacts Individuals Payments Grantee Reports Grants Grant Data Fields Dropdown…" at bounding box center [291, 158] width 417 height 252
click at [108, 74] on button "Payments" at bounding box center [122, 68] width 68 height 11
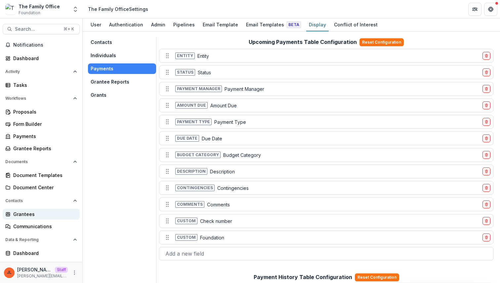
click at [46, 209] on link "Grantees" at bounding box center [41, 214] width 77 height 11
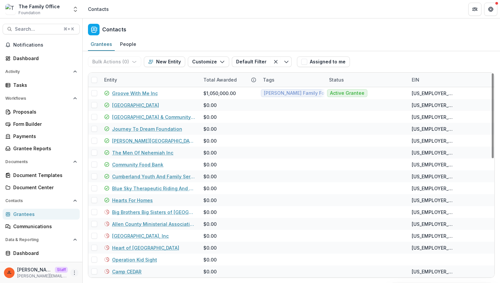
click at [72, 272] on icon "More" at bounding box center [74, 272] width 5 height 5
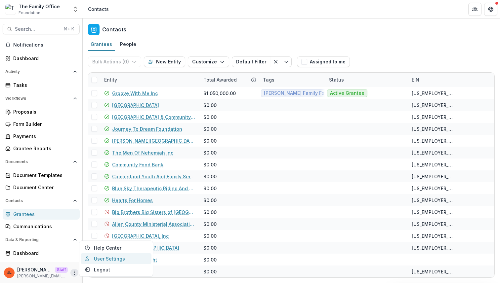
click at [110, 256] on link "User Settings" at bounding box center [116, 259] width 71 height 11
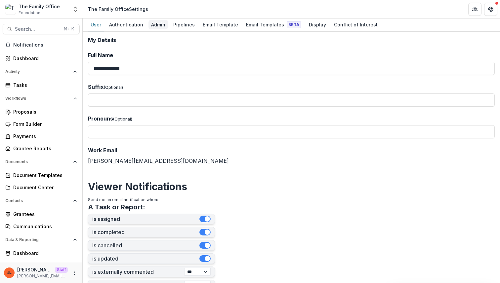
click at [160, 25] on div "Admin" at bounding box center [158, 25] width 20 height 10
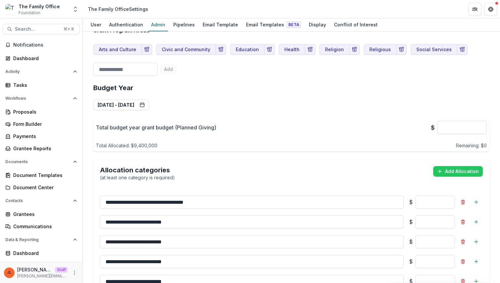
scroll to position [591, 0]
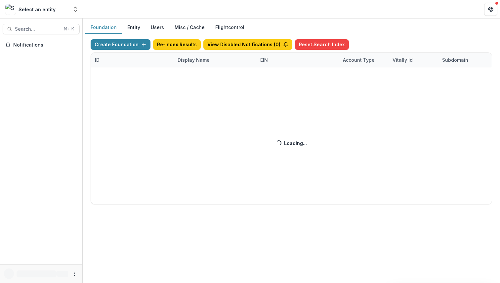
click at [185, 64] on div "Create Foundation Re-Index Results View Disabled Notifications ( 0 ) Reset Sear…" at bounding box center [291, 121] width 401 height 165
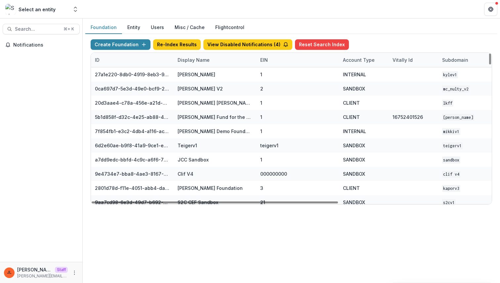
click at [190, 59] on div "Display Name" at bounding box center [194, 60] width 40 height 7
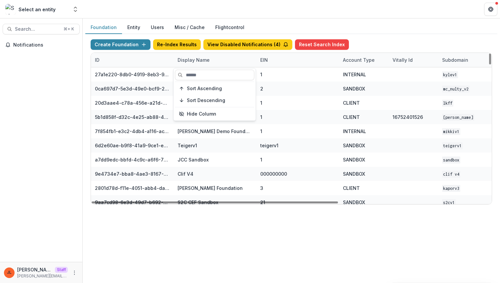
click at [191, 68] on section "Sort Ascending Sort Descending Hide Column" at bounding box center [214, 94] width 83 height 53
click at [191, 78] on input at bounding box center [214, 75] width 79 height 11
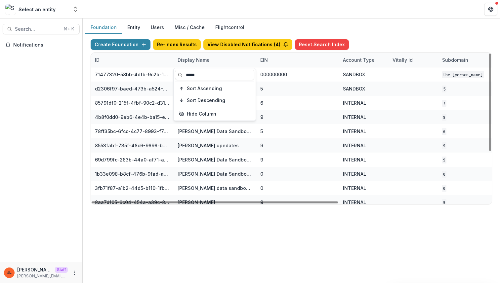
type input "*****"
click at [219, 256] on div "Foundation Entity Users Misc / Cache Flightcontrol Create Foundation Re-Index R…" at bounding box center [291, 151] width 417 height 265
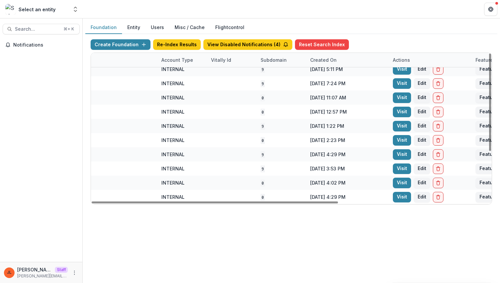
scroll to position [76, 244]
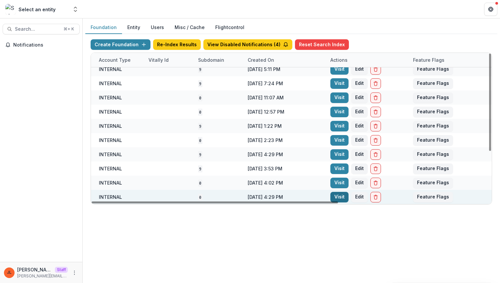
click at [337, 197] on link "Visit" at bounding box center [339, 197] width 18 height 11
